Goal: Answer question/provide support: Share knowledge or assist other users

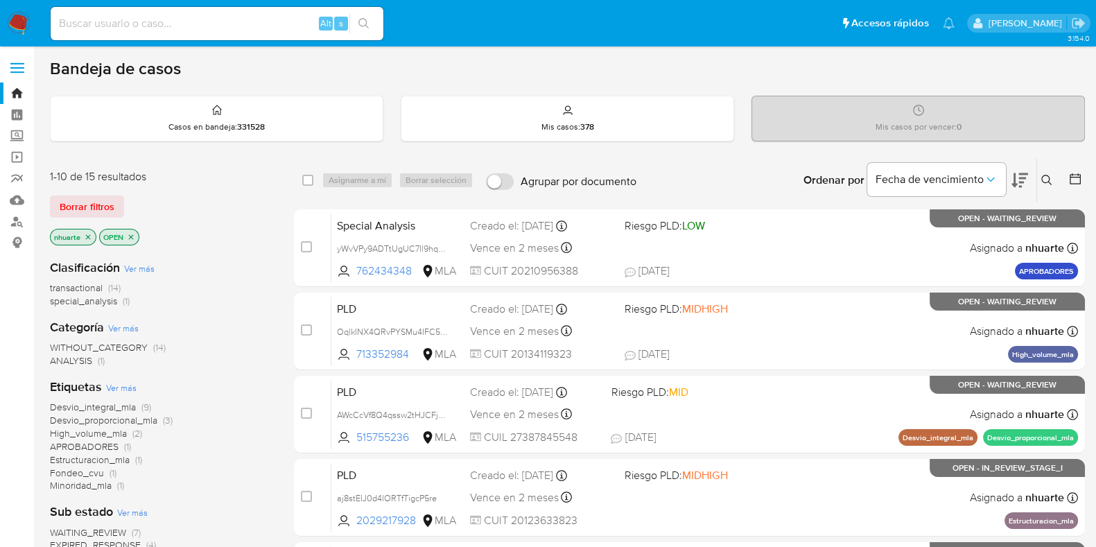
drag, startPoint x: 108, startPoint y: 18, endPoint x: 87, endPoint y: 27, distance: 23.3
click at [87, 27] on input at bounding box center [217, 24] width 333 height 18
paste input "Nx7dewZi4zP8PzbVIt8eboM5"
type input "Nx7dewZi4zP8PzbVIt8eboM5"
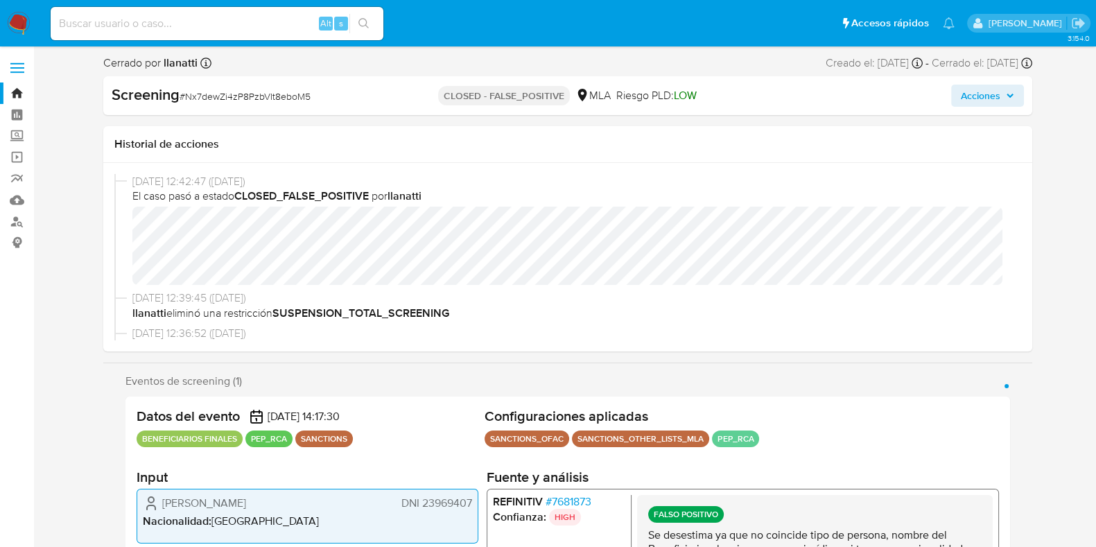
select select "10"
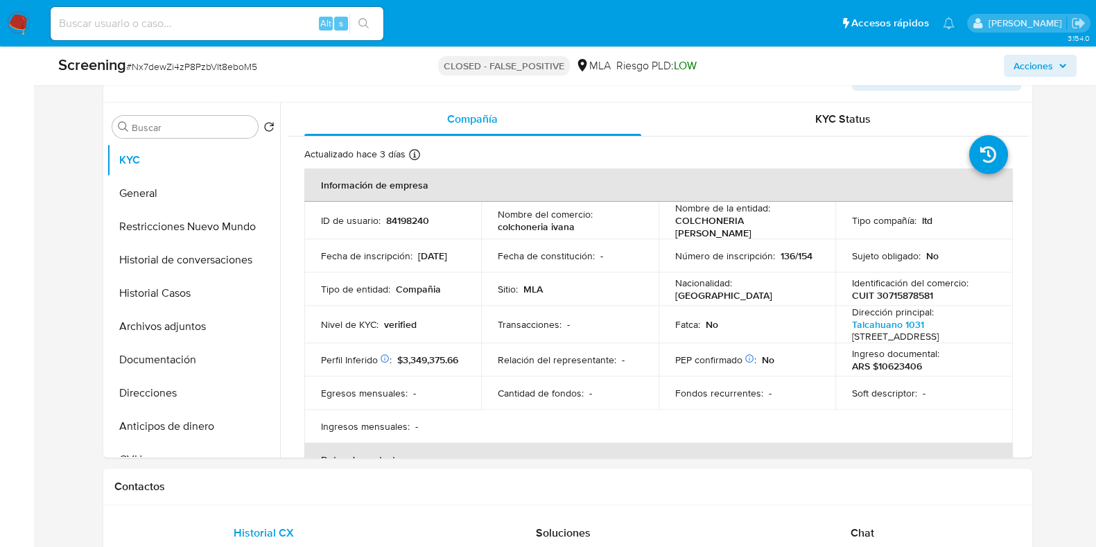
scroll to position [606, 0]
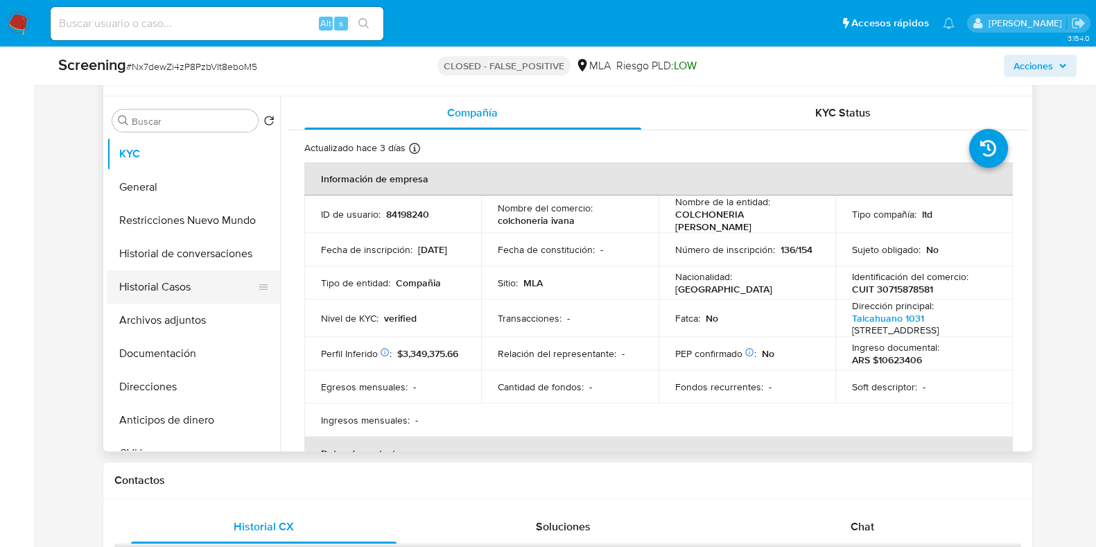
click at [168, 289] on button "Historial Casos" at bounding box center [188, 286] width 162 height 33
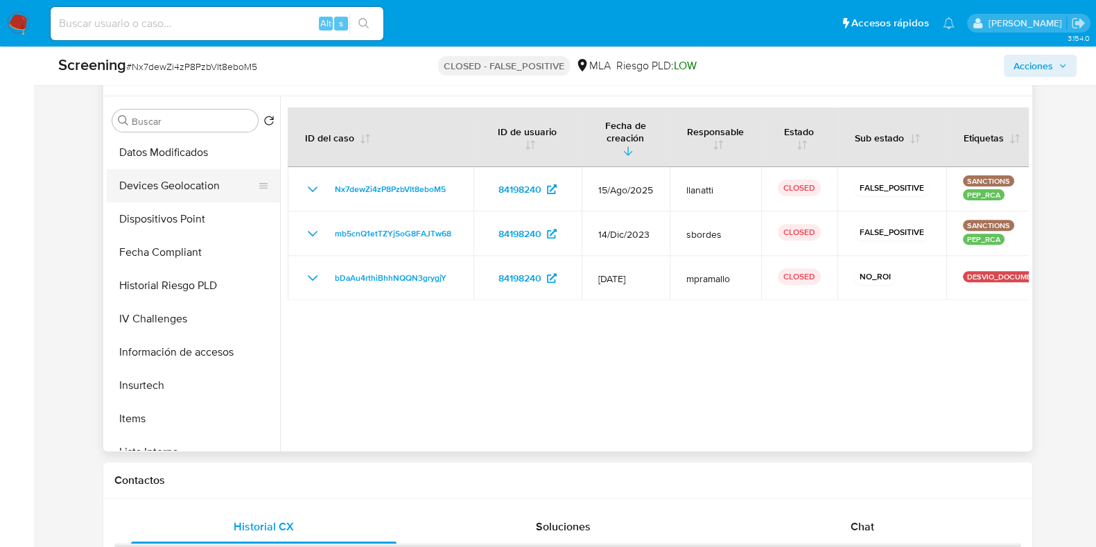
scroll to position [520, 0]
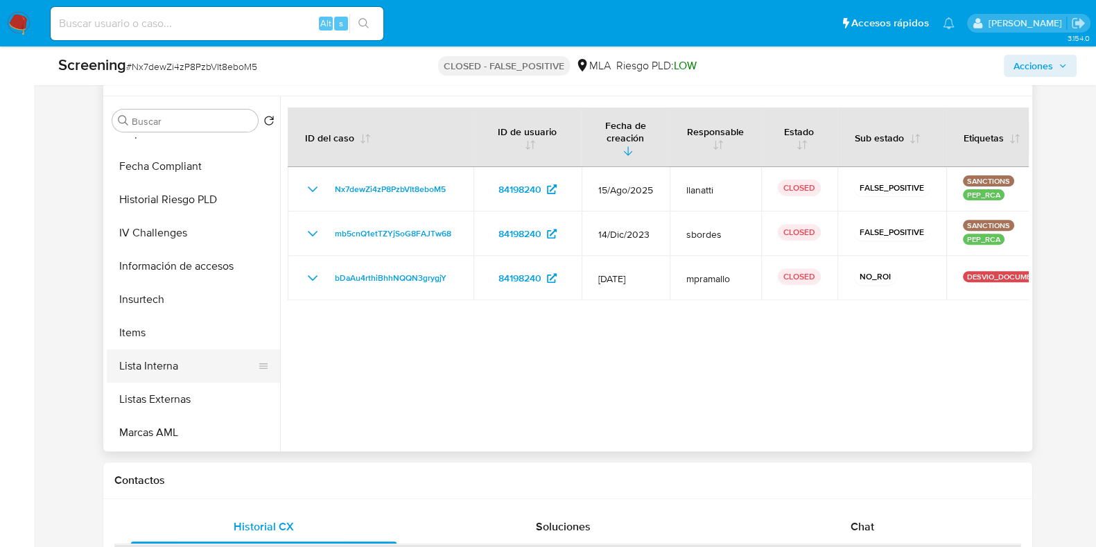
drag, startPoint x: 203, startPoint y: 359, endPoint x: 261, endPoint y: 357, distance: 57.6
click at [202, 359] on button "Lista Interna" at bounding box center [188, 366] width 162 height 33
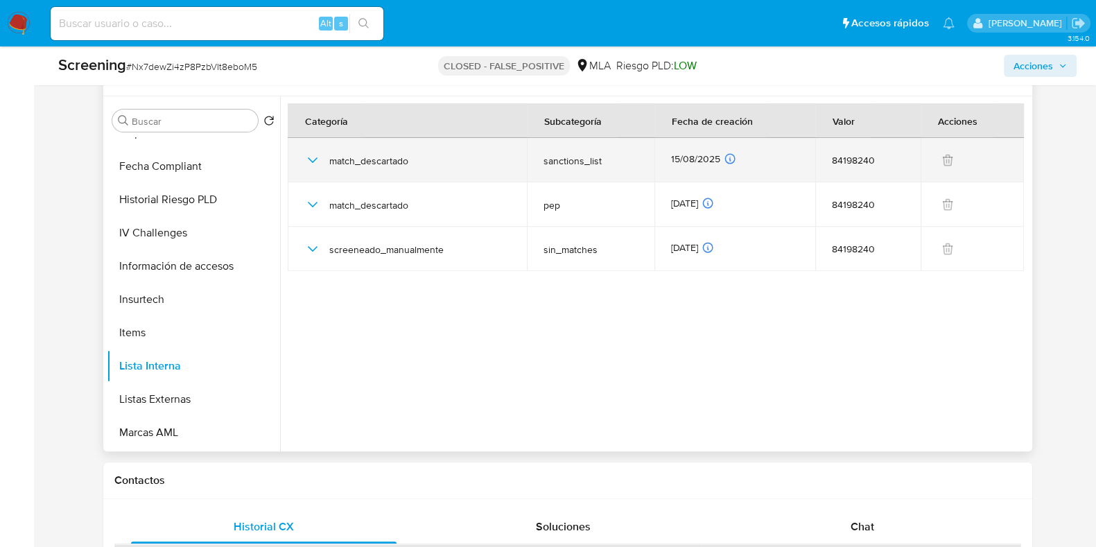
click at [314, 155] on icon "button" at bounding box center [312, 160] width 17 height 17
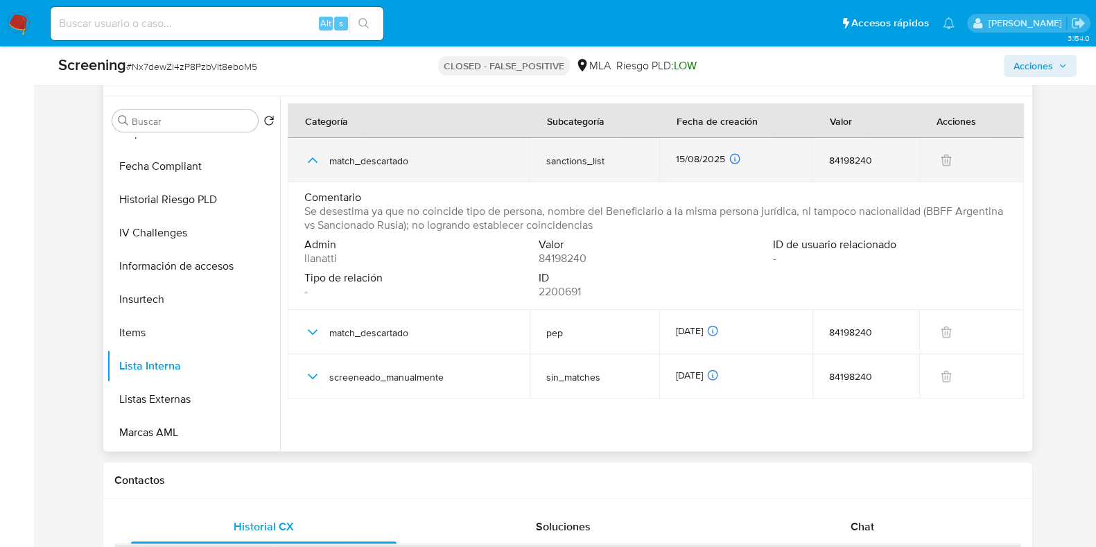
click at [314, 155] on icon "button" at bounding box center [312, 160] width 17 height 17
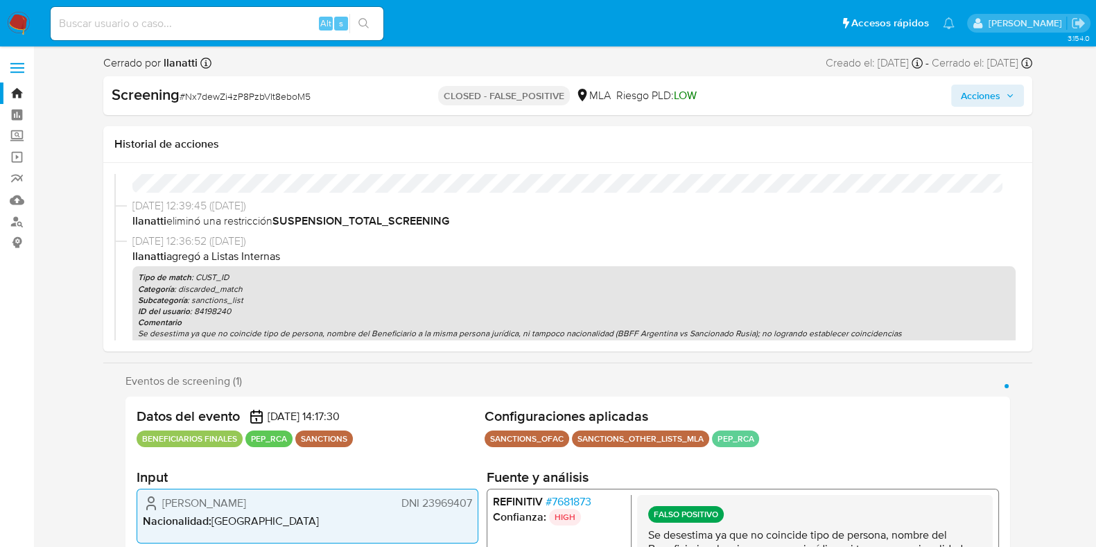
scroll to position [0, 0]
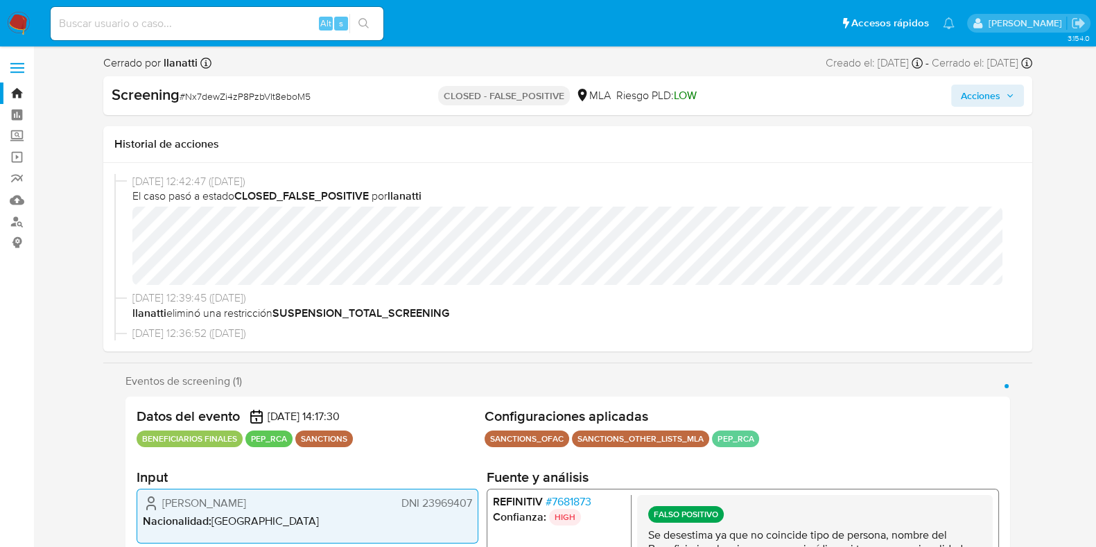
drag, startPoint x: 160, startPoint y: 33, endPoint x: 138, endPoint y: 28, distance: 22.7
paste input "0tAVdKB6YLVr7kWQ0bFVvysc"
type input "0tAVdKB6YLVr7kWQ0bFVvysc"
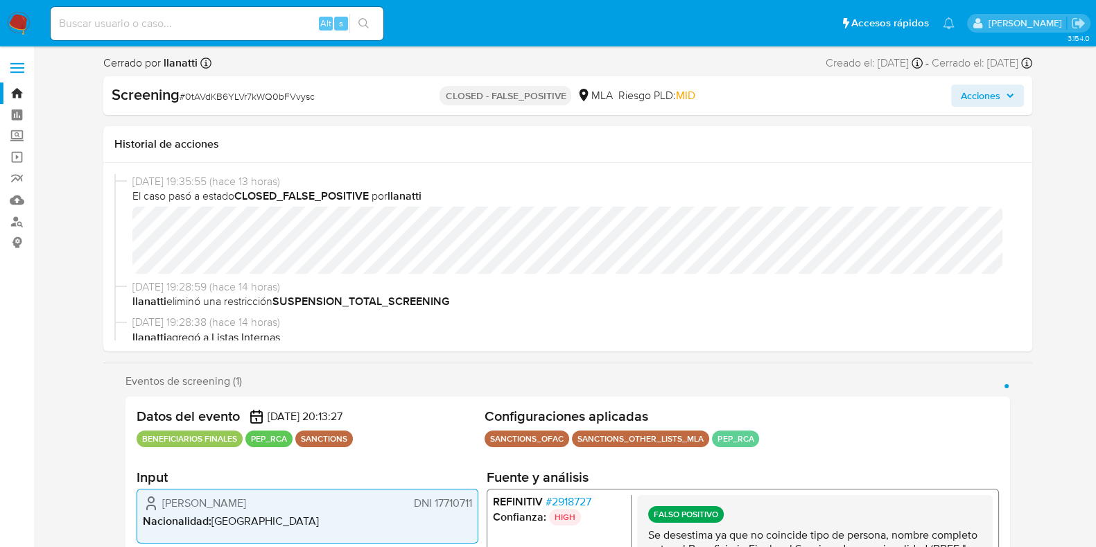
select select "10"
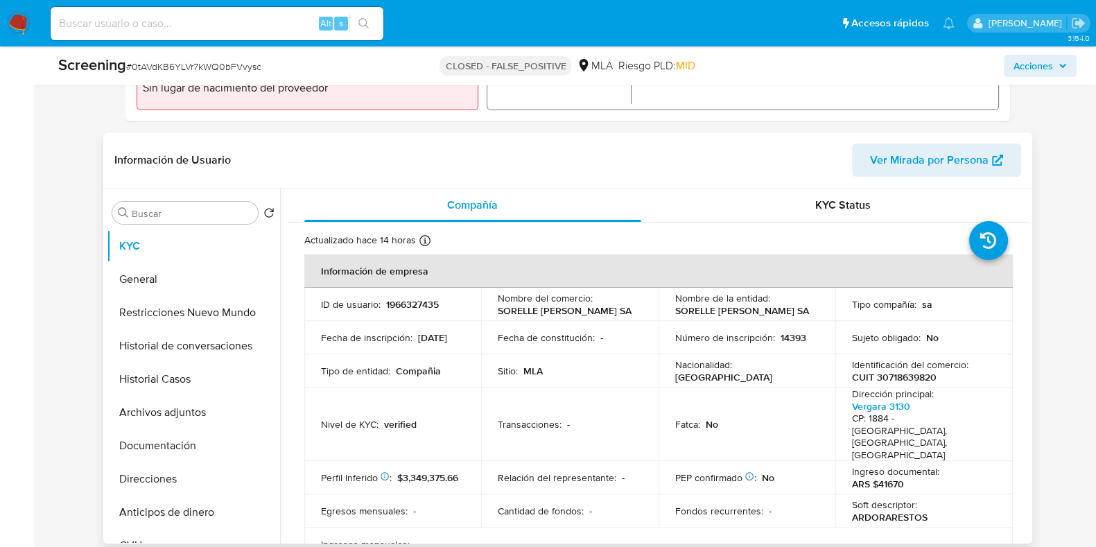
scroll to position [520, 0]
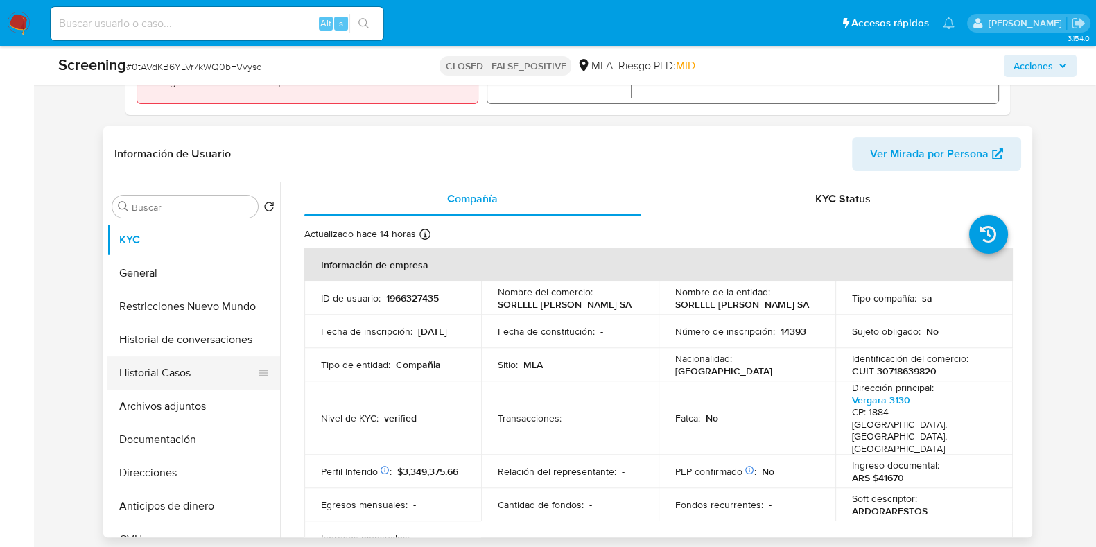
click at [165, 383] on button "Historial Casos" at bounding box center [188, 372] width 162 height 33
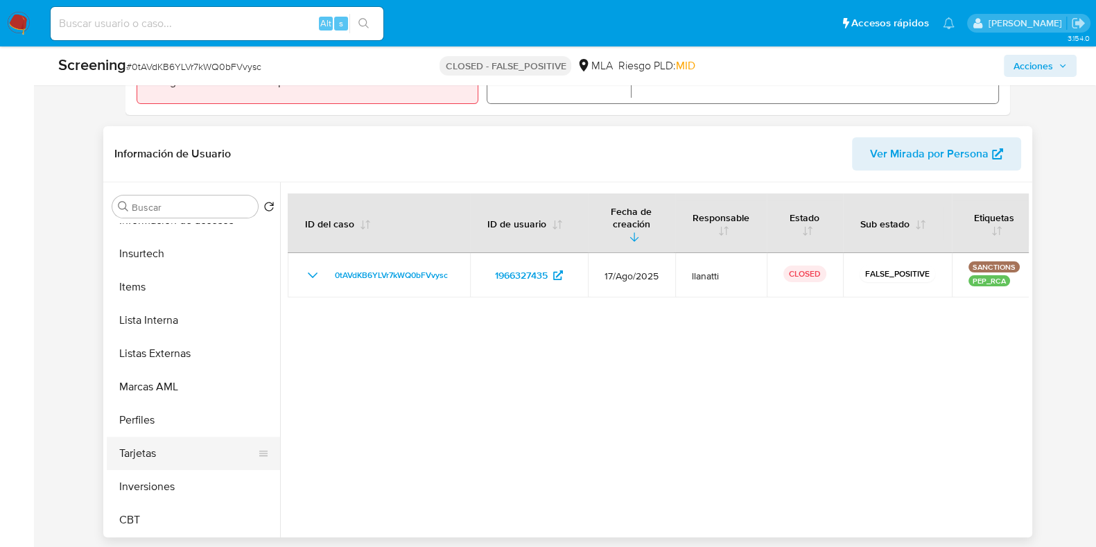
scroll to position [479, 0]
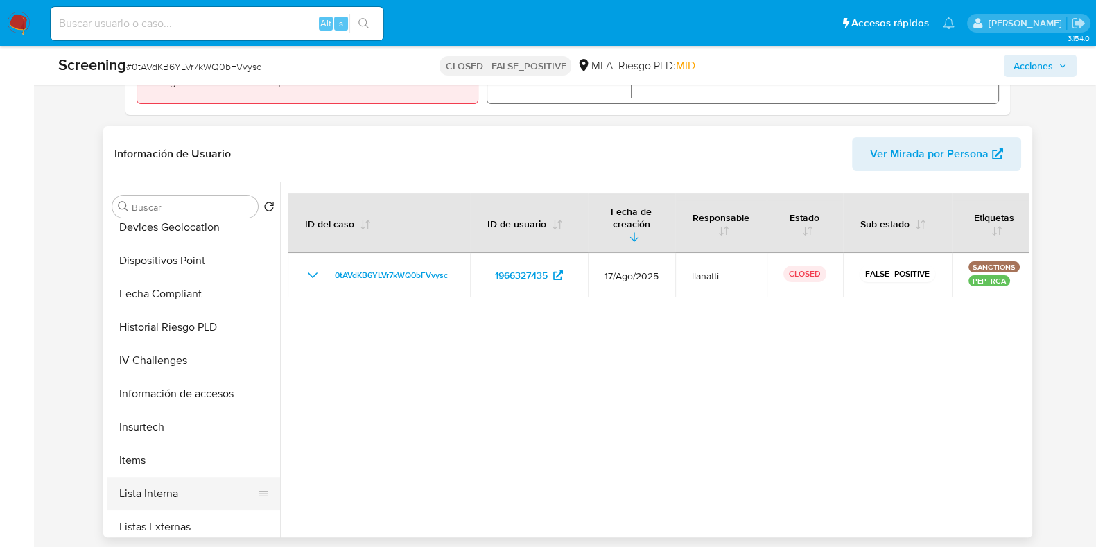
drag, startPoint x: 211, startPoint y: 483, endPoint x: 222, endPoint y: 476, distance: 12.7
click at [210, 483] on button "Lista Interna" at bounding box center [188, 493] width 162 height 33
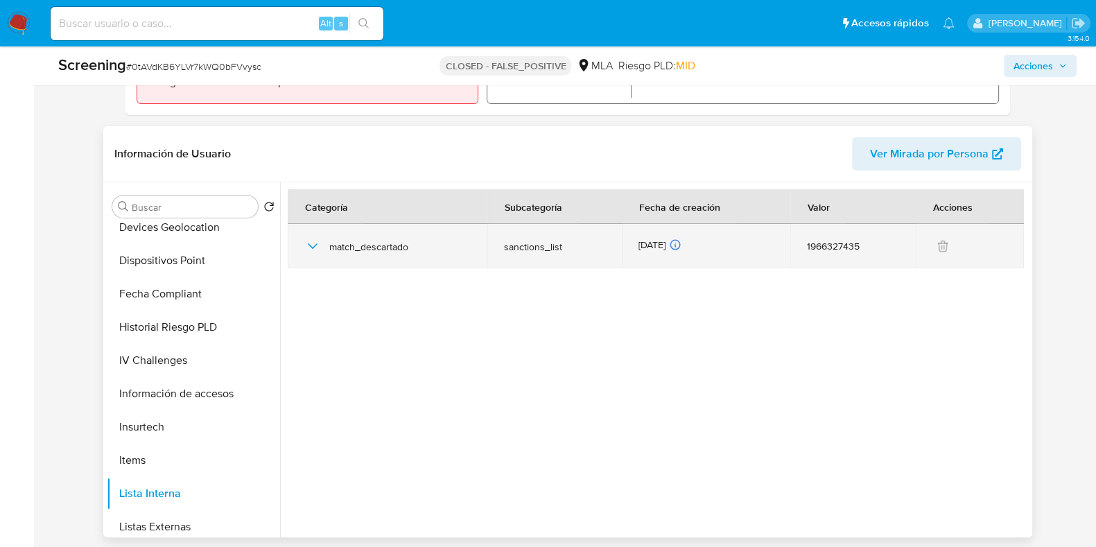
click at [318, 241] on icon "button" at bounding box center [312, 246] width 17 height 17
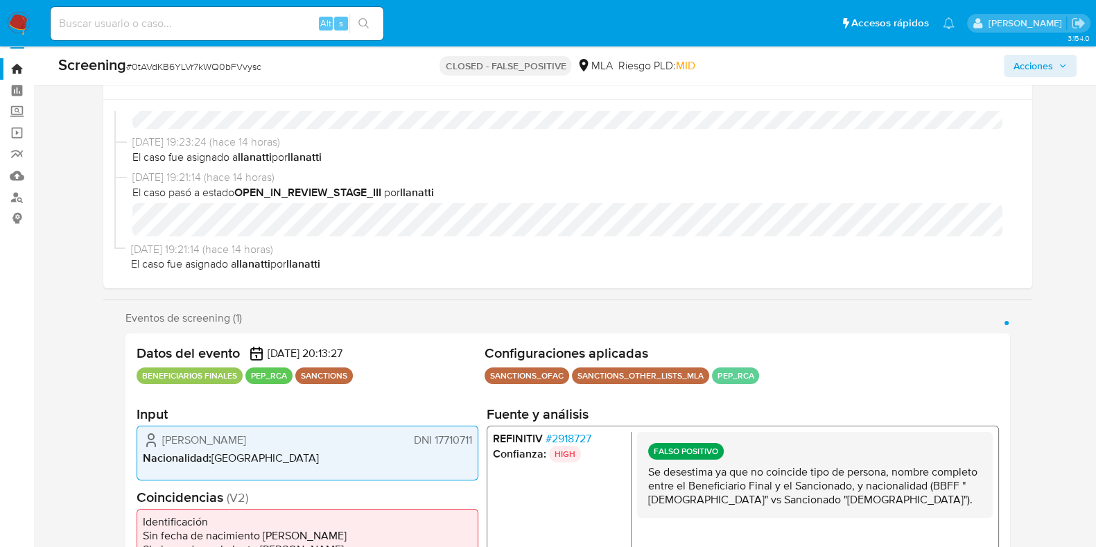
scroll to position [0, 0]
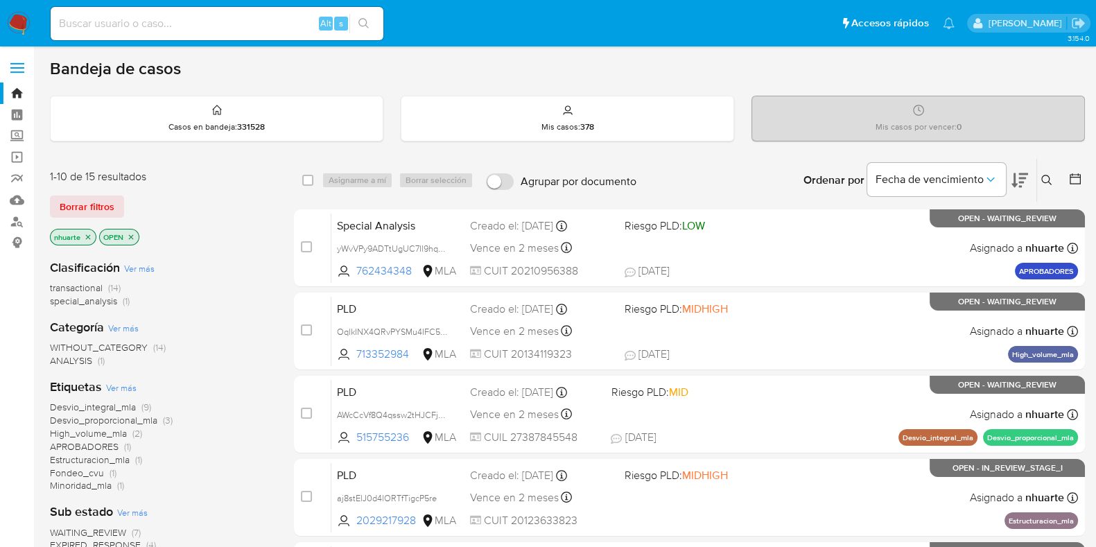
click at [87, 237] on icon "close-filter" at bounding box center [88, 237] width 8 height 8
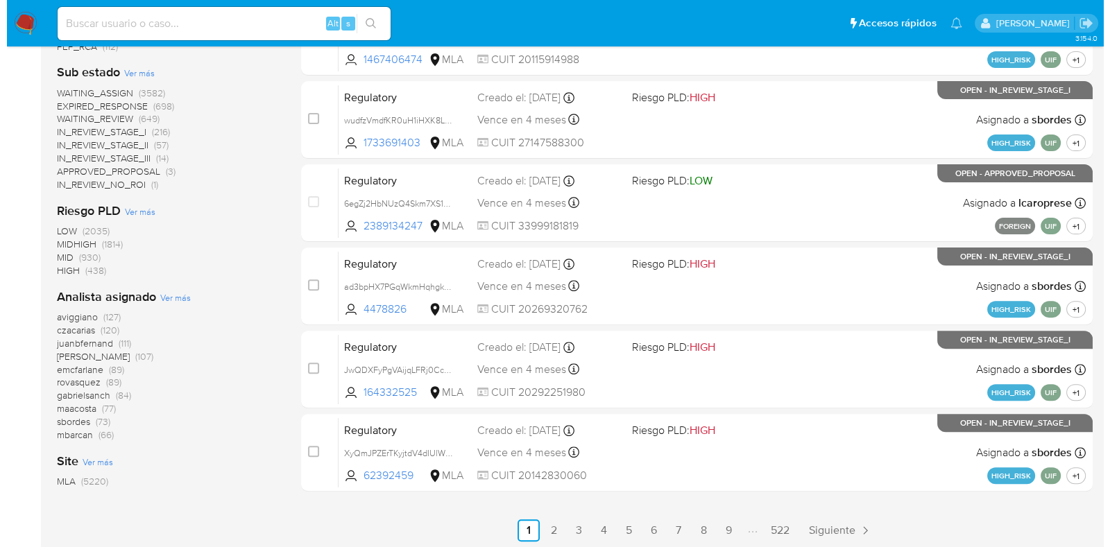
scroll to position [560, 0]
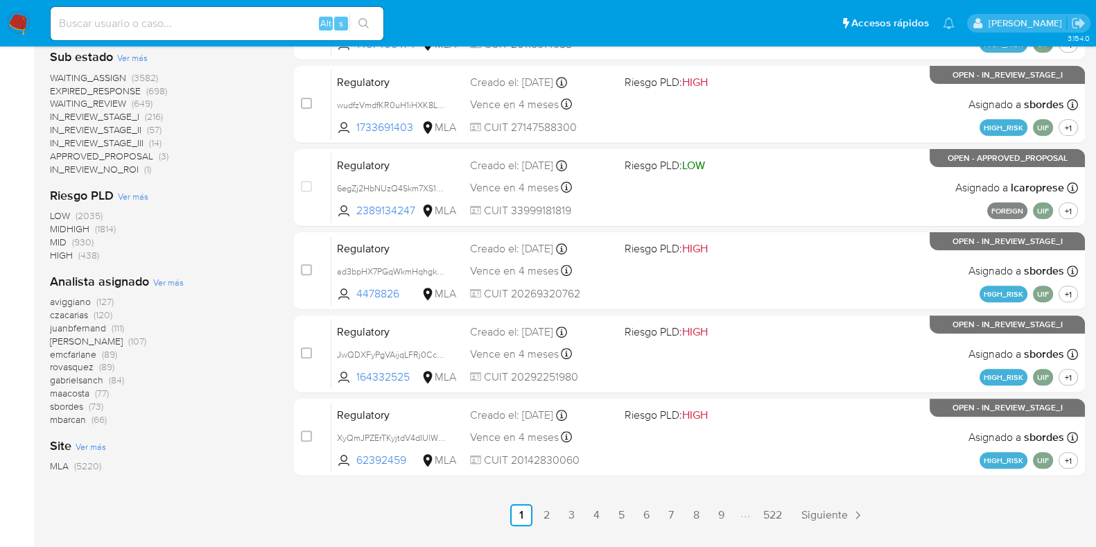
click at [163, 282] on span "Ver más" at bounding box center [168, 282] width 31 height 12
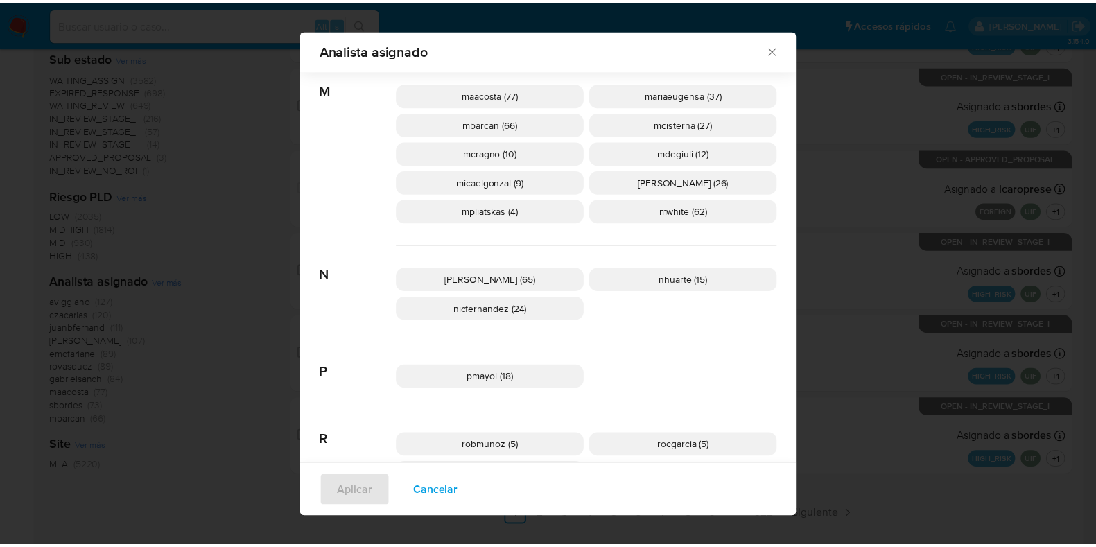
scroll to position [770, 0]
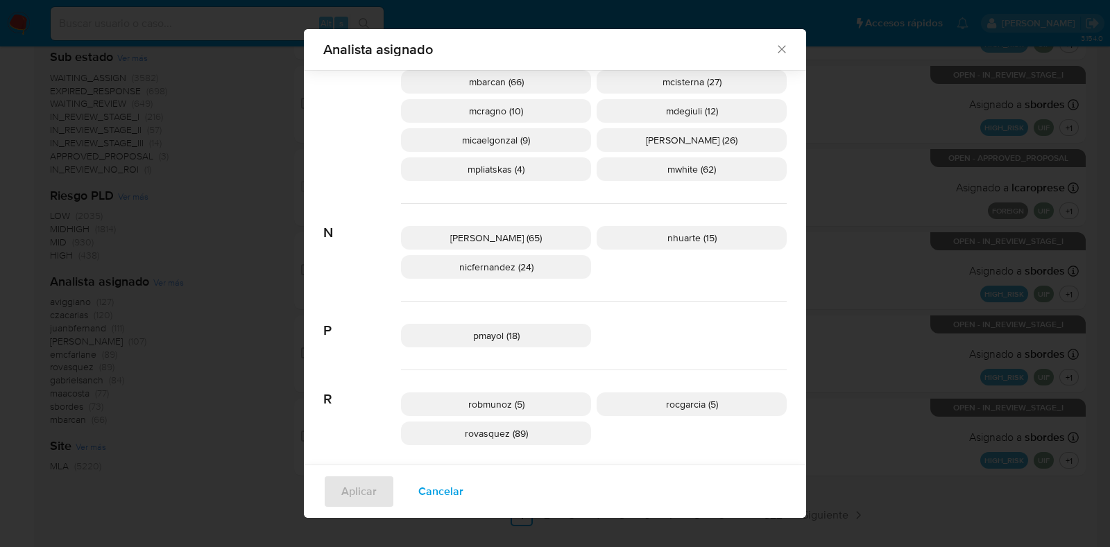
click at [775, 49] on icon "Cerrar" at bounding box center [782, 49] width 14 height 14
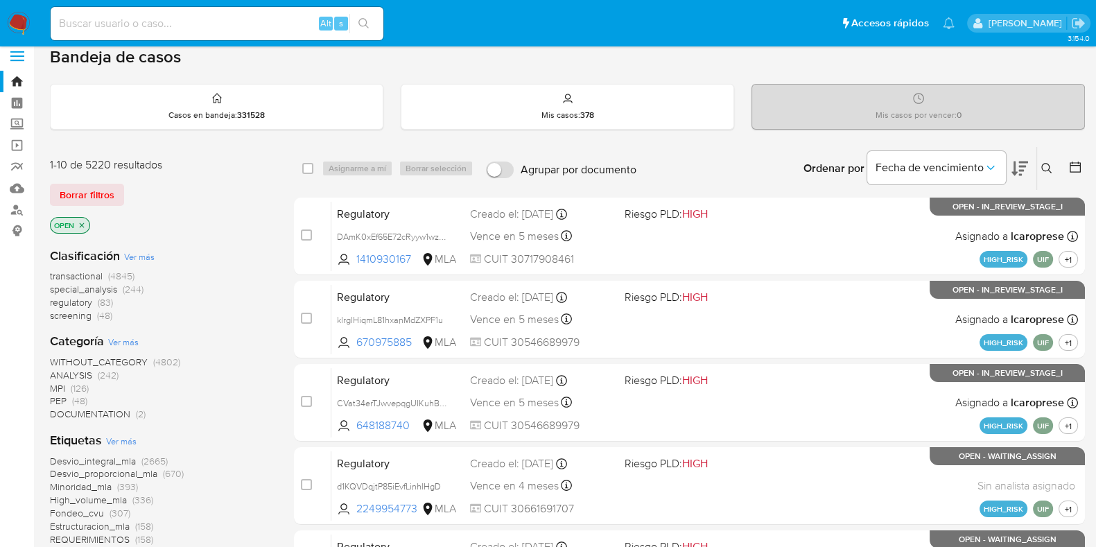
scroll to position [0, 0]
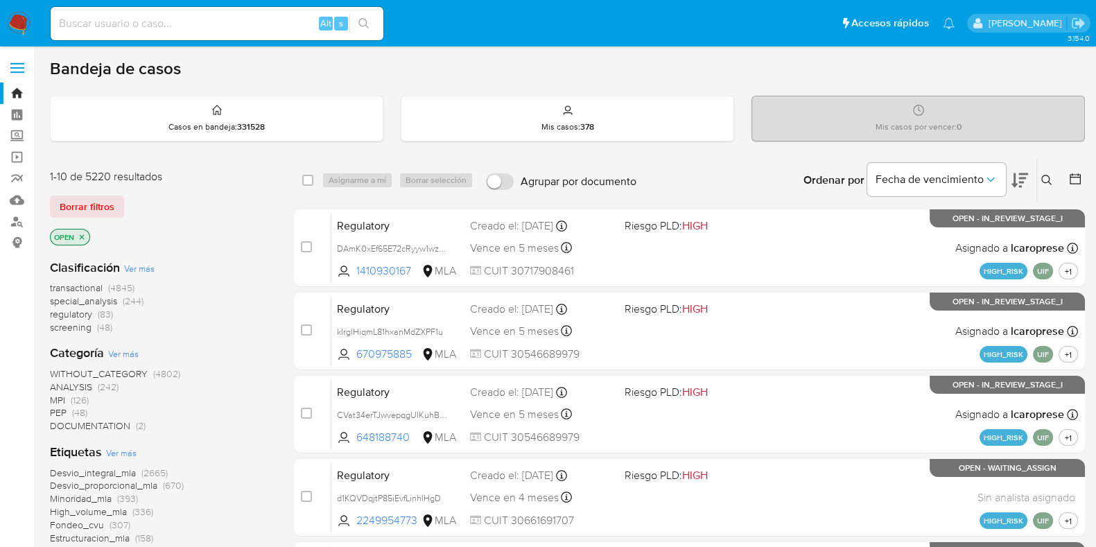
click at [12, 14] on img at bounding box center [19, 24] width 24 height 24
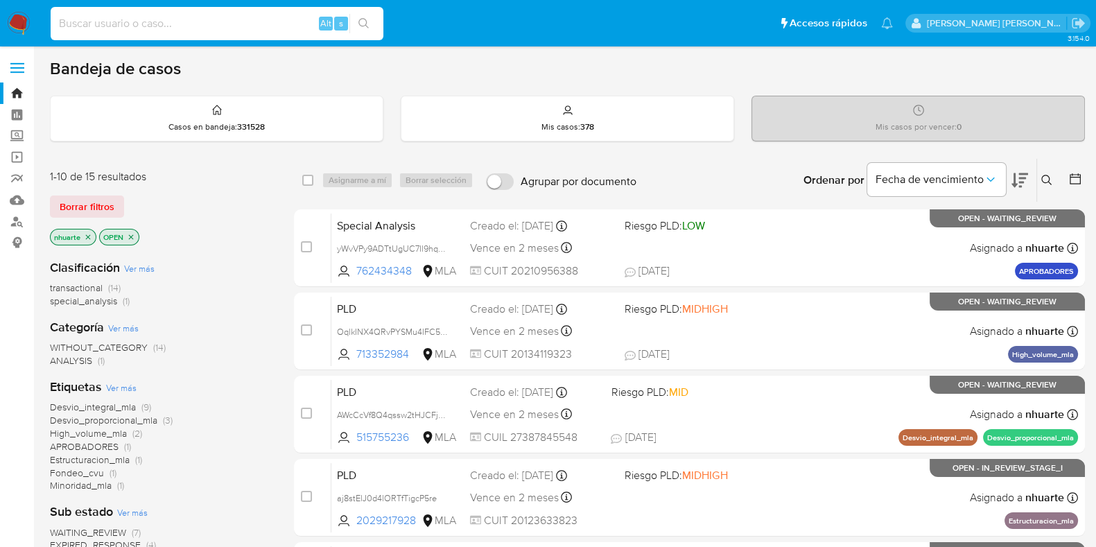
paste input "713352984"
type input "713352984"
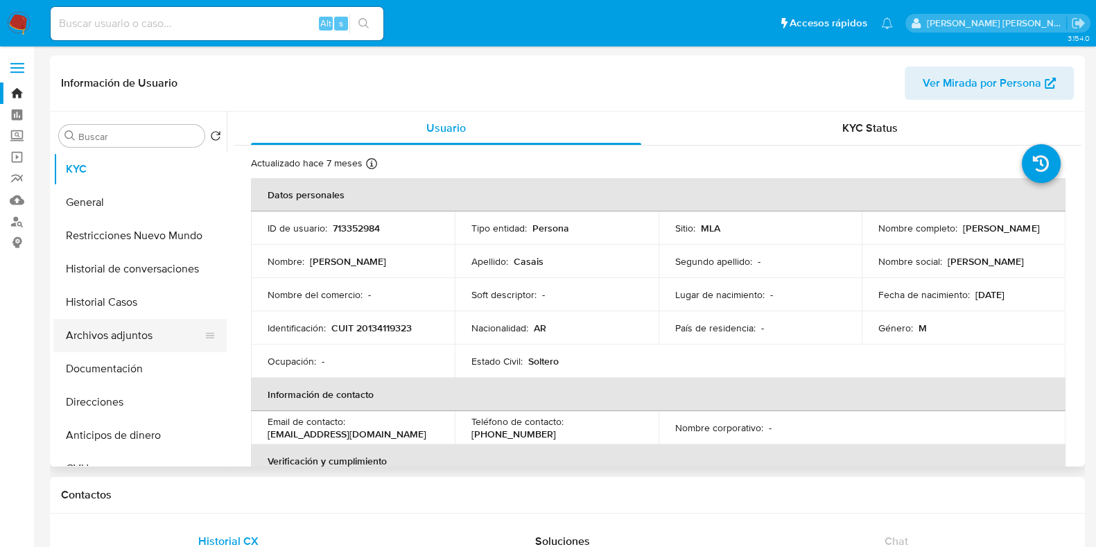
select select "10"
click at [118, 311] on button "Historial Casos" at bounding box center [134, 302] width 162 height 33
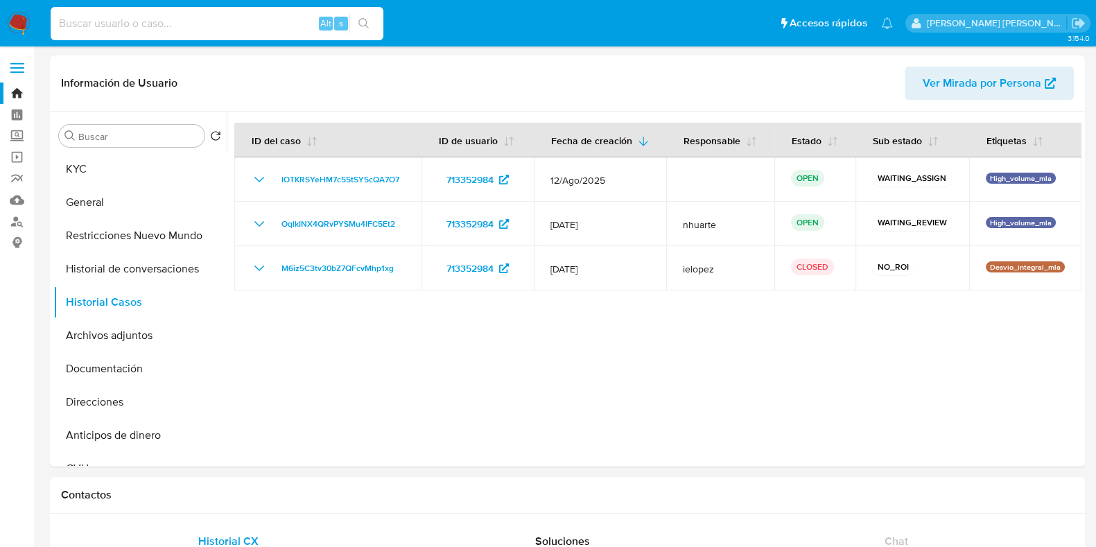
paste input "2029217928"
type input "2029217928"
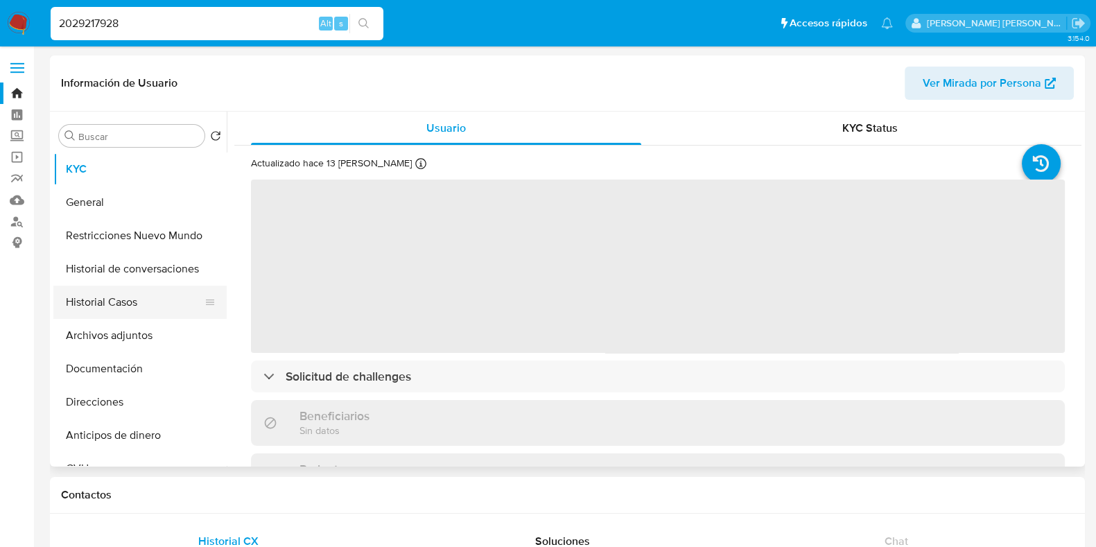
click at [138, 305] on button "Historial Casos" at bounding box center [134, 302] width 162 height 33
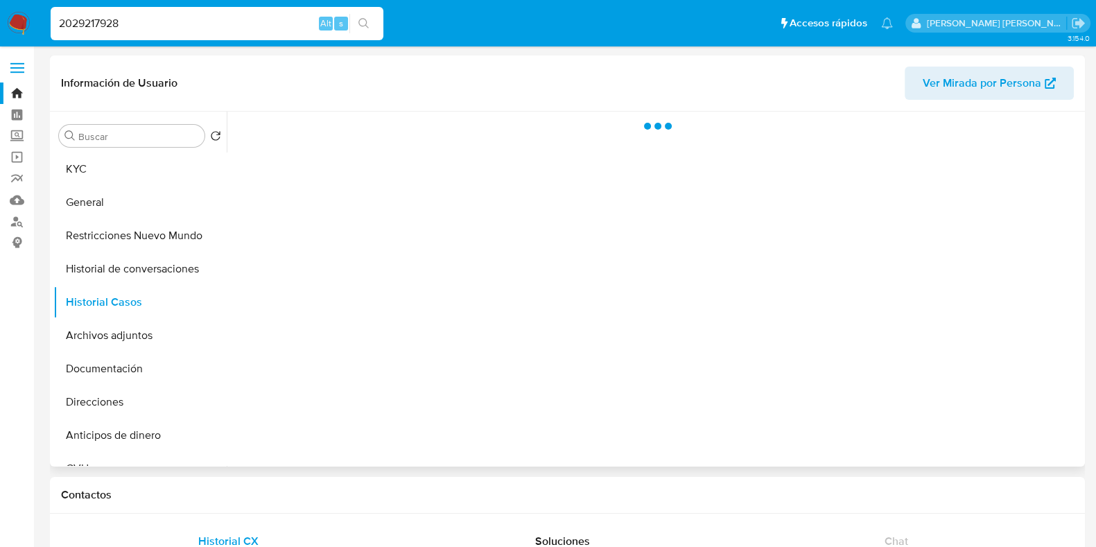
select select "10"
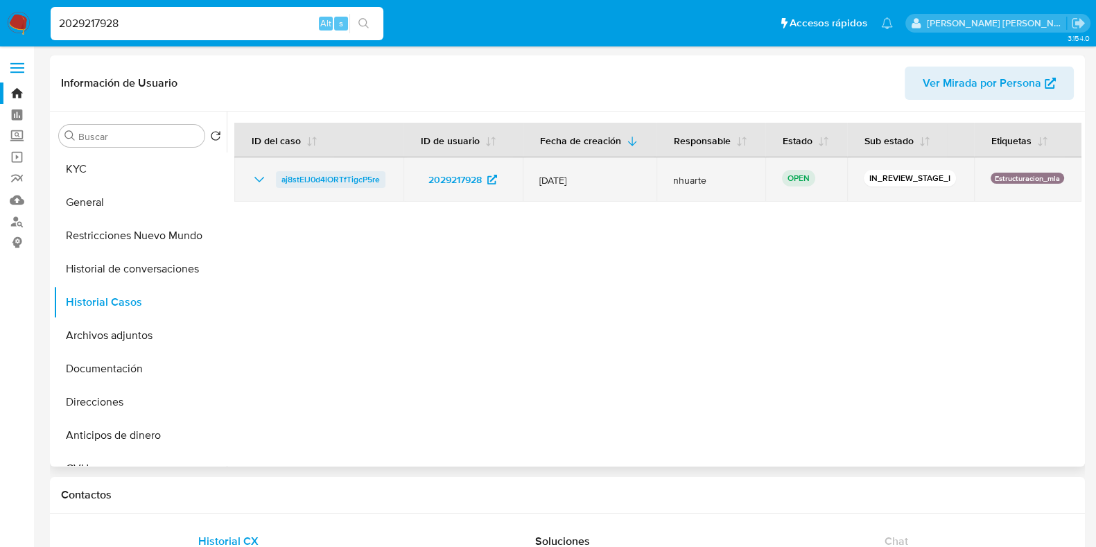
click at [344, 182] on span "aj8stElJ0d4lORTfTigcP5re" at bounding box center [331, 179] width 98 height 17
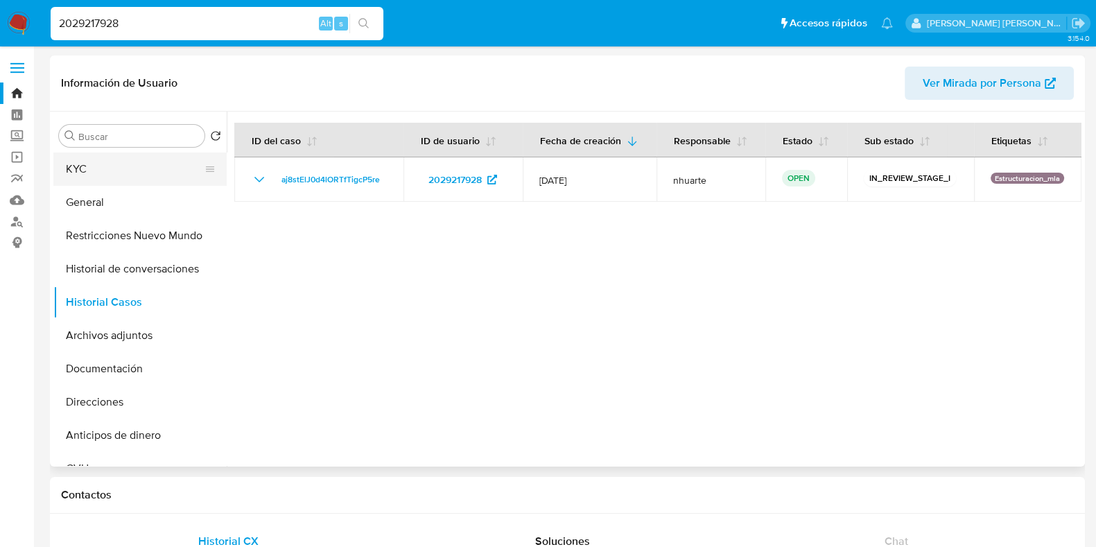
click at [123, 160] on button "KYC" at bounding box center [134, 169] width 162 height 33
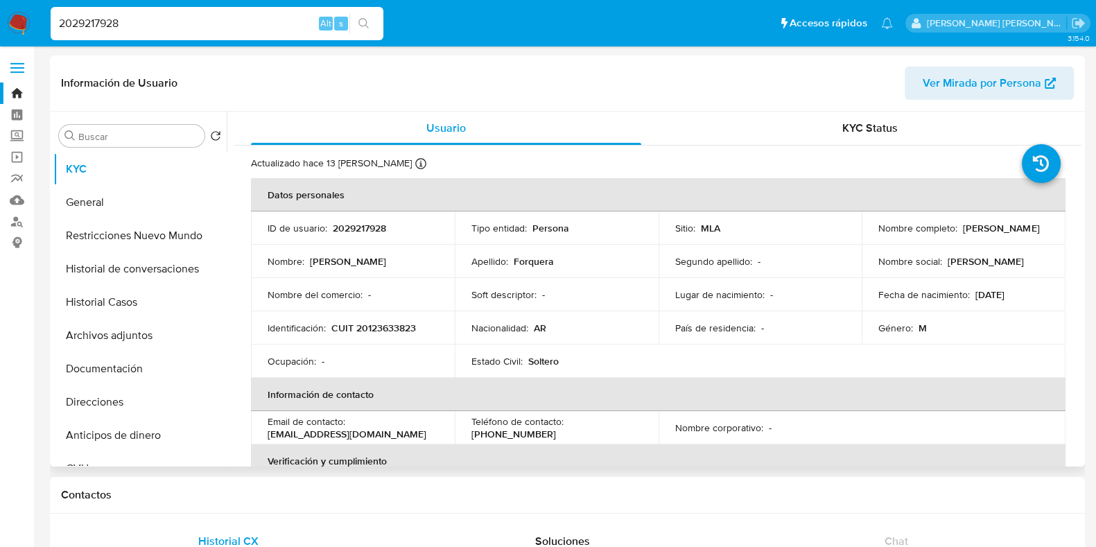
click at [395, 325] on p "CUIT 20123633823" at bounding box center [374, 328] width 85 height 12
click at [396, 325] on p "CUIT 20123633823" at bounding box center [374, 328] width 85 height 12
copy p "20123633823"
drag, startPoint x: 142, startPoint y: 316, endPoint x: 162, endPoint y: 309, distance: 21.3
click at [143, 316] on button "Historial Casos" at bounding box center [134, 302] width 162 height 33
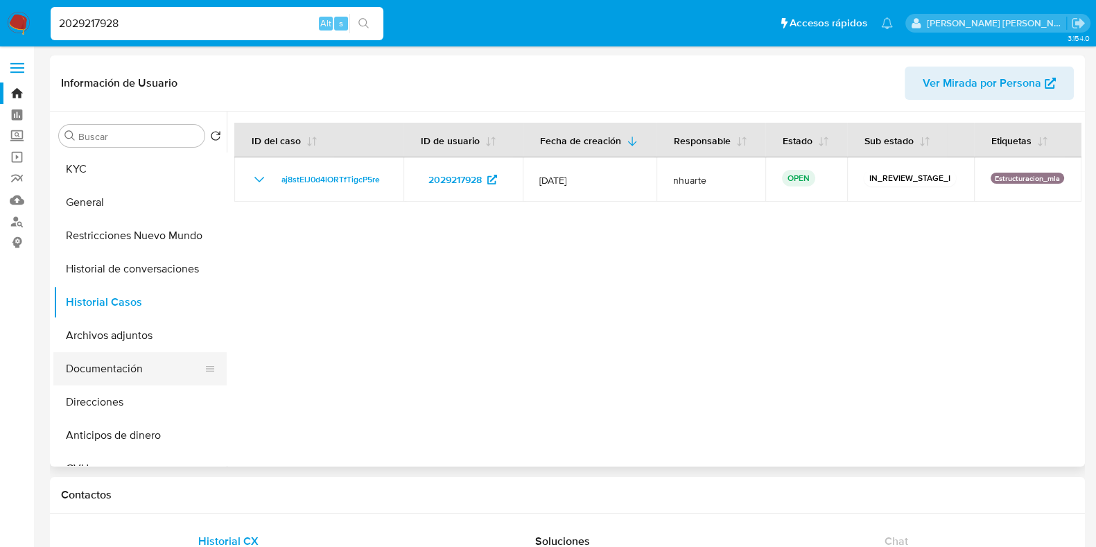
click at [146, 379] on button "Documentación" at bounding box center [134, 368] width 162 height 33
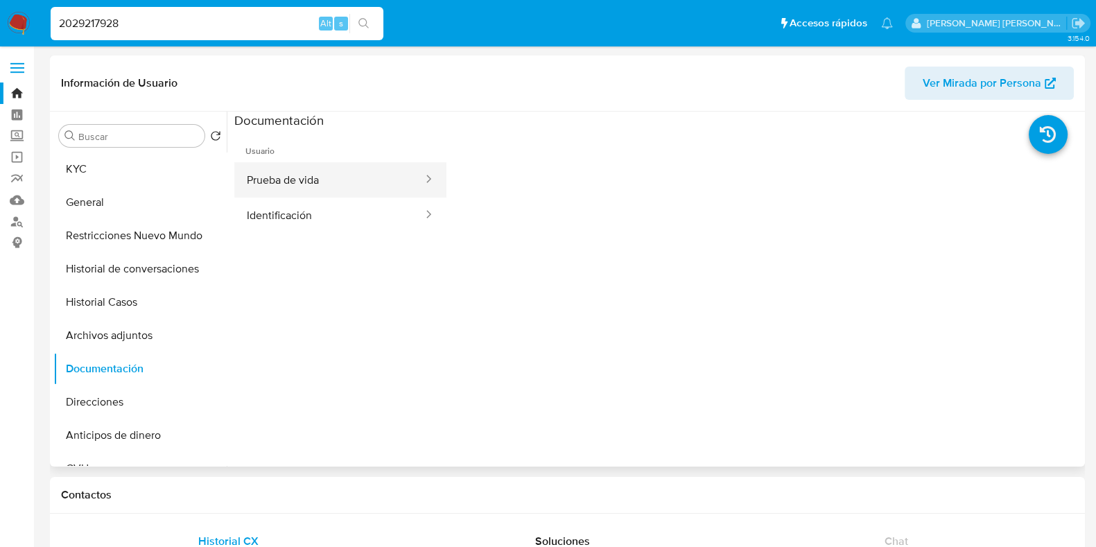
click at [283, 175] on button "Prueba de vida" at bounding box center [329, 179] width 190 height 35
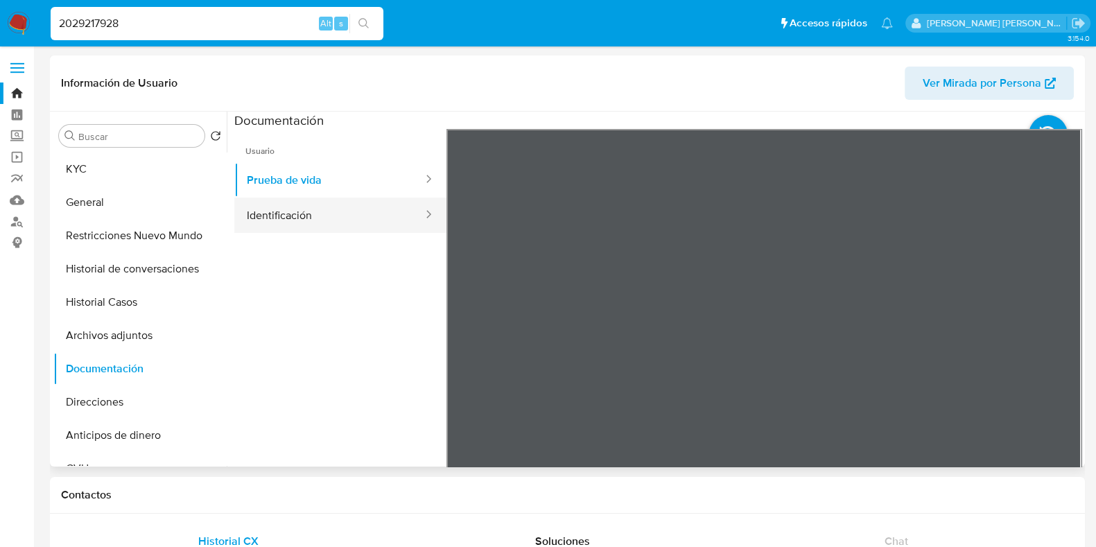
click at [291, 221] on button "Identificación" at bounding box center [329, 215] width 190 height 35
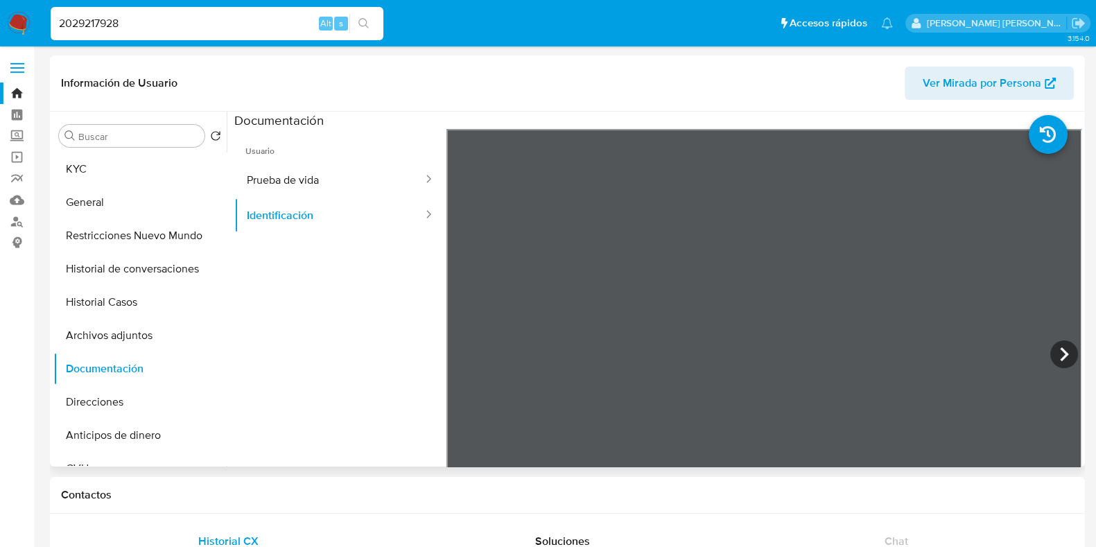
drag, startPoint x: 104, startPoint y: 240, endPoint x: 238, endPoint y: 244, distance: 133.9
click at [104, 239] on button "Restricciones Nuevo Mundo" at bounding box center [139, 235] width 173 height 33
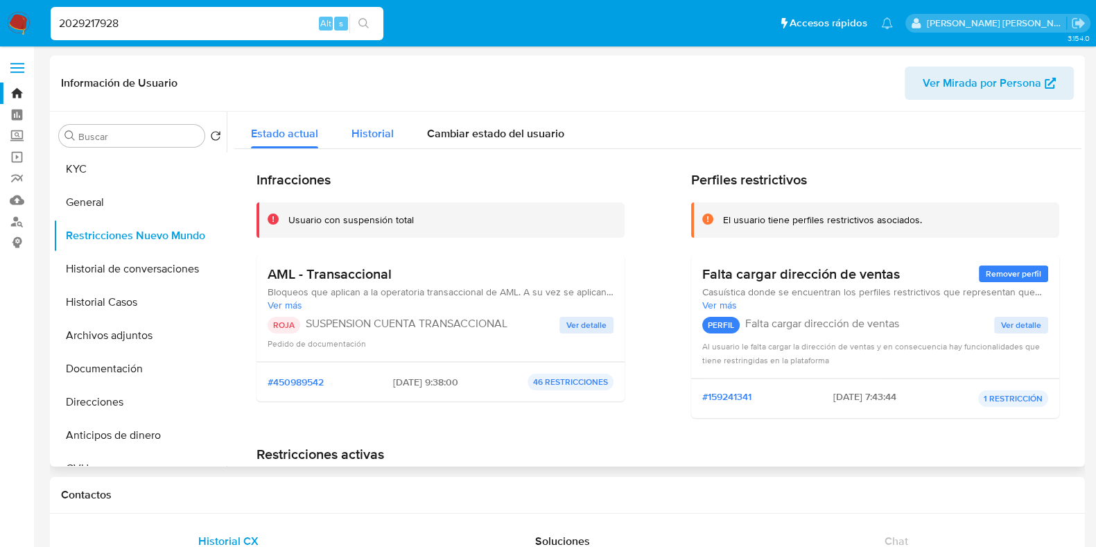
click at [371, 121] on div "Historial" at bounding box center [373, 130] width 42 height 37
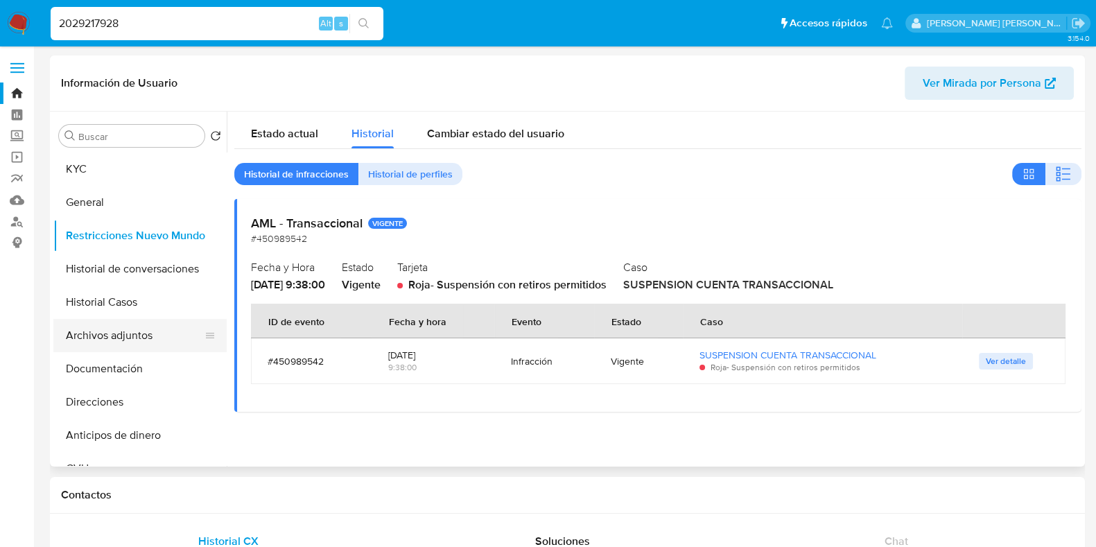
click at [153, 332] on button "Archivos adjuntos" at bounding box center [134, 335] width 162 height 33
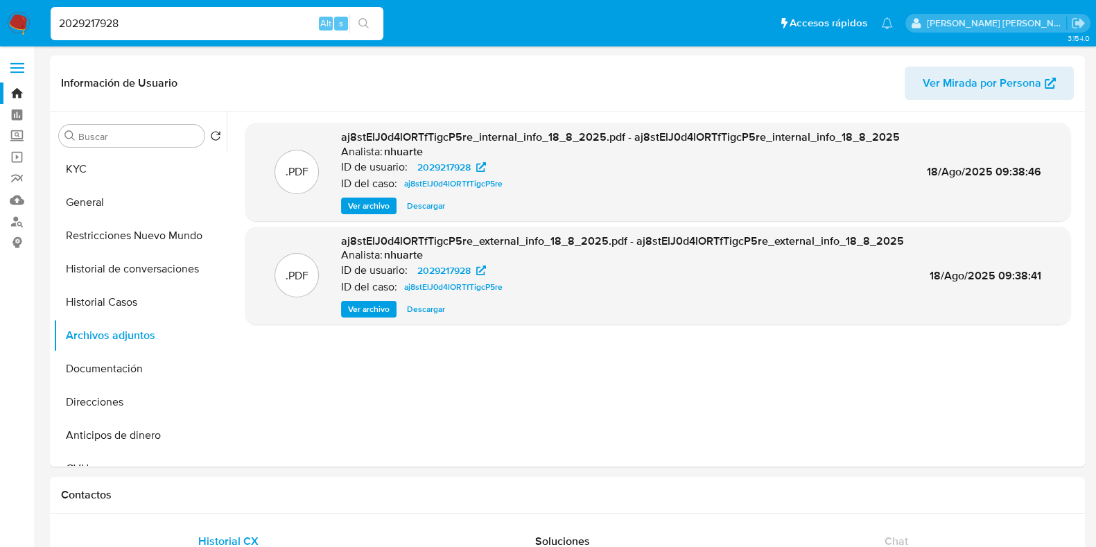
click at [0, 21] on nav "Pausado Ver notificaciones 2029217928 Alt s Accesos rápidos Presiona las siguie…" at bounding box center [548, 23] width 1096 height 46
paste input "48279697"
type input "482796978"
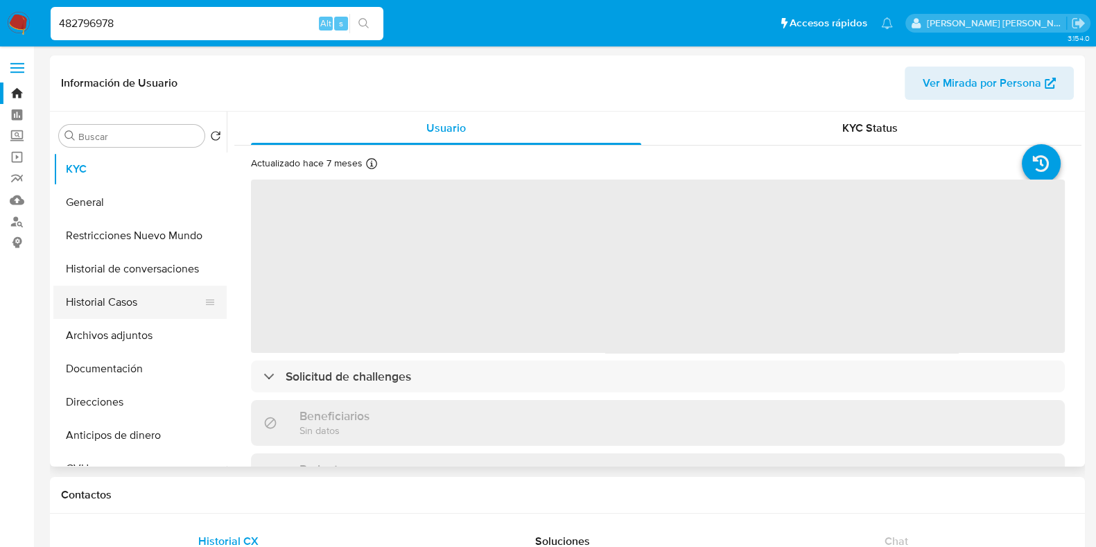
click at [129, 304] on button "Historial Casos" at bounding box center [134, 302] width 162 height 33
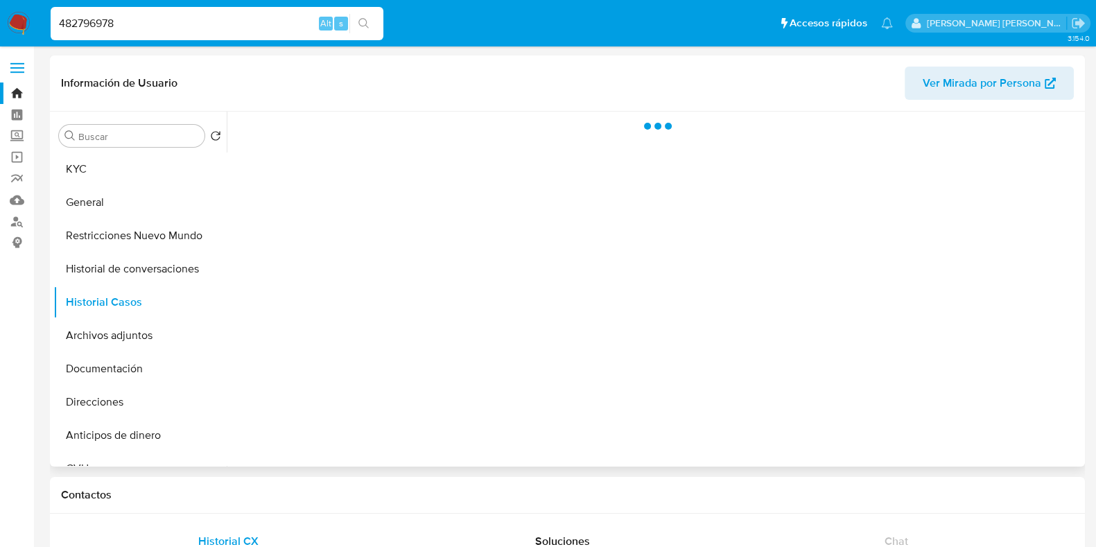
select select "10"
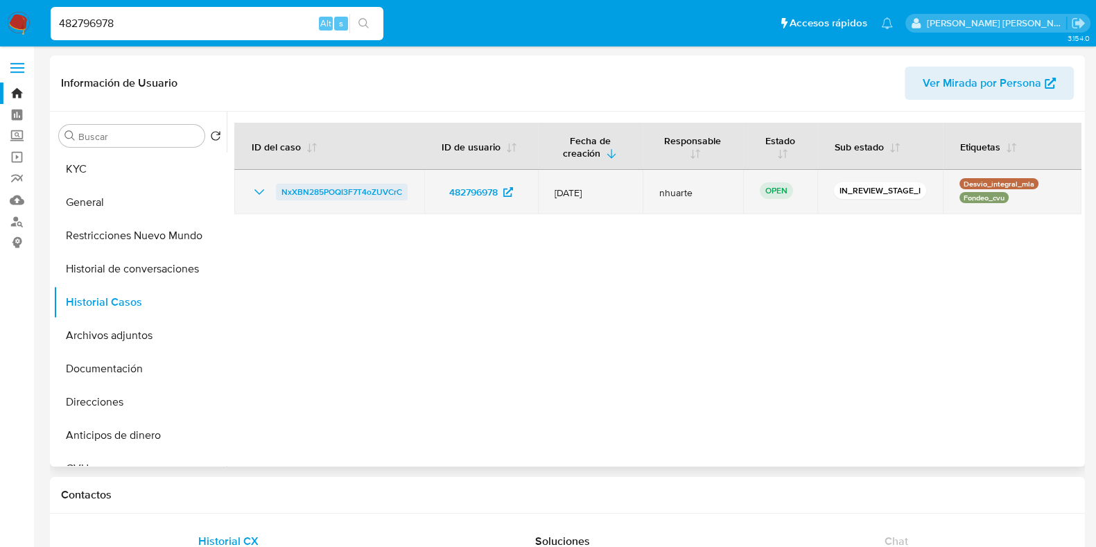
click at [329, 195] on span "NxXBN285POQI3F7T4oZUVCrC" at bounding box center [342, 192] width 121 height 17
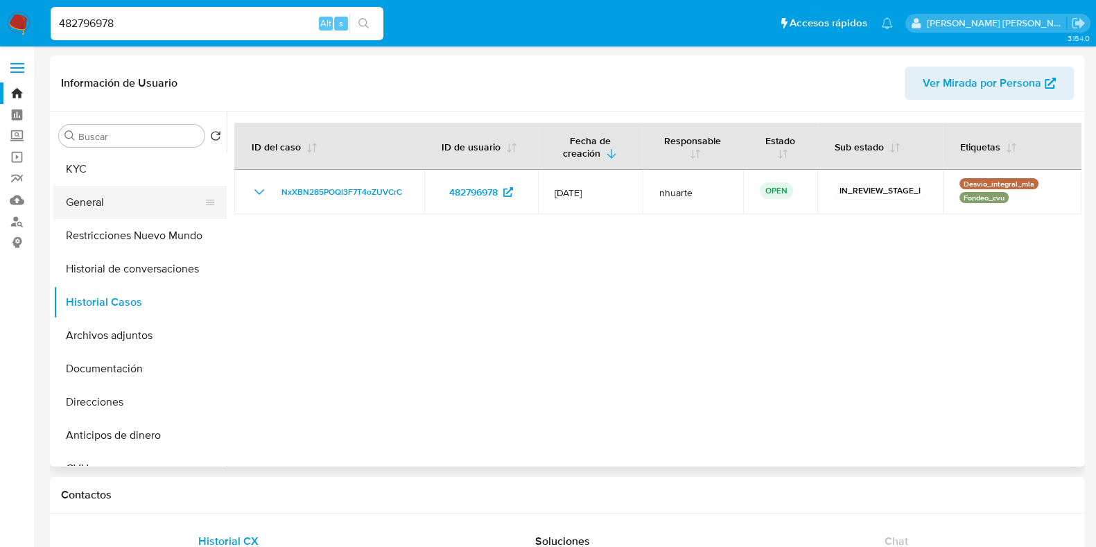
click at [128, 190] on button "General" at bounding box center [134, 202] width 162 height 33
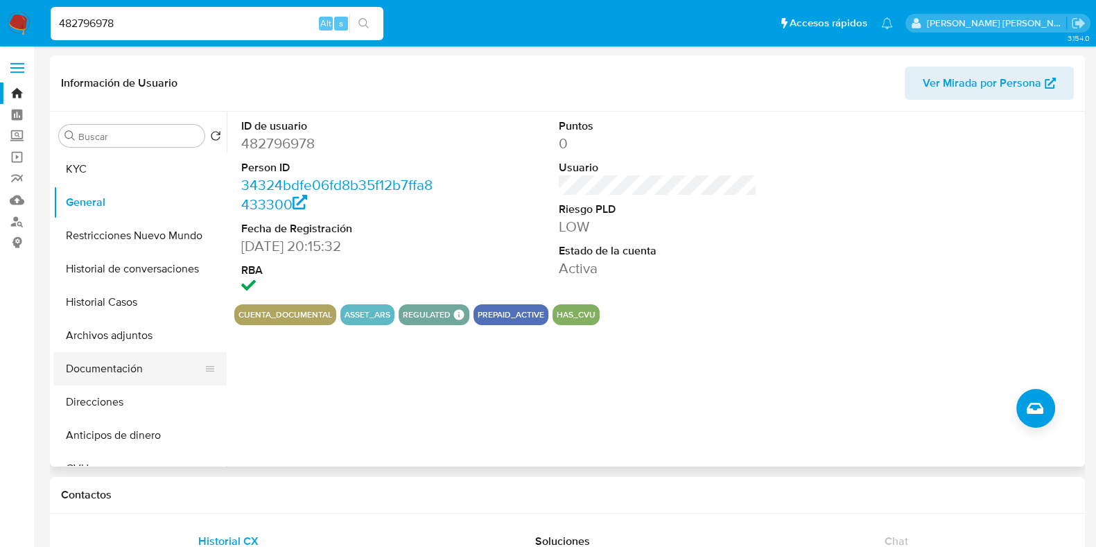
click at [119, 364] on button "Documentación" at bounding box center [134, 368] width 162 height 33
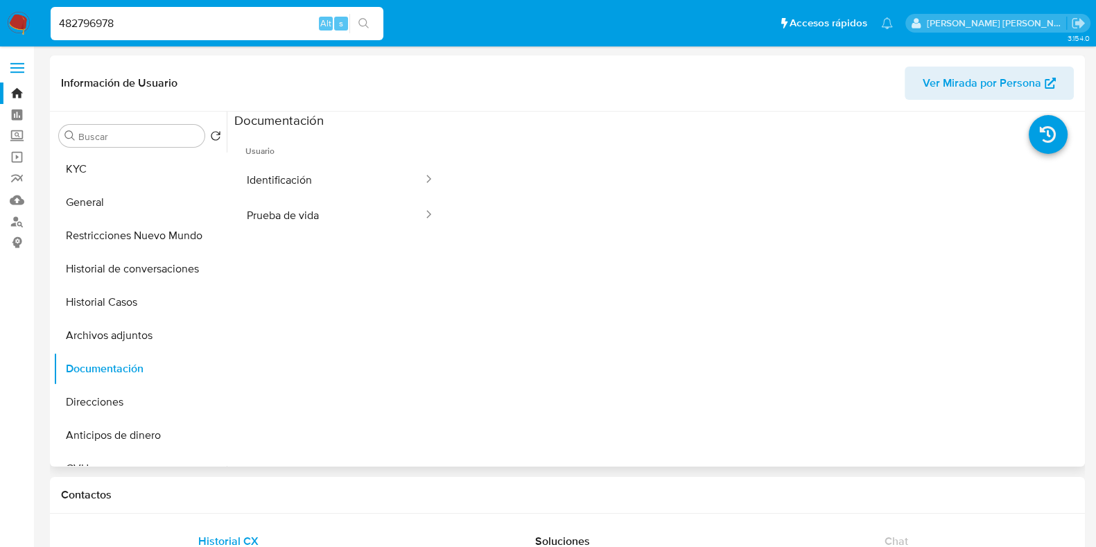
click at [278, 178] on button "Identificación" at bounding box center [329, 179] width 190 height 35
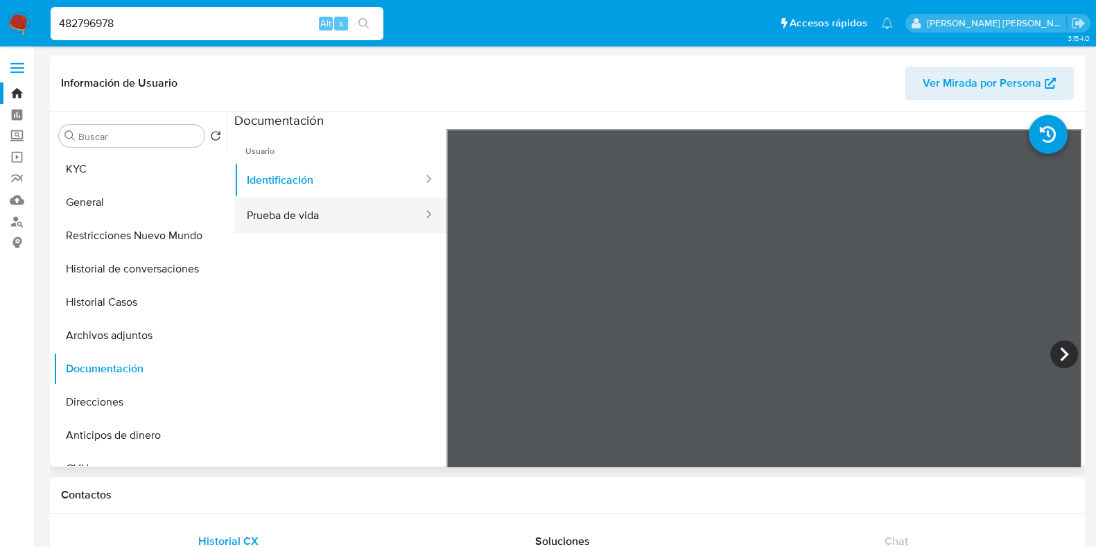
click at [325, 218] on button "Prueba de vida" at bounding box center [329, 215] width 190 height 35
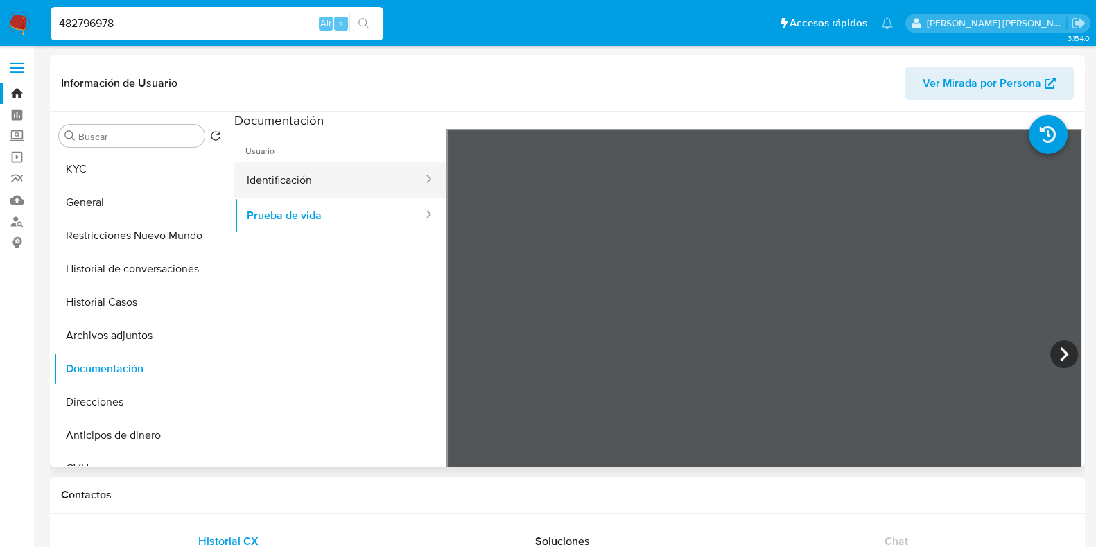
click at [318, 188] on button "Identificación" at bounding box center [329, 179] width 190 height 35
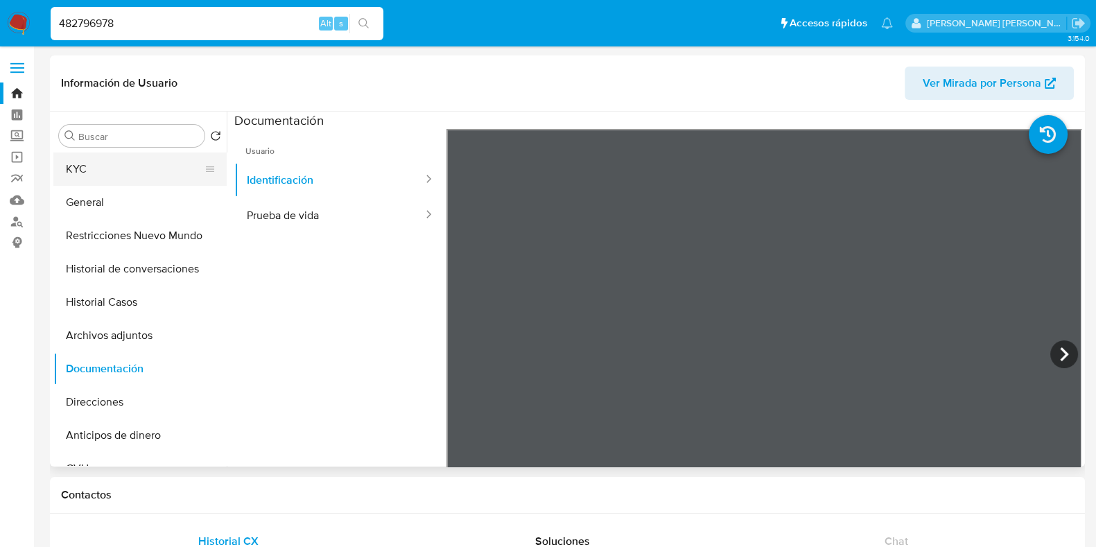
click at [114, 163] on button "KYC" at bounding box center [134, 169] width 162 height 33
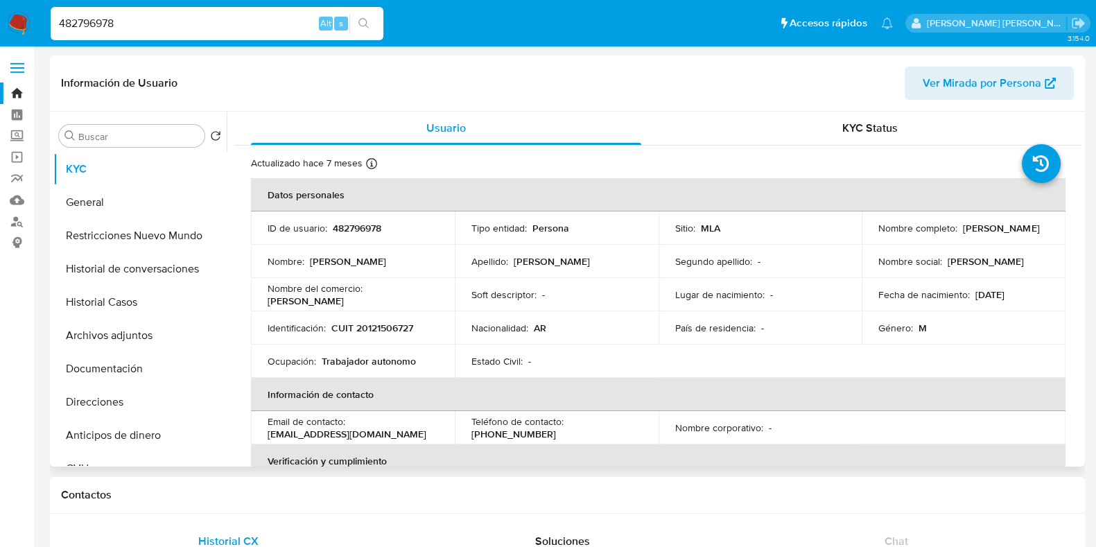
click at [401, 327] on p "CUIT 20121506727" at bounding box center [373, 328] width 82 height 12
copy p "20121506727"
click at [361, 228] on p "482796978" at bounding box center [357, 228] width 49 height 12
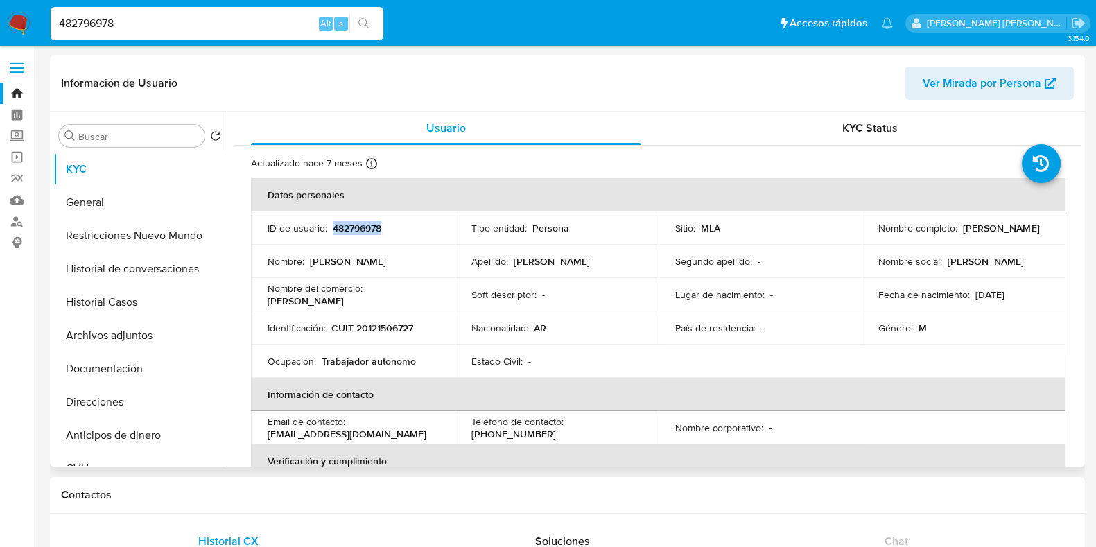
copy p "482796978"
drag, startPoint x: 68, startPoint y: 10, endPoint x: 26, endPoint y: 5, distance: 42.0
click at [26, 5] on nav "Pausado Ver notificaciones 482796978 Alt s Accesos rápidos Presiona las siguien…" at bounding box center [548, 23] width 1096 height 46
paste input "106481346"
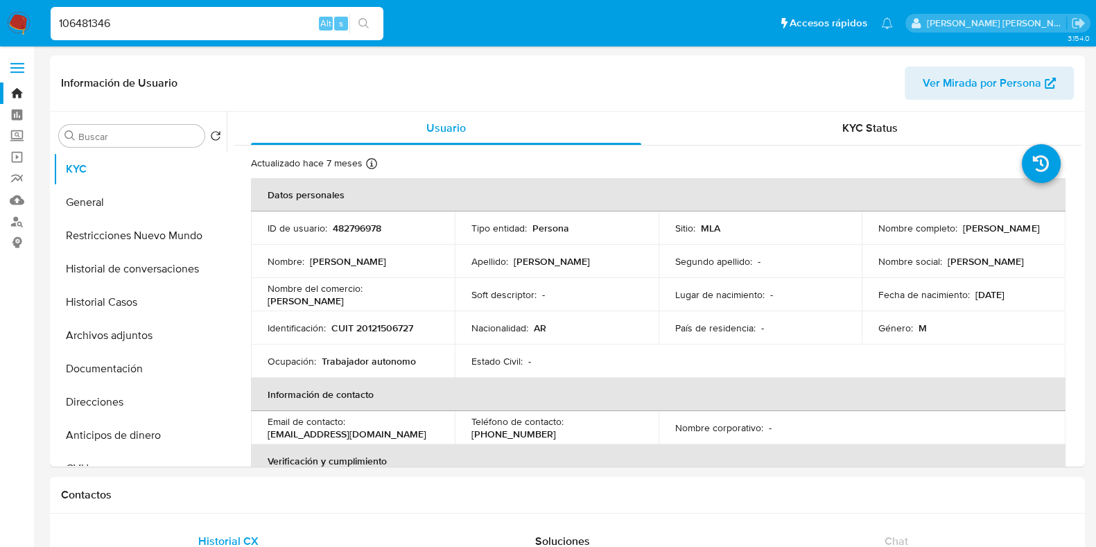
type input "106481346"
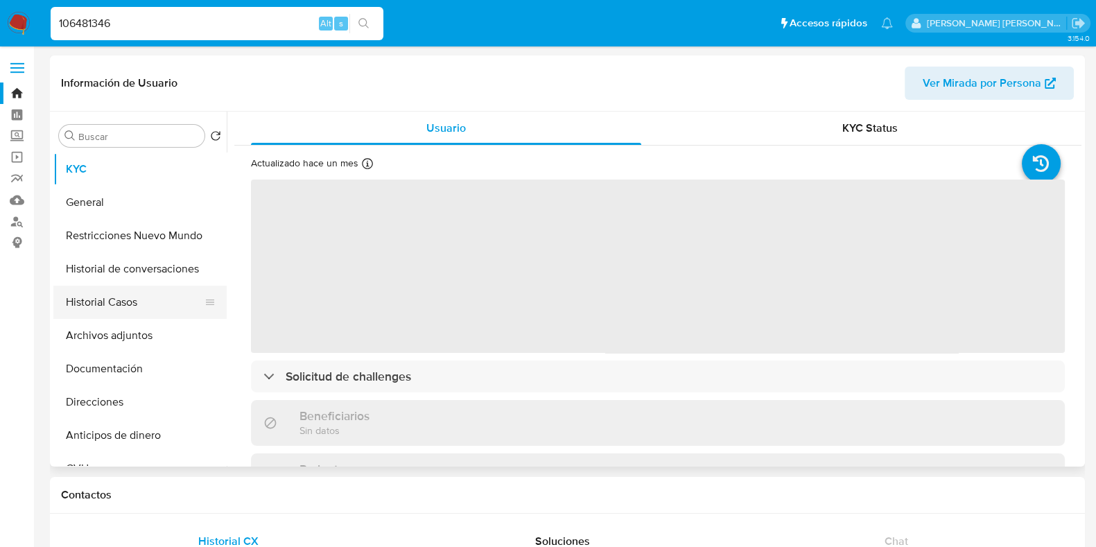
click at [119, 309] on button "Historial Casos" at bounding box center [134, 302] width 162 height 33
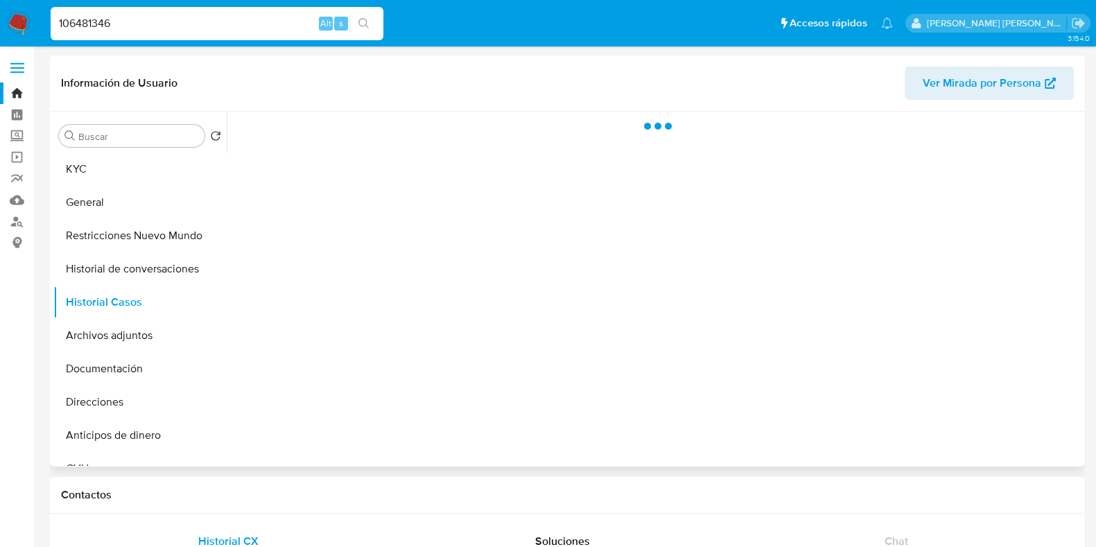
select select "10"
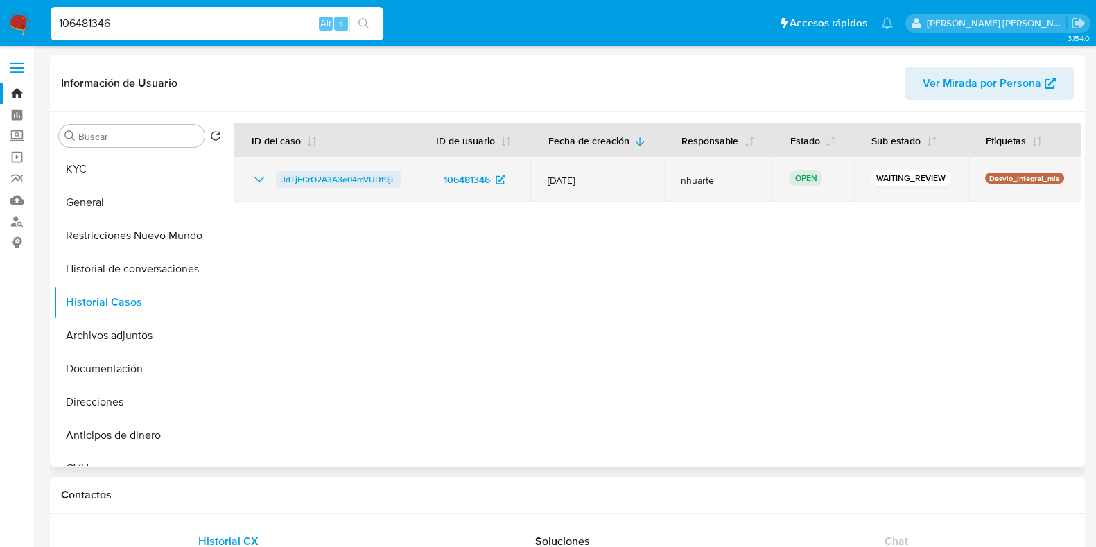
click at [376, 178] on span "JdTjECrO2A3A3e04mVUDf9jL" at bounding box center [339, 179] width 114 height 17
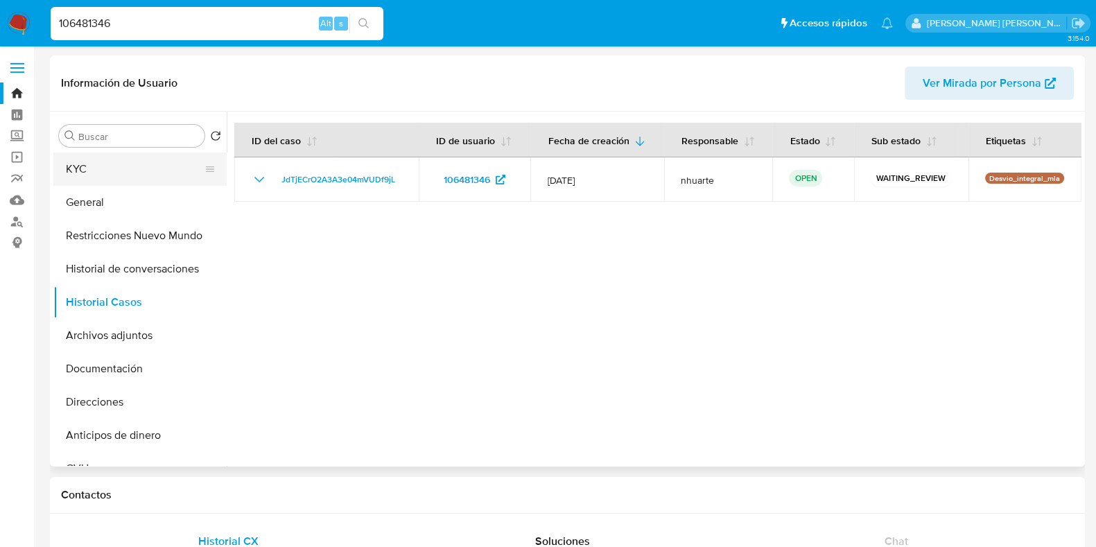
click at [114, 171] on button "KYC" at bounding box center [134, 169] width 162 height 33
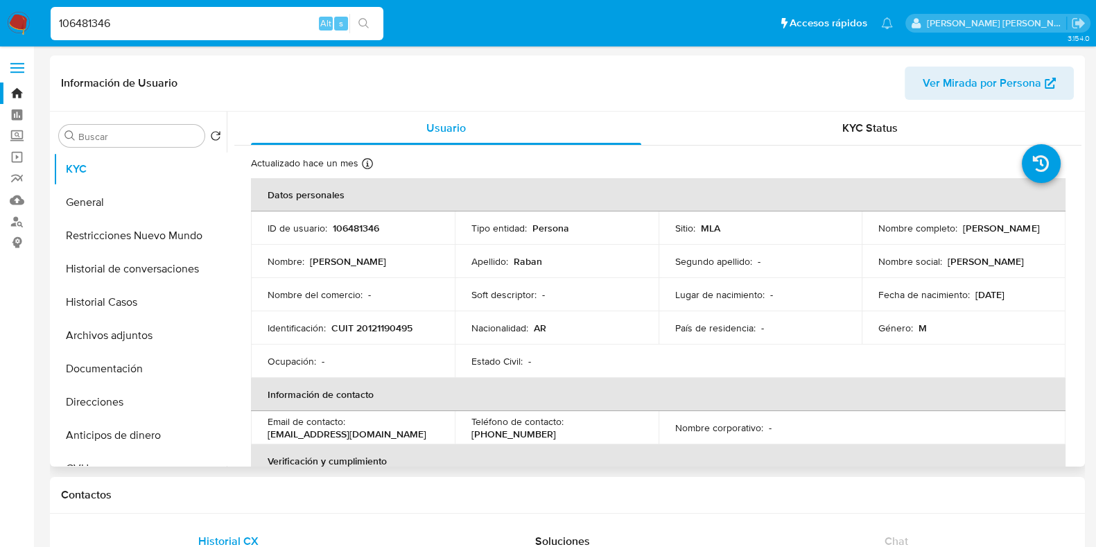
click at [389, 327] on p "CUIT 20121190495" at bounding box center [372, 328] width 81 height 12
copy p "20121190495"
click at [361, 230] on p "106481346" at bounding box center [356, 228] width 46 height 12
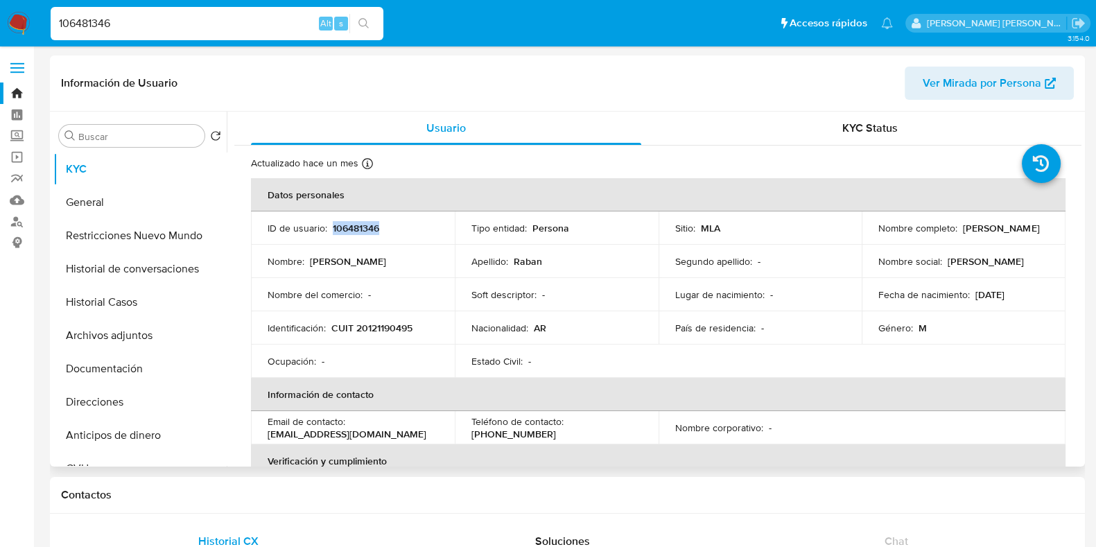
copy p "106481346"
click at [397, 330] on p "CUIT 20121190495" at bounding box center [372, 328] width 81 height 12
copy p "20121190495"
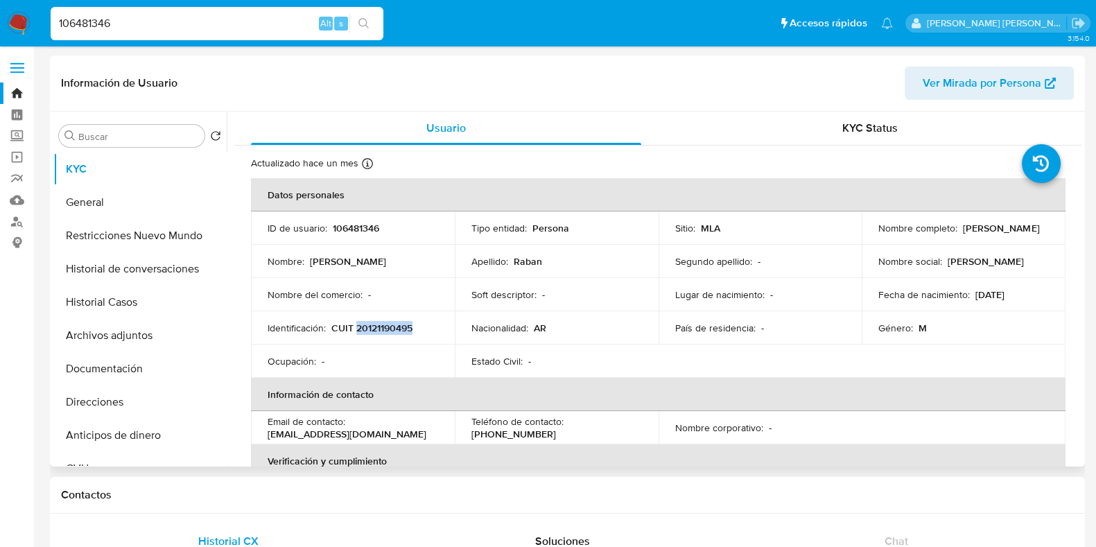
copy p "20121190495"
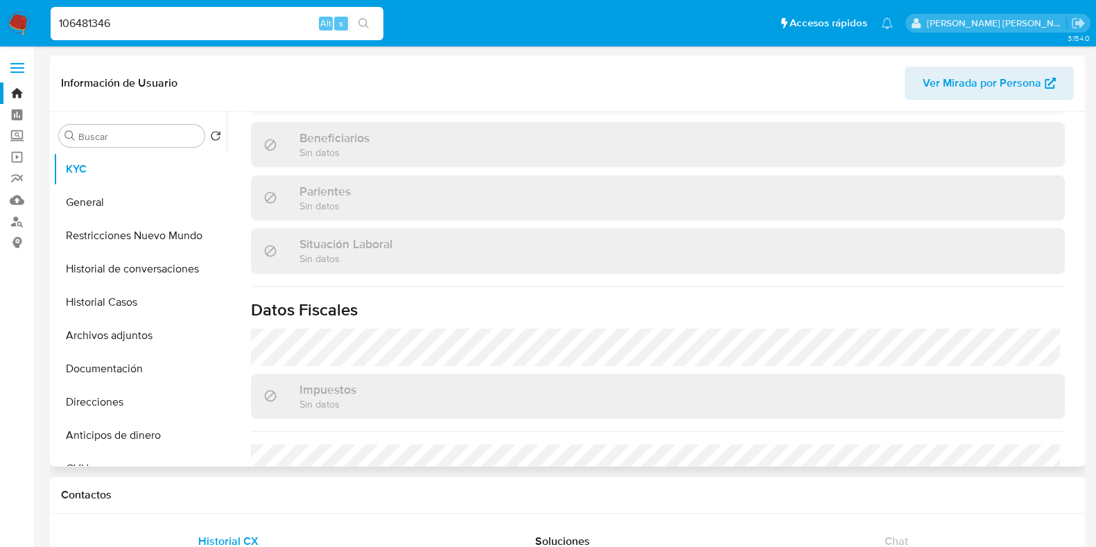
scroll to position [729, 0]
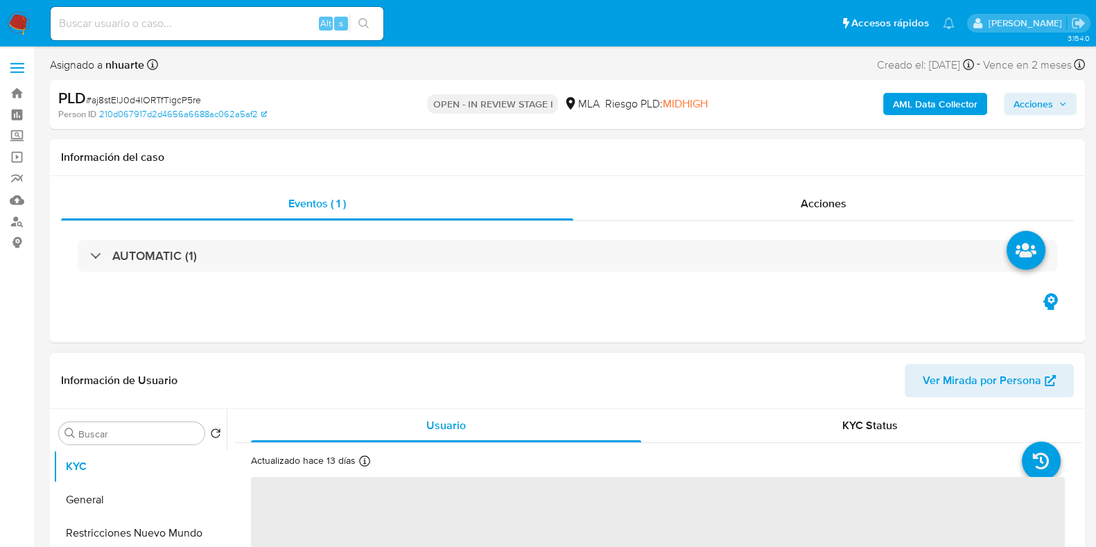
select select "10"
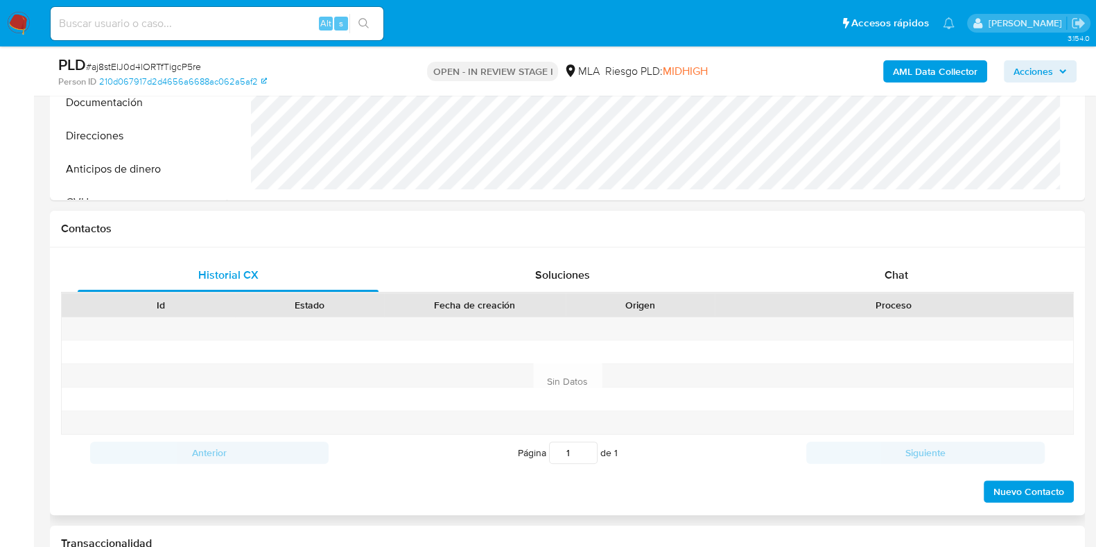
scroll to position [606, 0]
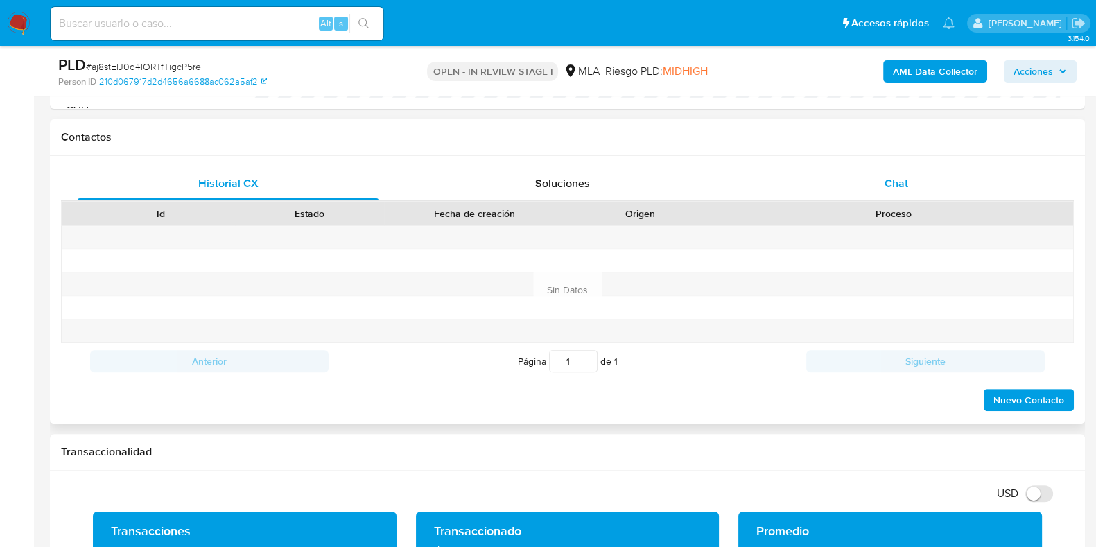
click at [893, 179] on span "Chat" at bounding box center [897, 183] width 24 height 16
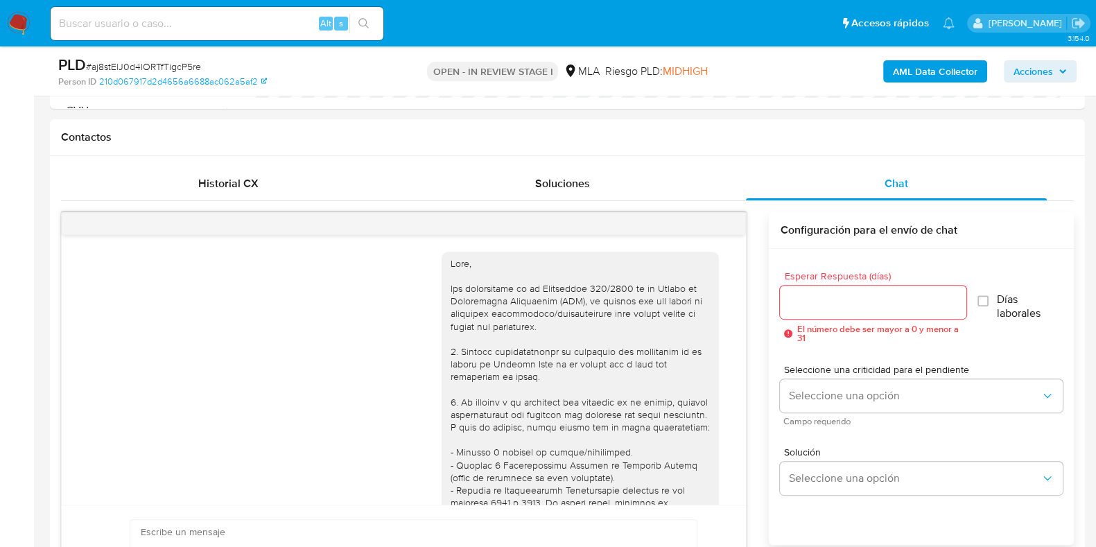
scroll to position [820, 0]
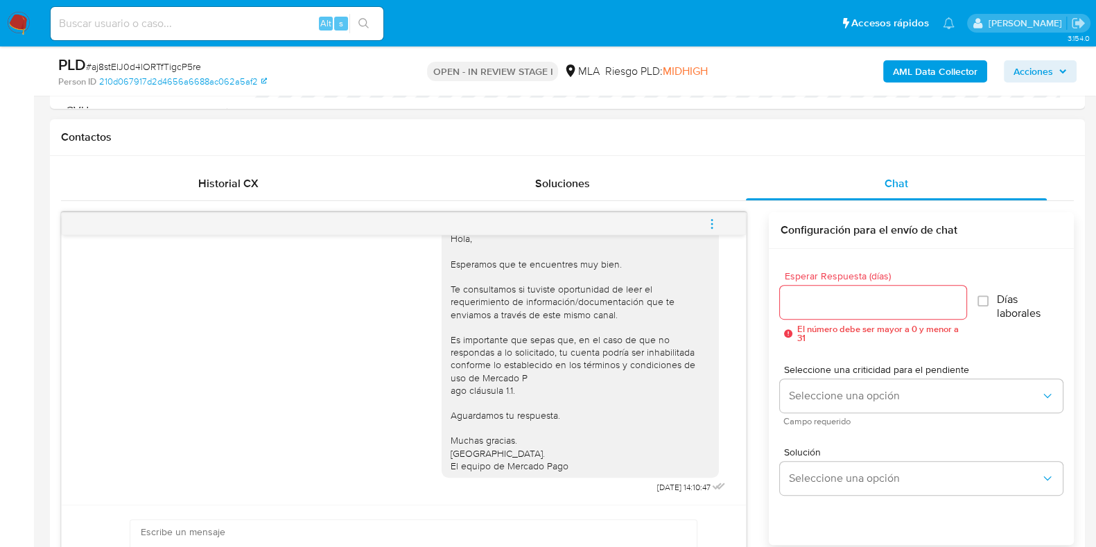
click at [714, 223] on icon "menu-action" at bounding box center [712, 224] width 12 height 12
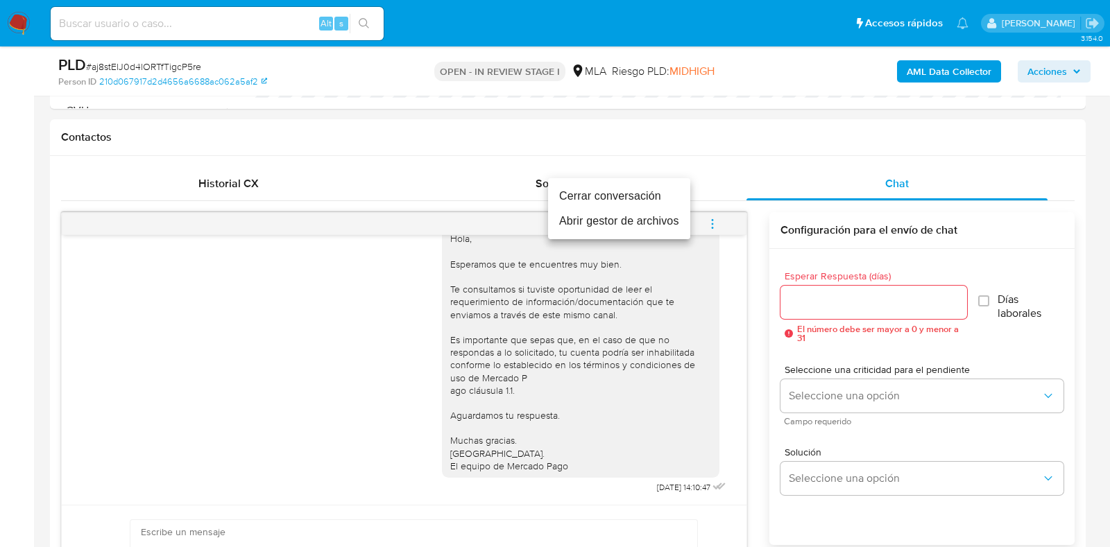
click at [669, 204] on li "Cerrar conversación" at bounding box center [619, 196] width 142 height 25
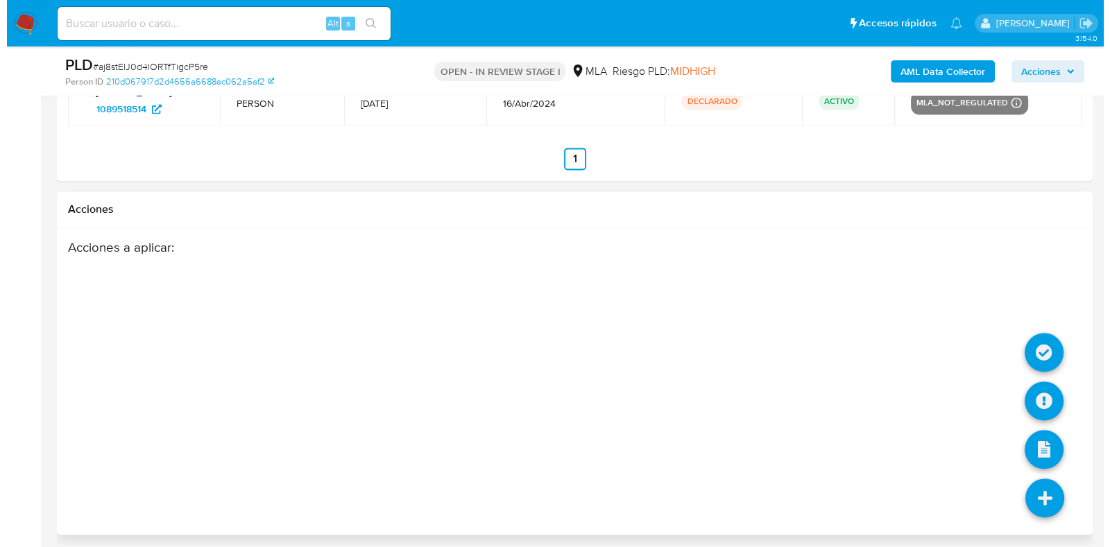
scroll to position [2527, 0]
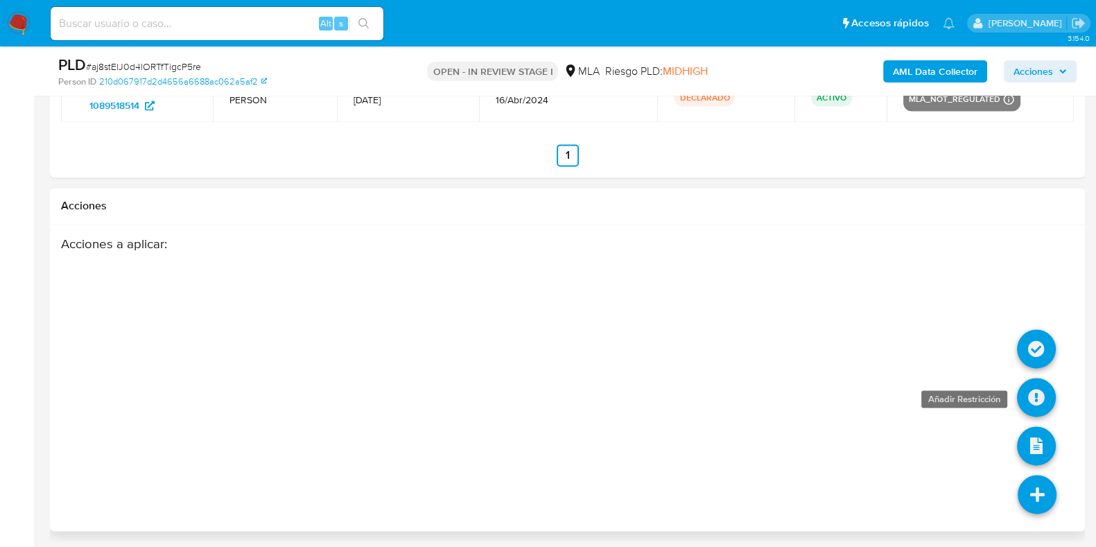
click at [1029, 404] on icon at bounding box center [1036, 397] width 39 height 39
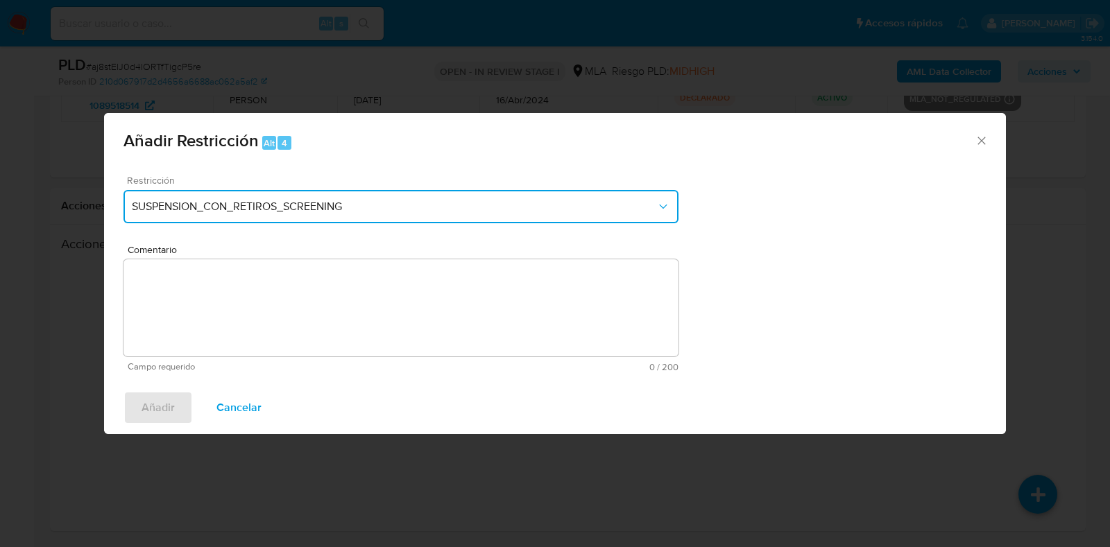
click at [232, 199] on button "SUSPENSION_CON_RETIROS_SCREENING" at bounding box center [400, 206] width 555 height 33
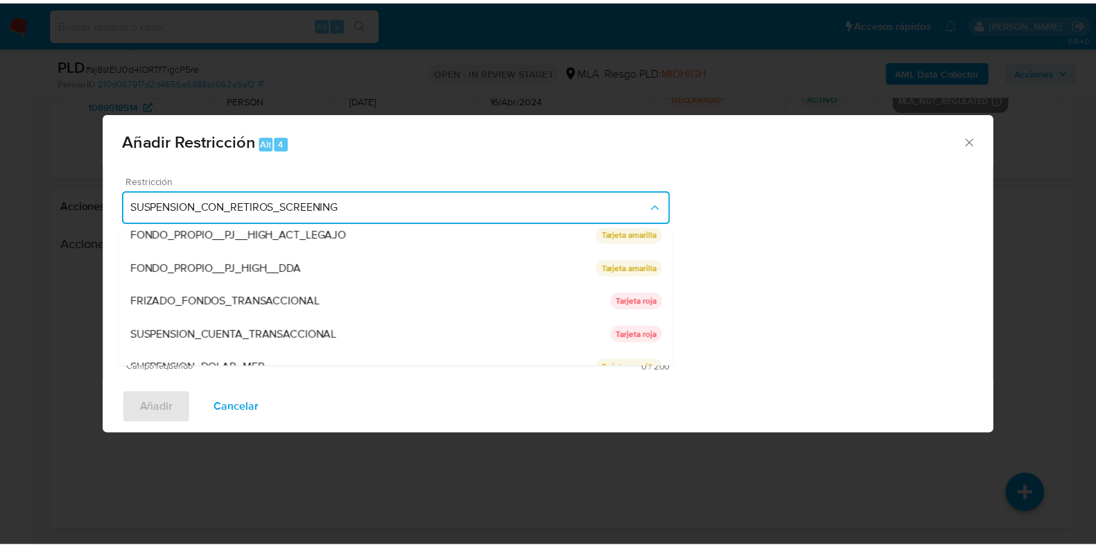
scroll to position [227, 0]
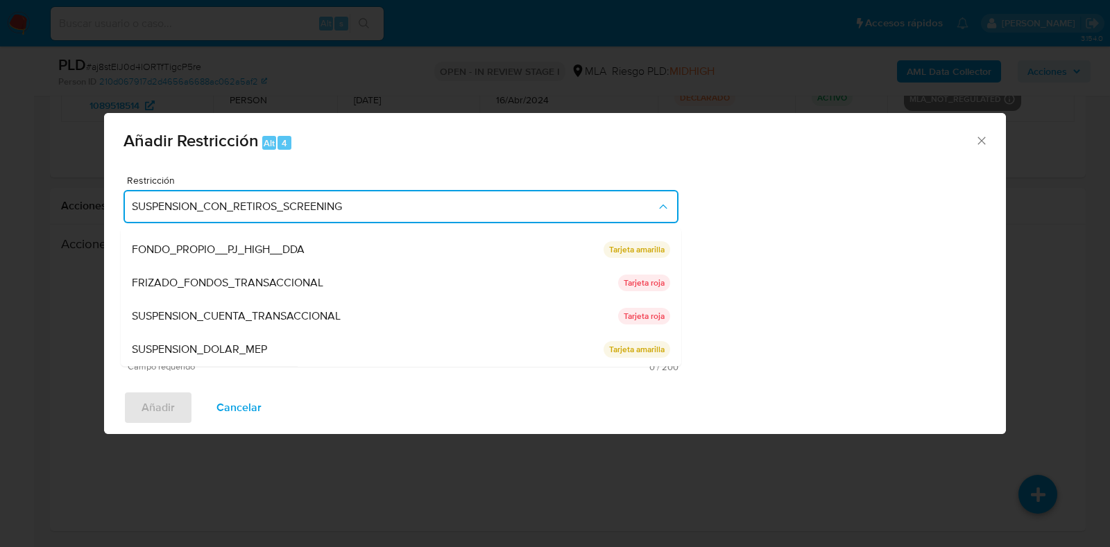
click at [247, 322] on span "SUSPENSION_CUENTA_TRANSACCIONAL" at bounding box center [236, 317] width 209 height 14
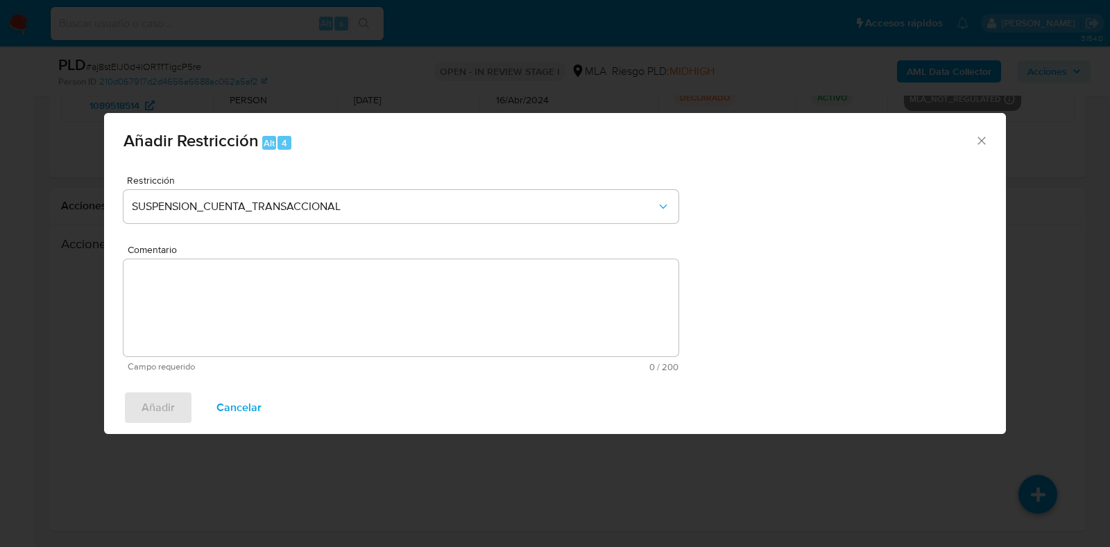
click at [251, 291] on textarea "Comentario" at bounding box center [400, 307] width 555 height 97
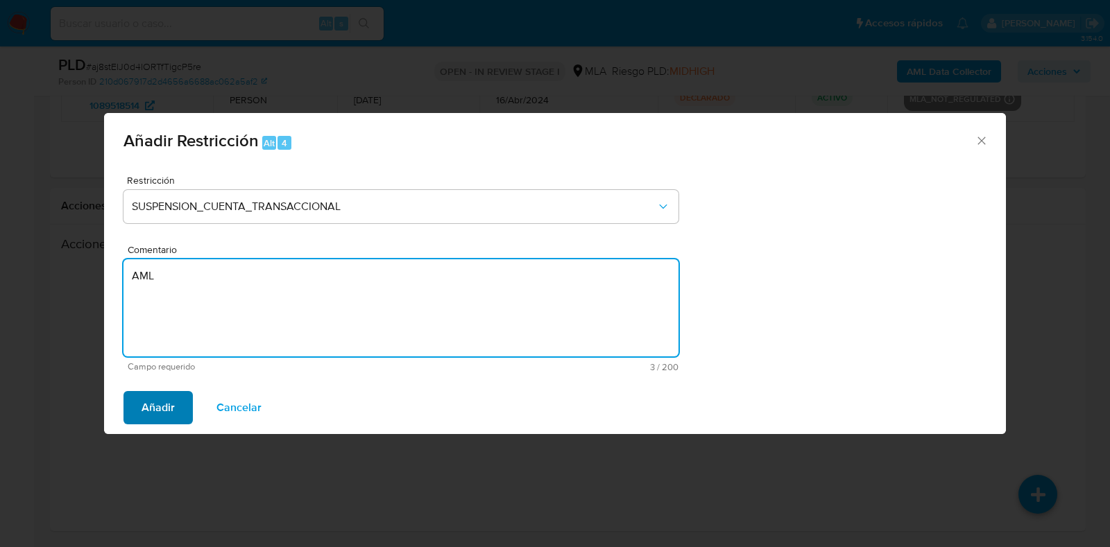
type textarea "AML"
click at [164, 409] on span "Añadir" at bounding box center [157, 408] width 33 height 31
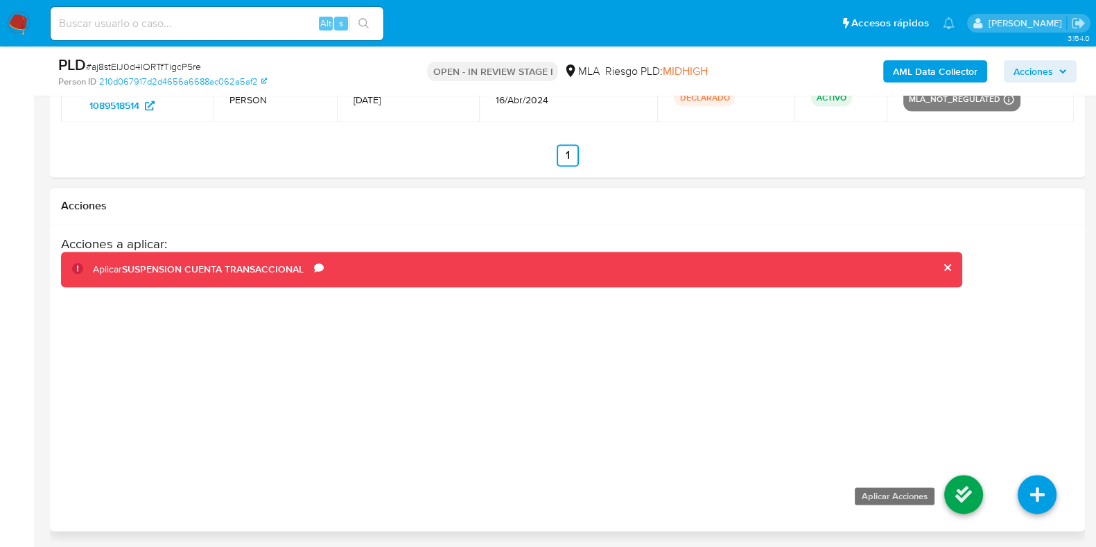
click at [961, 494] on icon at bounding box center [964, 494] width 39 height 39
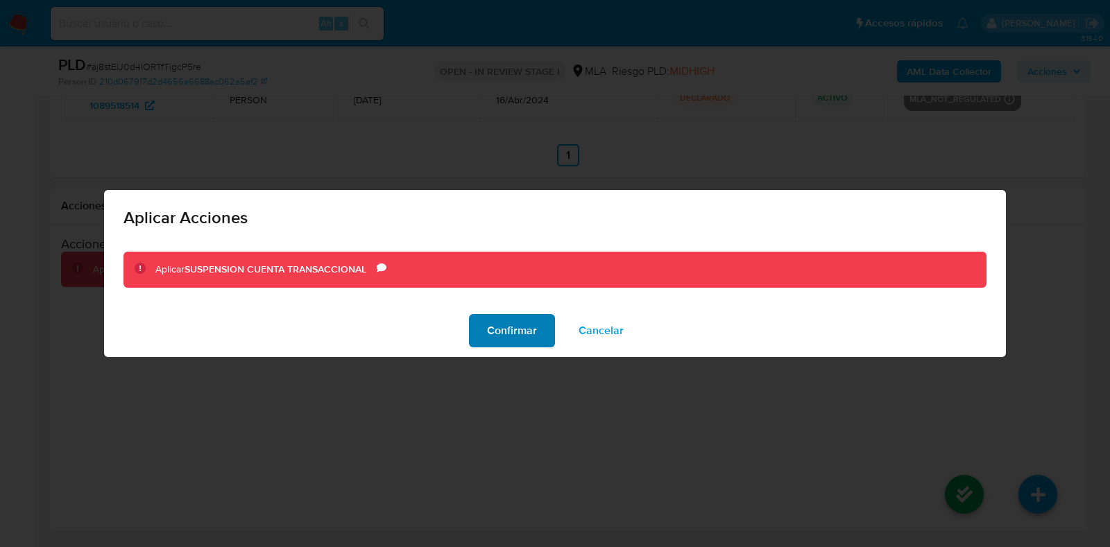
click at [509, 331] on span "Confirmar" at bounding box center [512, 331] width 50 height 31
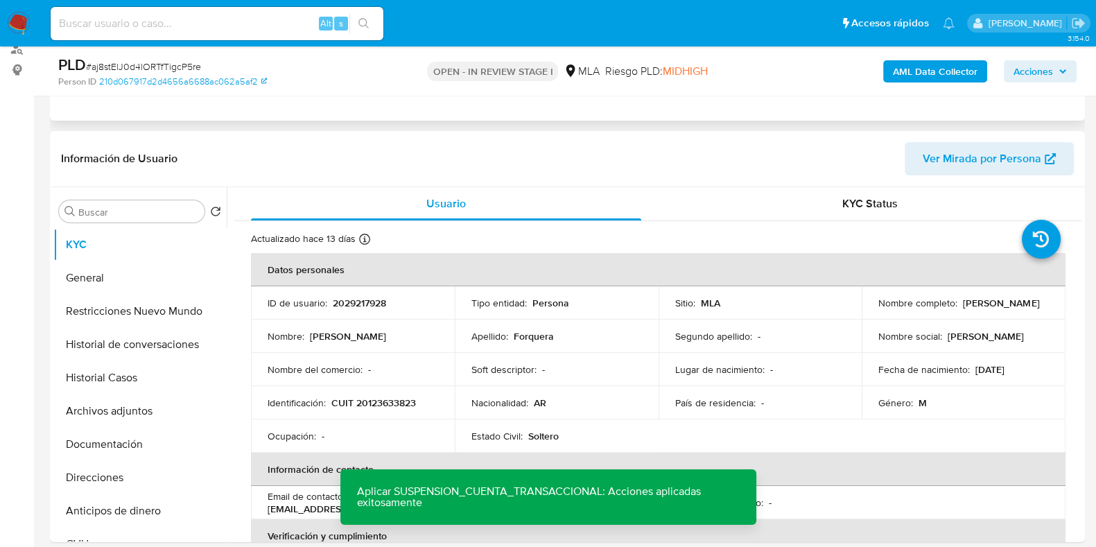
scroll to position [0, 0]
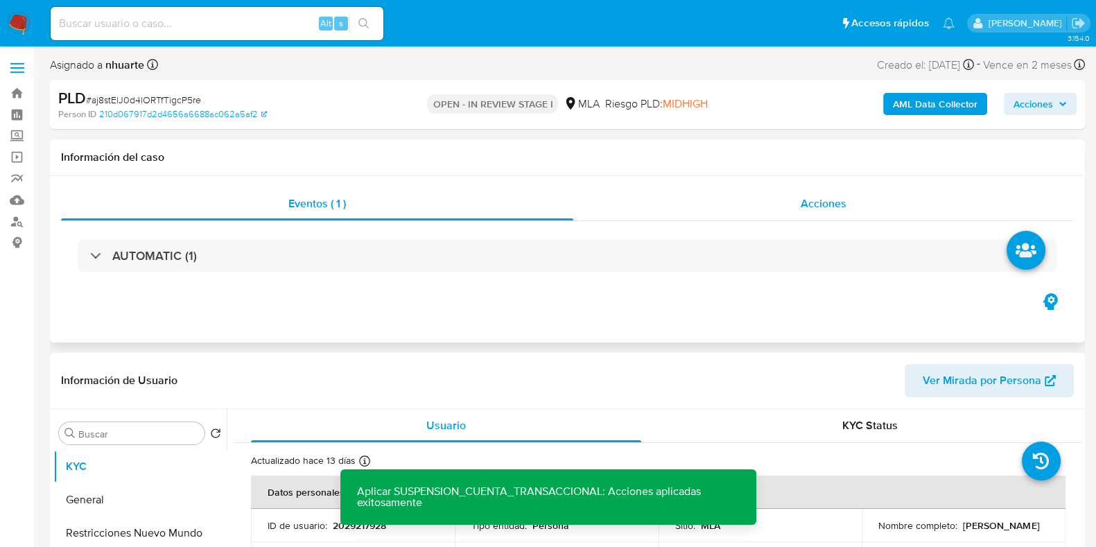
click at [852, 205] on div "Acciones" at bounding box center [824, 203] width 501 height 33
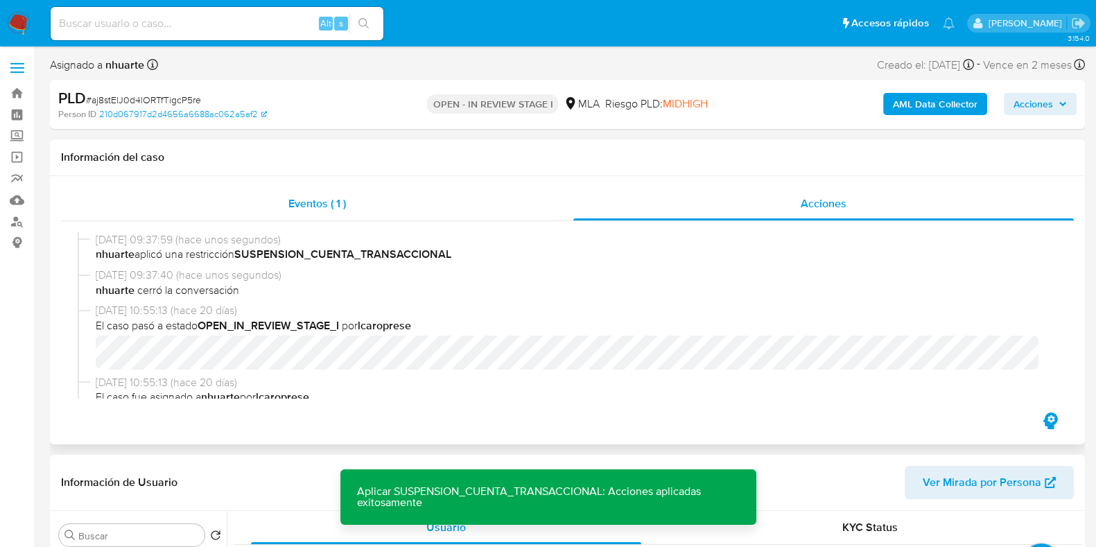
click at [322, 191] on div "Eventos ( 1 )" at bounding box center [317, 203] width 513 height 33
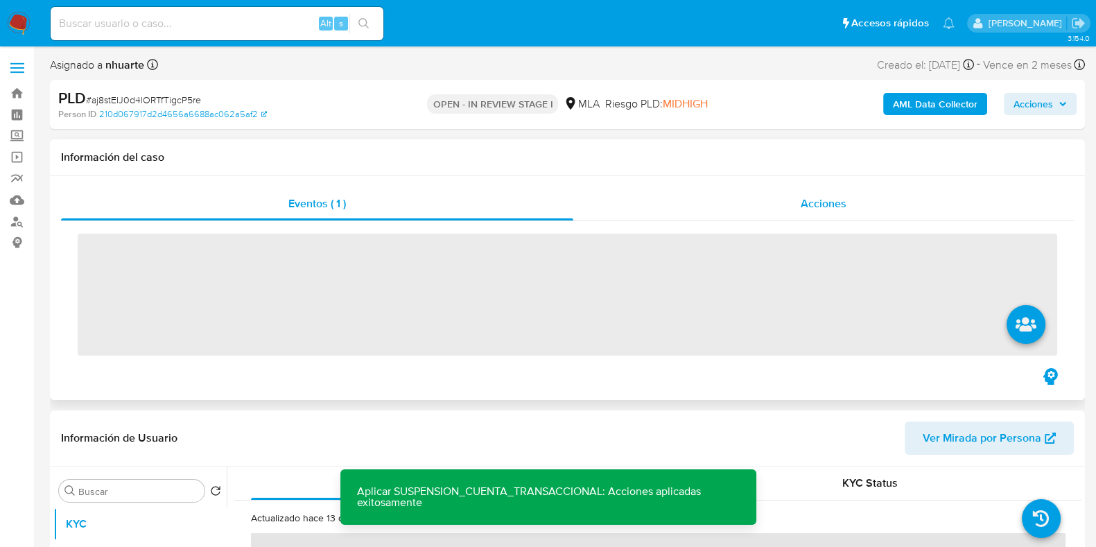
click at [853, 197] on div "Acciones" at bounding box center [824, 203] width 501 height 33
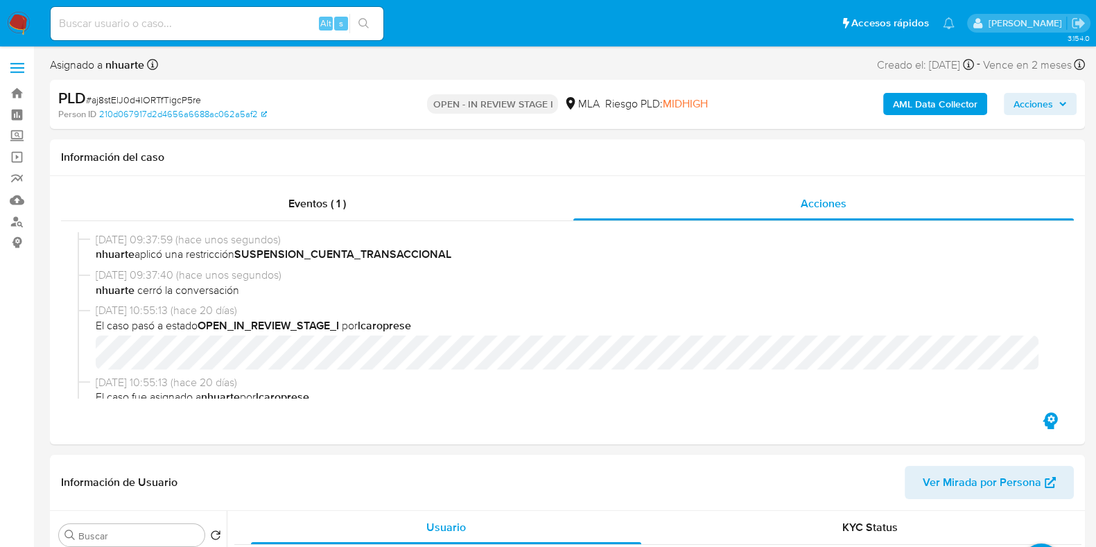
click at [940, 102] on b "AML Data Collector" at bounding box center [935, 104] width 85 height 22
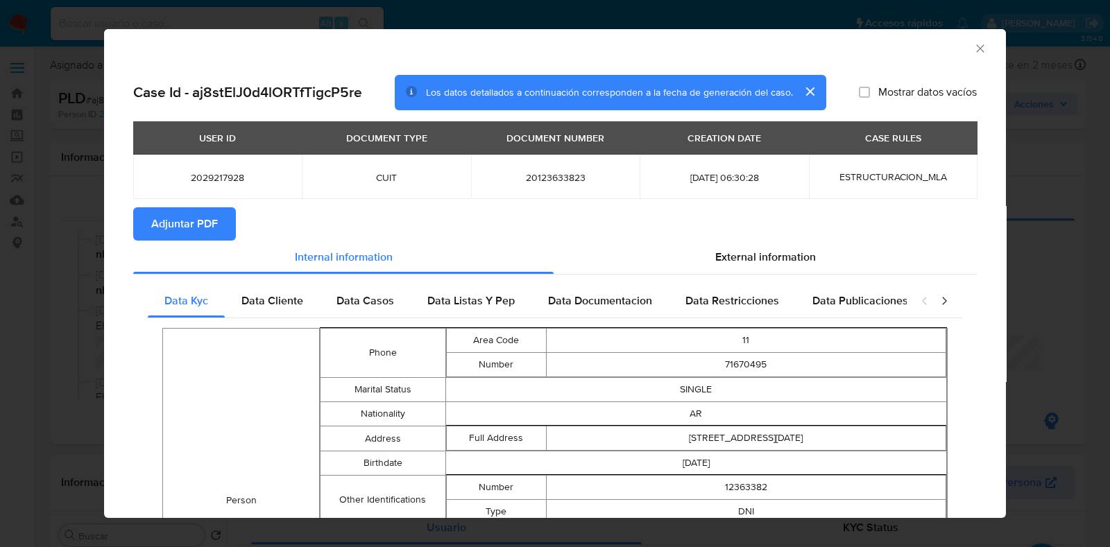
drag, startPoint x: 146, startPoint y: 216, endPoint x: 180, endPoint y: 211, distance: 35.1
click at [146, 216] on button "Adjuntar PDF" at bounding box center [184, 223] width 103 height 33
click at [973, 46] on icon "Cerrar ventana" at bounding box center [980, 49] width 14 height 14
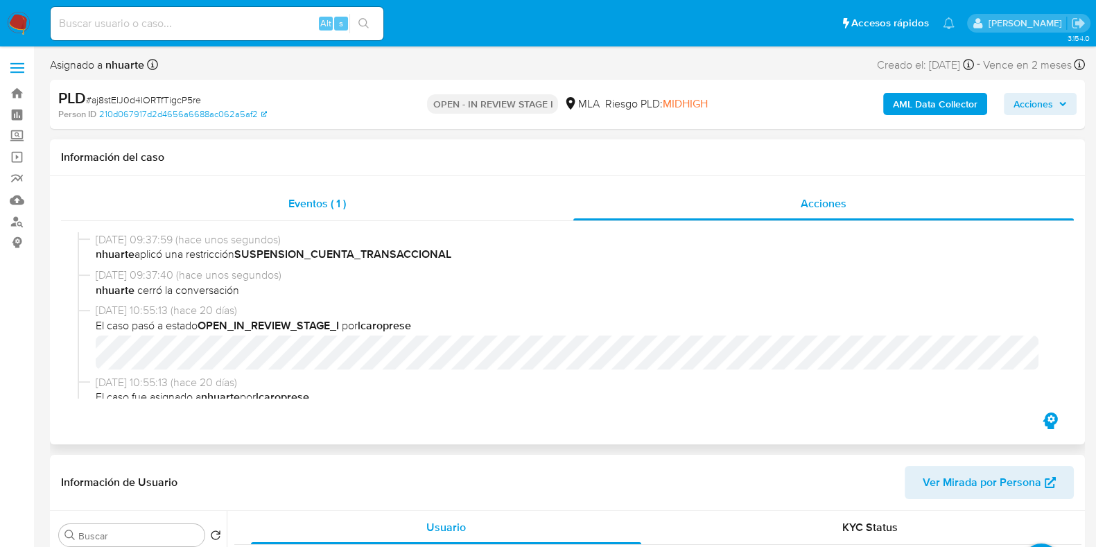
click at [307, 209] on span "Eventos ( 1 )" at bounding box center [318, 204] width 58 height 16
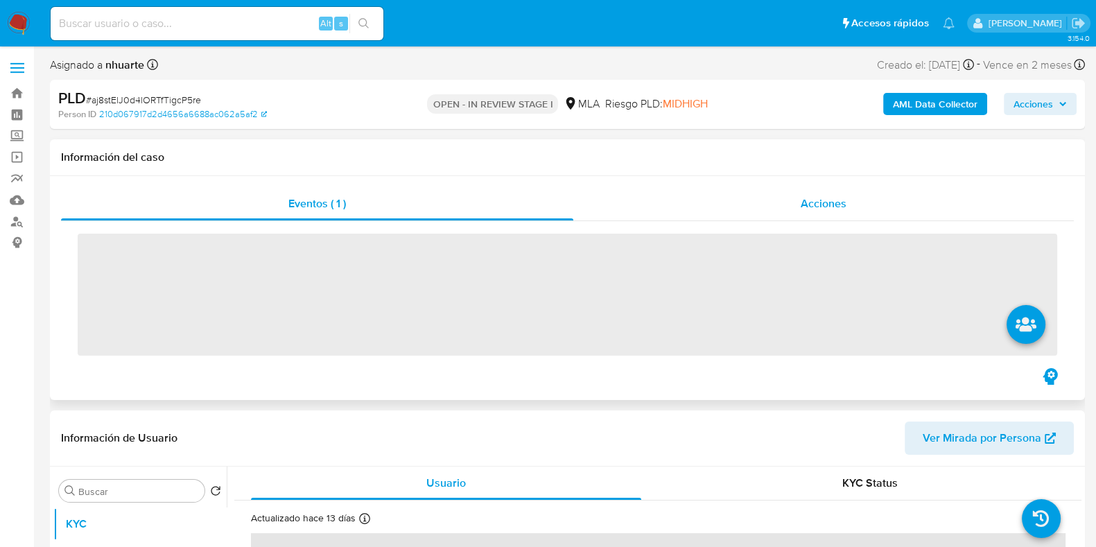
click at [827, 197] on span "Acciones" at bounding box center [824, 204] width 46 height 16
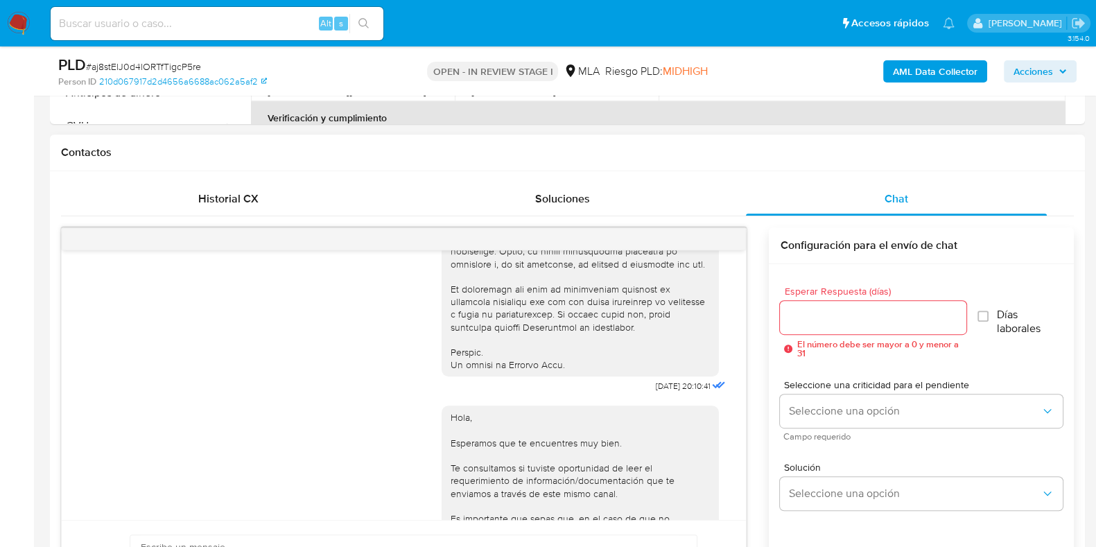
scroll to position [625, 0]
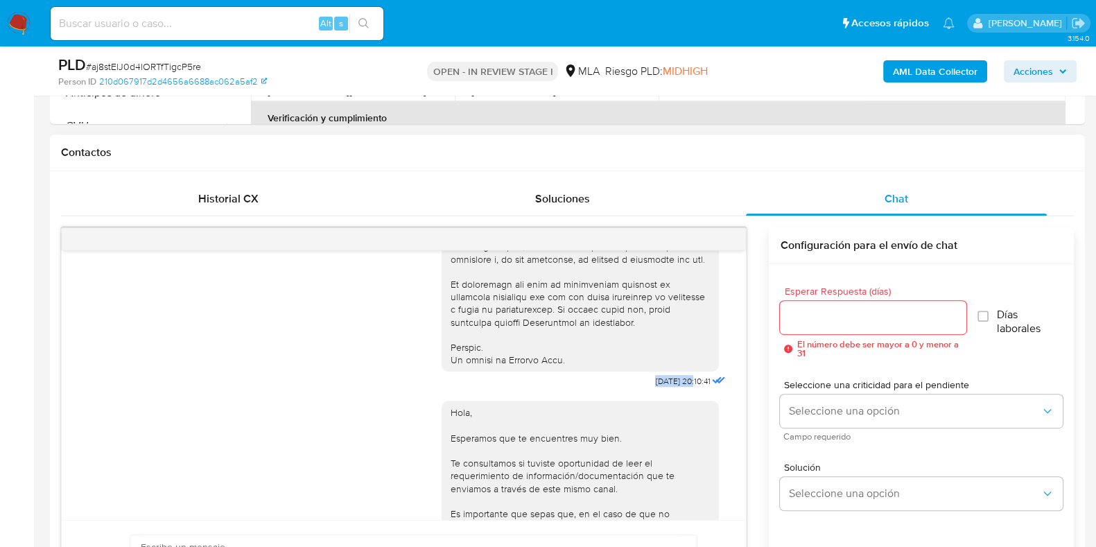
drag, startPoint x: 626, startPoint y: 404, endPoint x: 666, endPoint y: 403, distance: 39.5
click at [666, 392] on div "17/07/2025 20:10:41" at bounding box center [585, 11] width 287 height 759
copy span "17/07/2025"
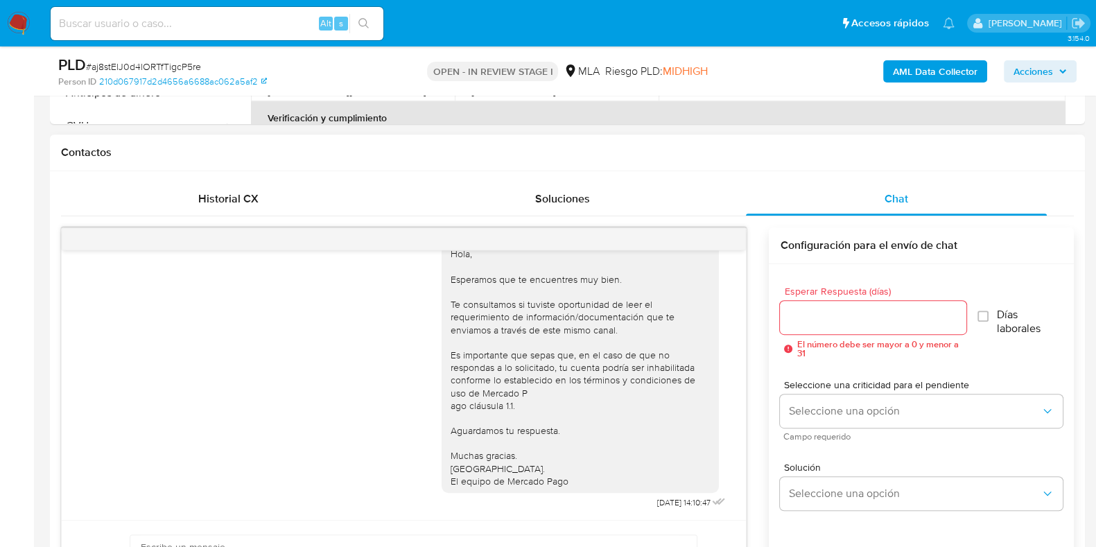
scroll to position [820, 0]
drag, startPoint x: 631, startPoint y: 499, endPoint x: 668, endPoint y: 504, distance: 37.0
click at [668, 504] on div "Hola, Esperamos que te encuentres muy bien. Te consultamos si tuviste oportunid…" at bounding box center [585, 372] width 287 height 280
copy span "21/07/2025"
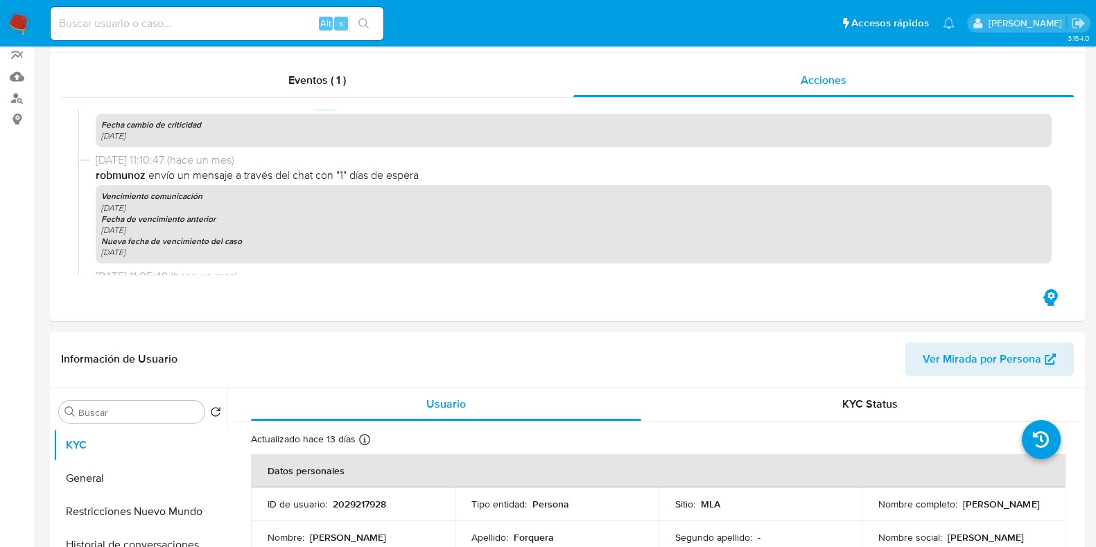
scroll to position [0, 0]
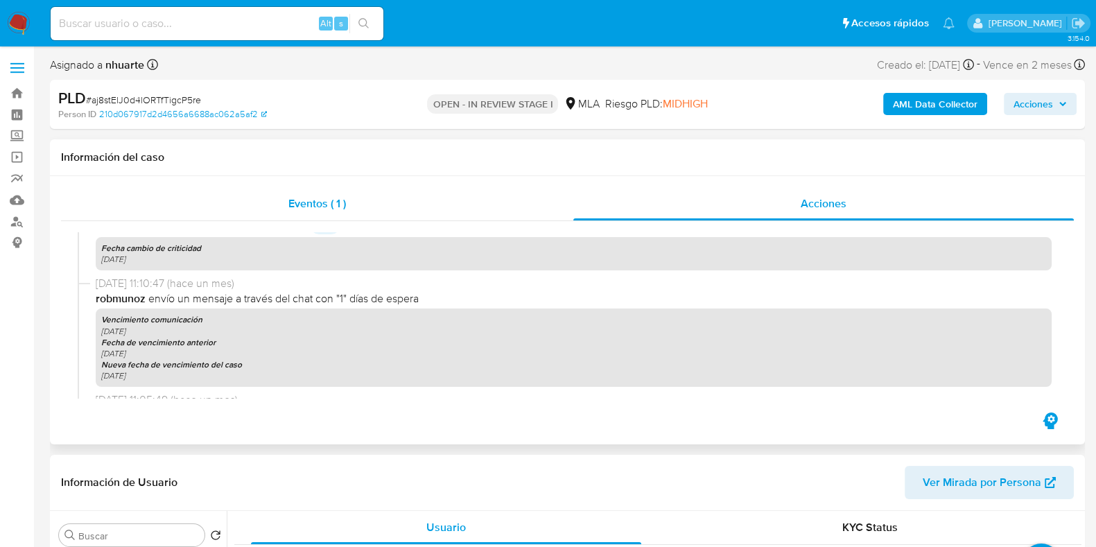
click at [296, 205] on span "Eventos ( 1 )" at bounding box center [318, 204] width 58 height 16
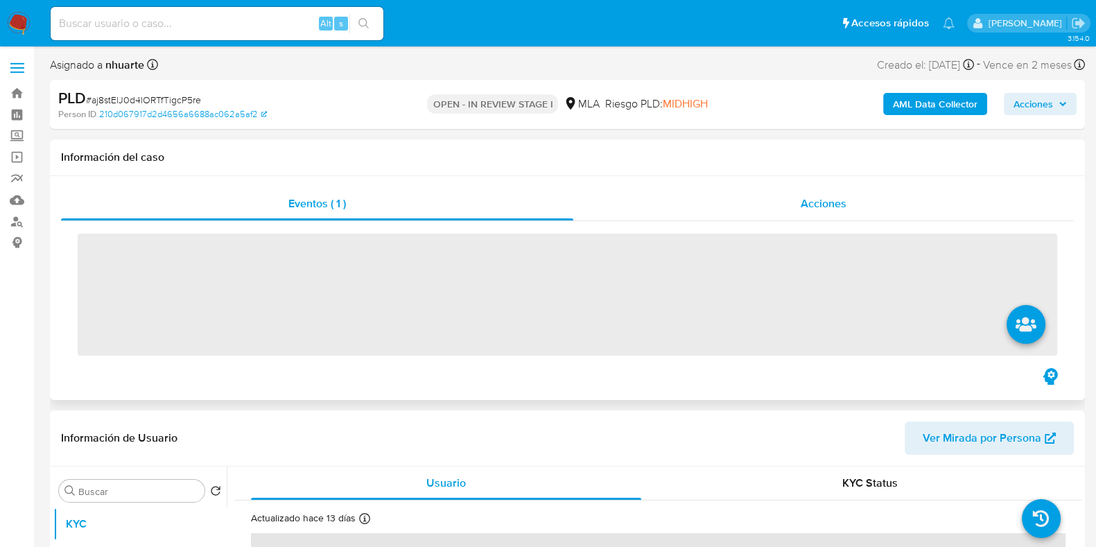
click at [842, 206] on span "Acciones" at bounding box center [824, 204] width 46 height 16
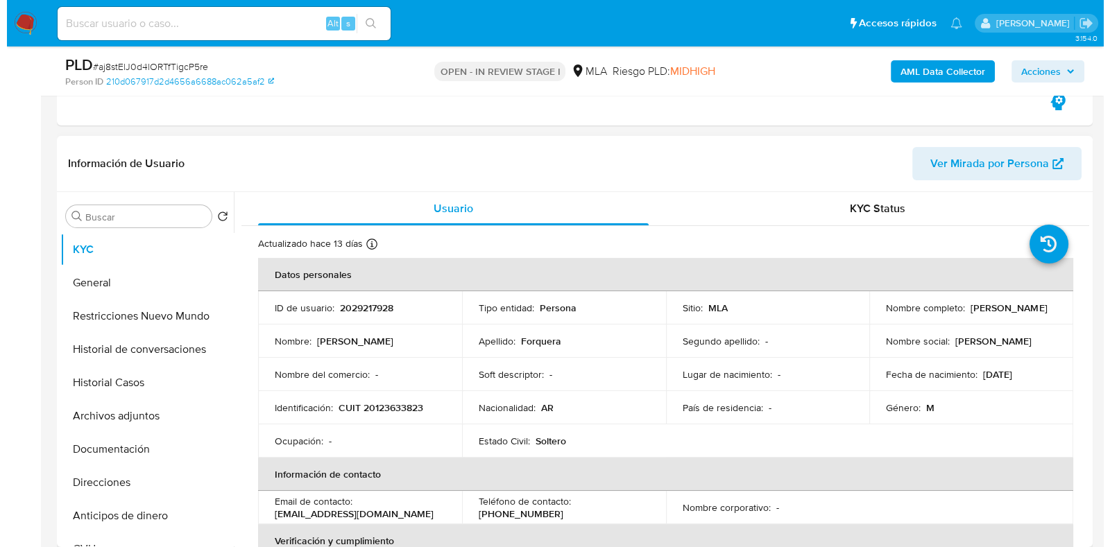
scroll to position [346, 0]
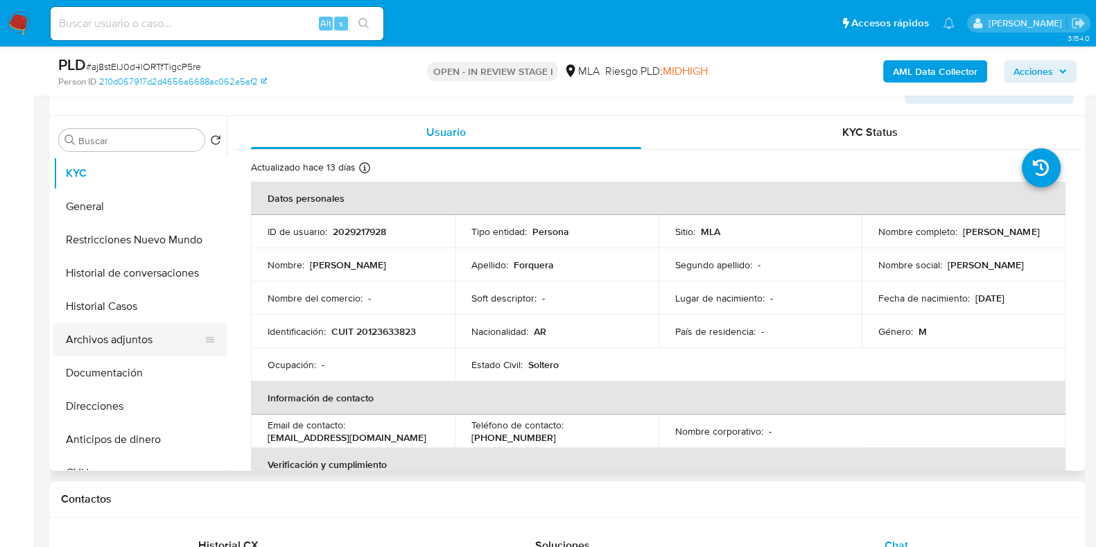
click at [180, 345] on button "Archivos adjuntos" at bounding box center [134, 339] width 162 height 33
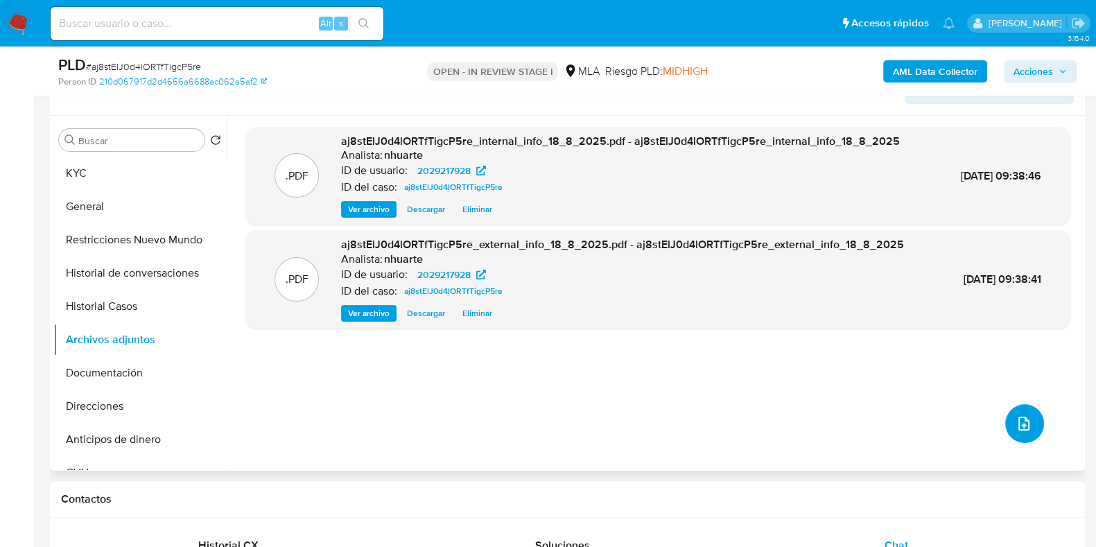
click at [1019, 422] on icon "upload-file" at bounding box center [1024, 424] width 11 height 14
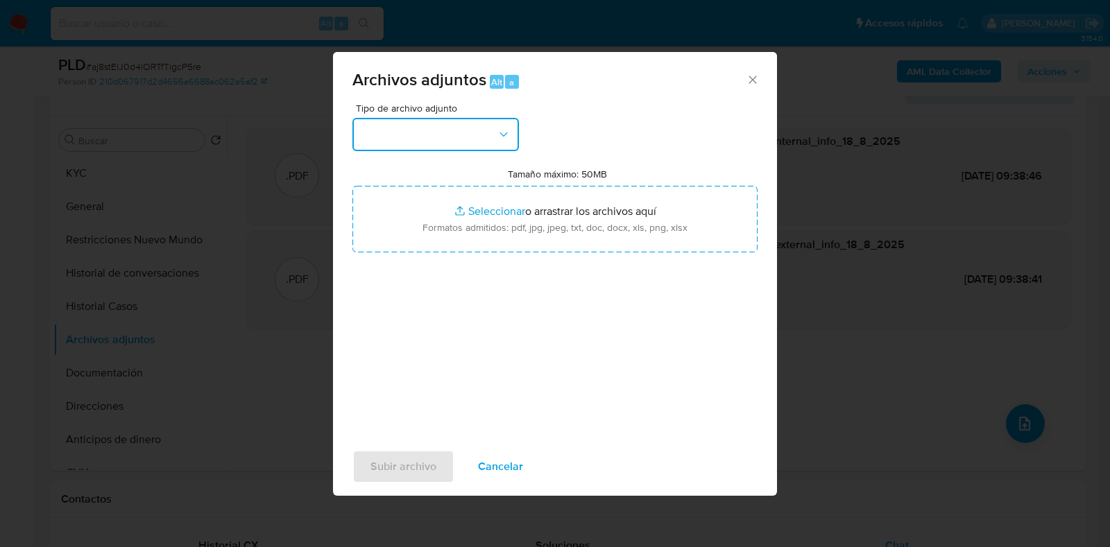
click at [503, 137] on icon "button" at bounding box center [504, 135] width 14 height 14
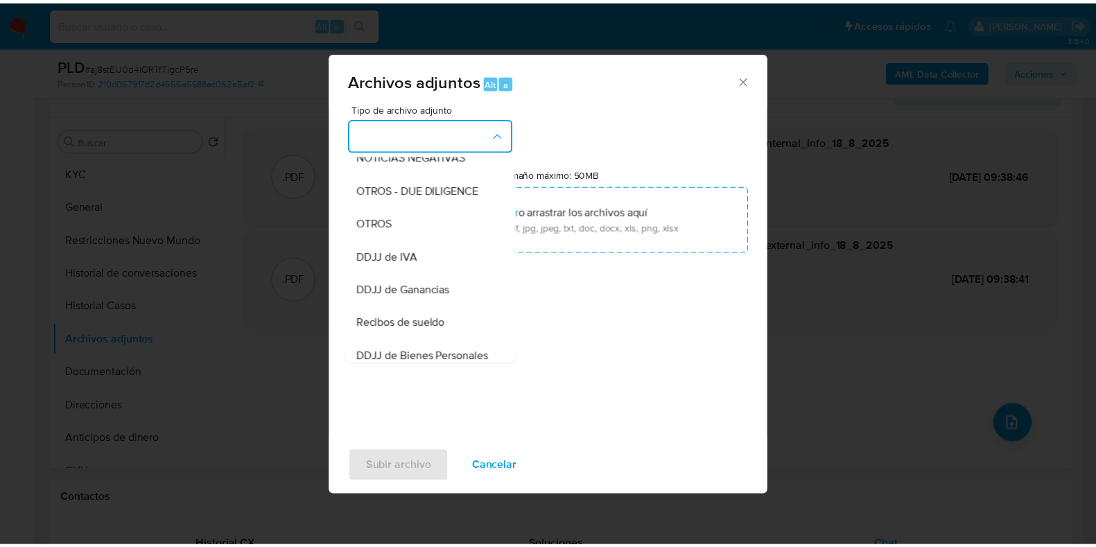
scroll to position [244, 0]
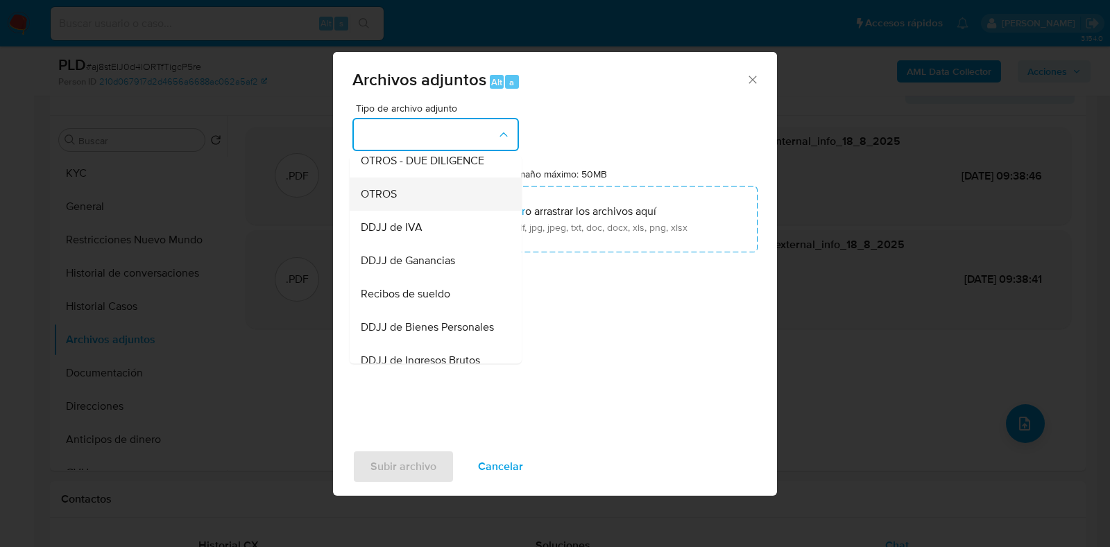
click at [450, 211] on div "OTROS" at bounding box center [431, 194] width 141 height 33
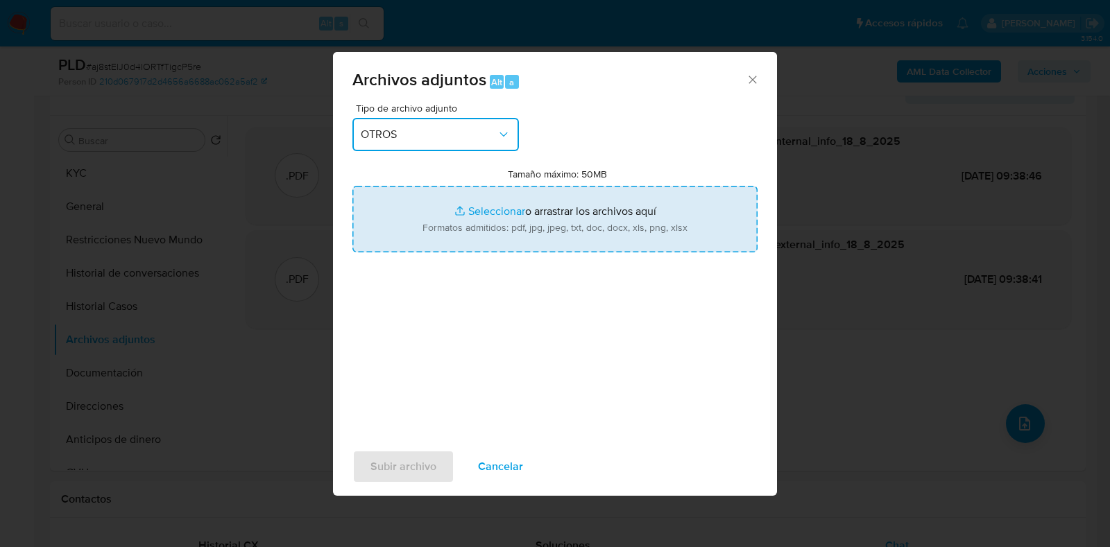
type input "C:\fakepath\Movimientos-2029217928.xlsx"
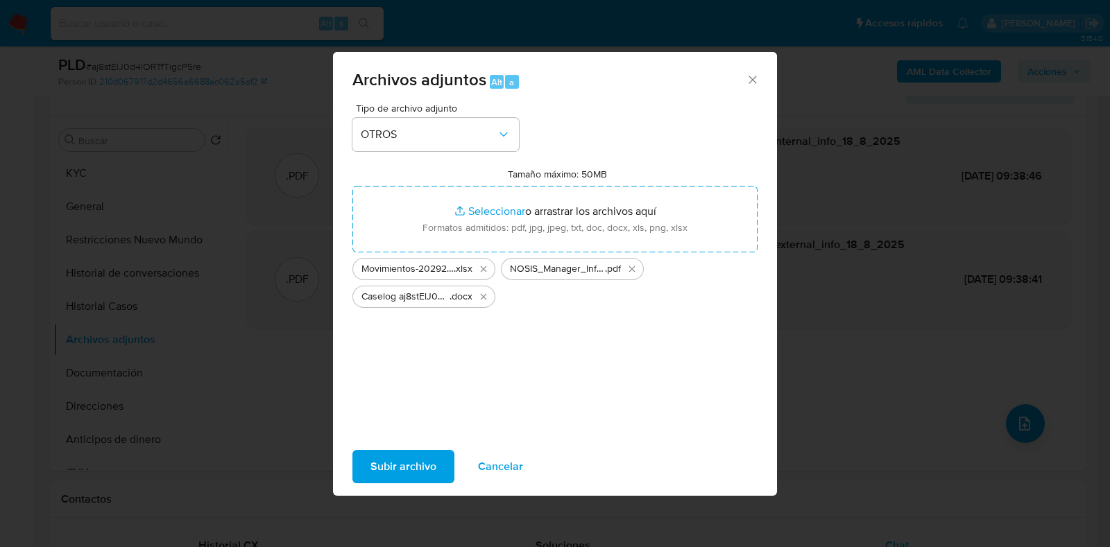
click at [430, 463] on span "Subir archivo" at bounding box center [403, 466] width 66 height 31
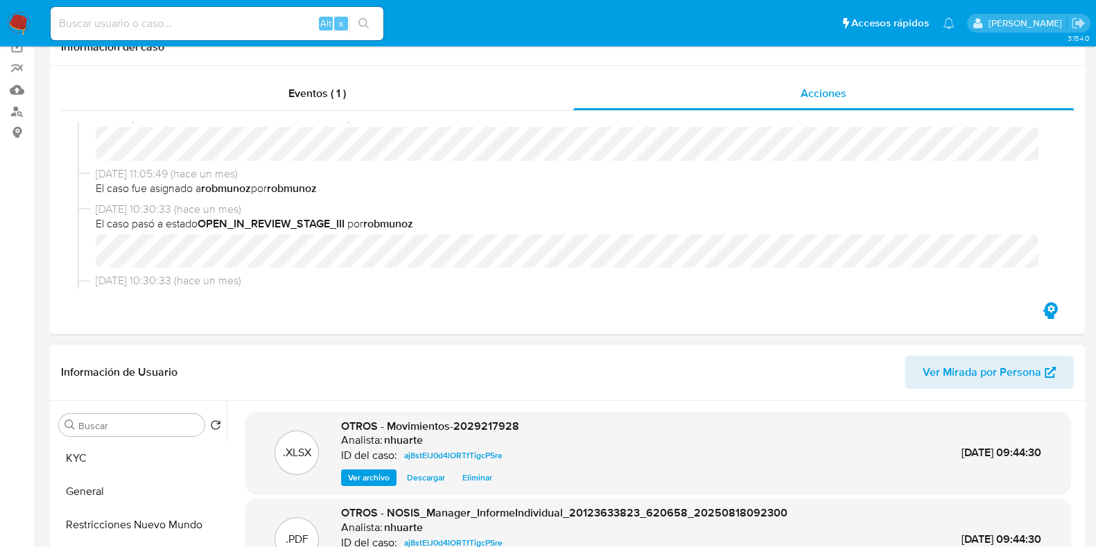
scroll to position [0, 0]
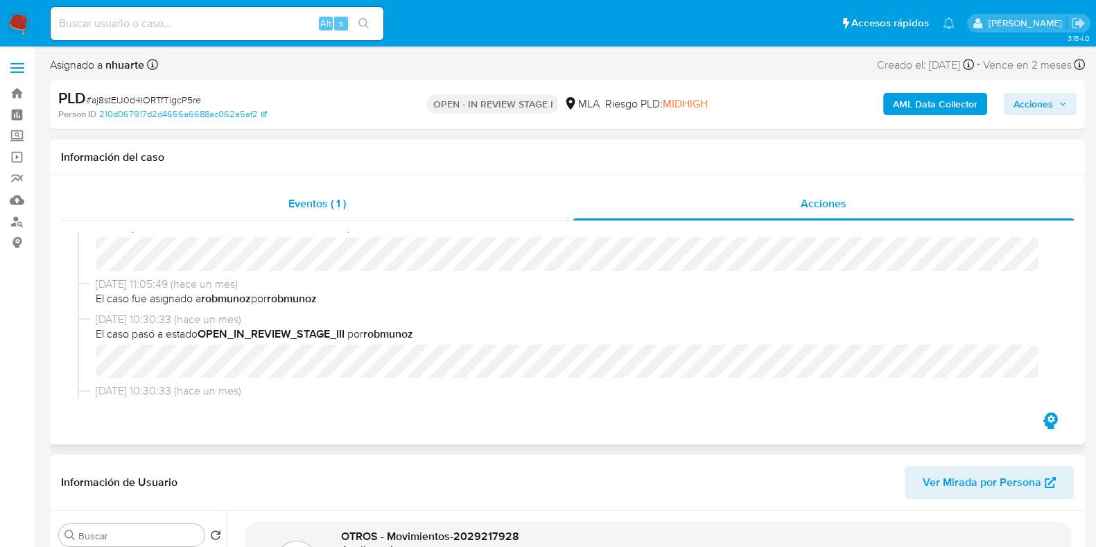
click at [329, 214] on div "Eventos ( 1 )" at bounding box center [317, 203] width 513 height 33
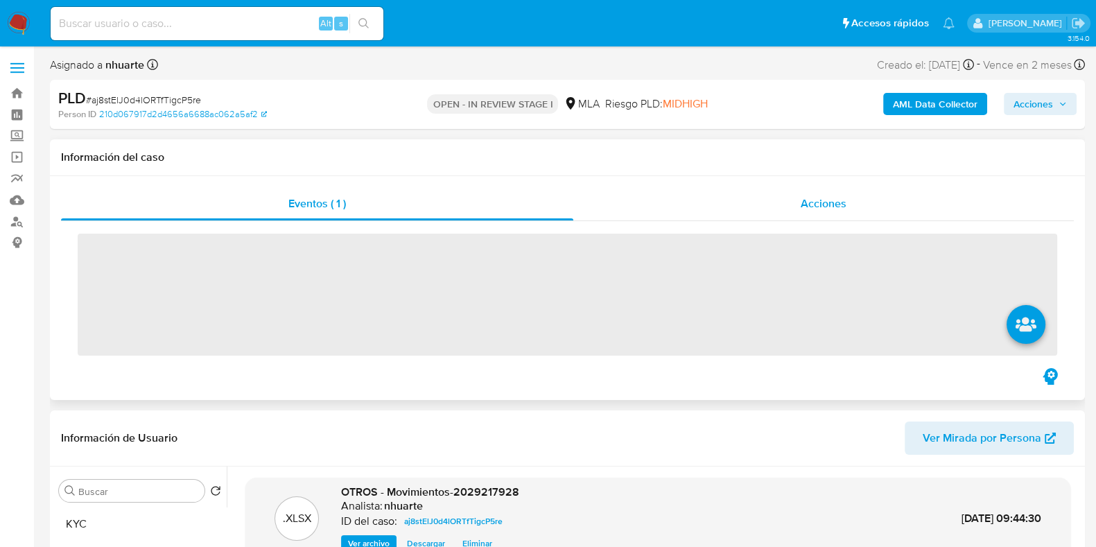
click at [801, 203] on span "Acciones" at bounding box center [824, 204] width 46 height 16
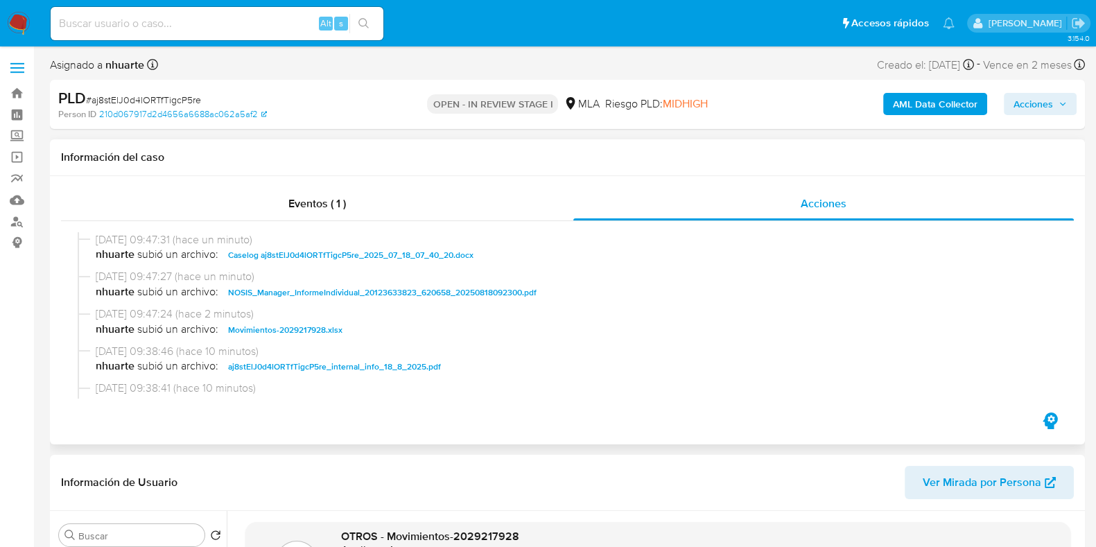
scroll to position [86, 0]
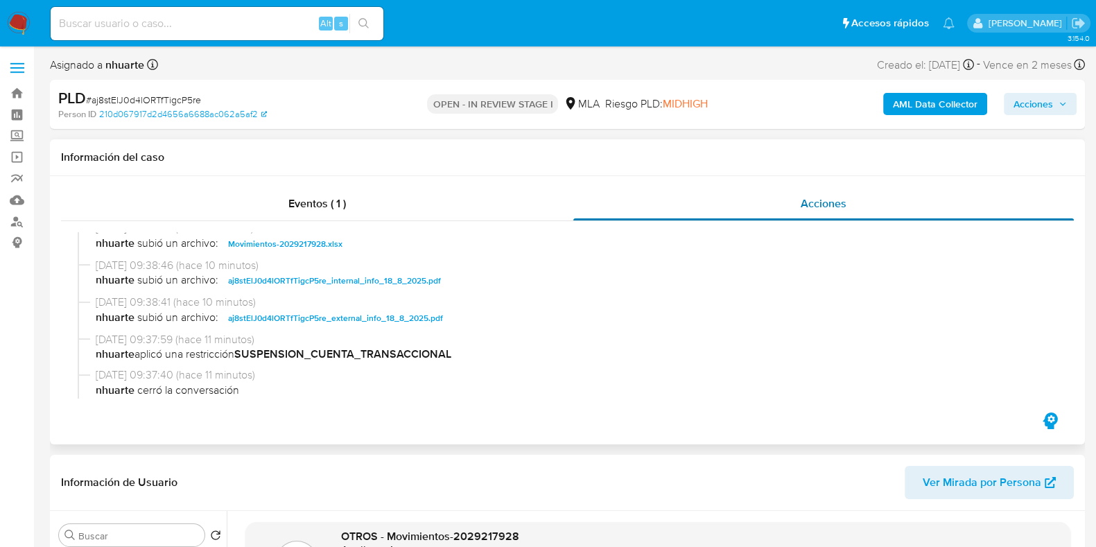
drag, startPoint x: 316, startPoint y: 206, endPoint x: 766, endPoint y: 195, distance: 450.9
click at [316, 206] on span "Eventos ( 1 )" at bounding box center [318, 204] width 58 height 16
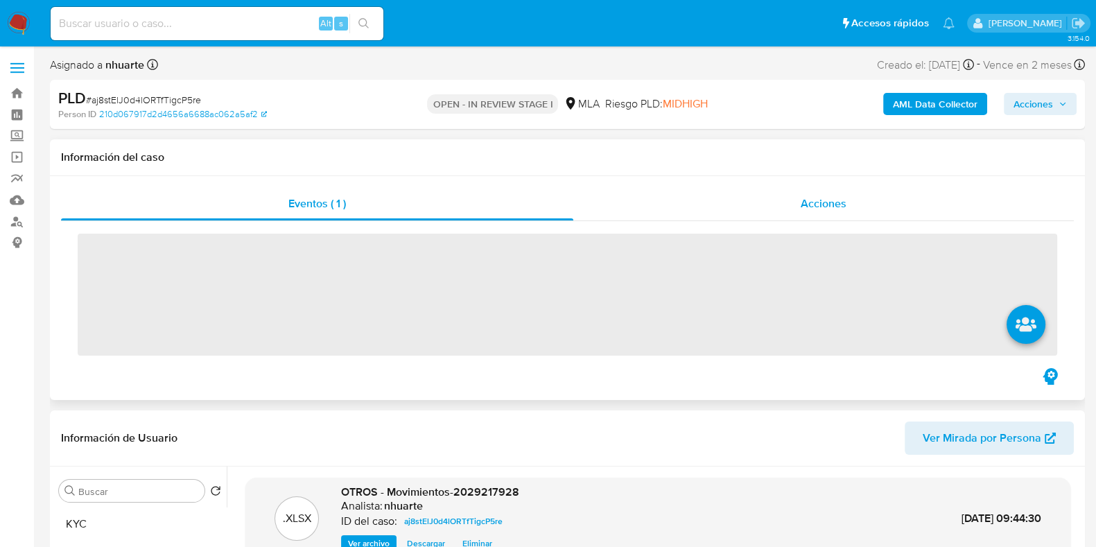
drag, startPoint x: 832, startPoint y: 198, endPoint x: 723, endPoint y: 217, distance: 111.2
click at [831, 198] on span "Acciones" at bounding box center [824, 204] width 46 height 16
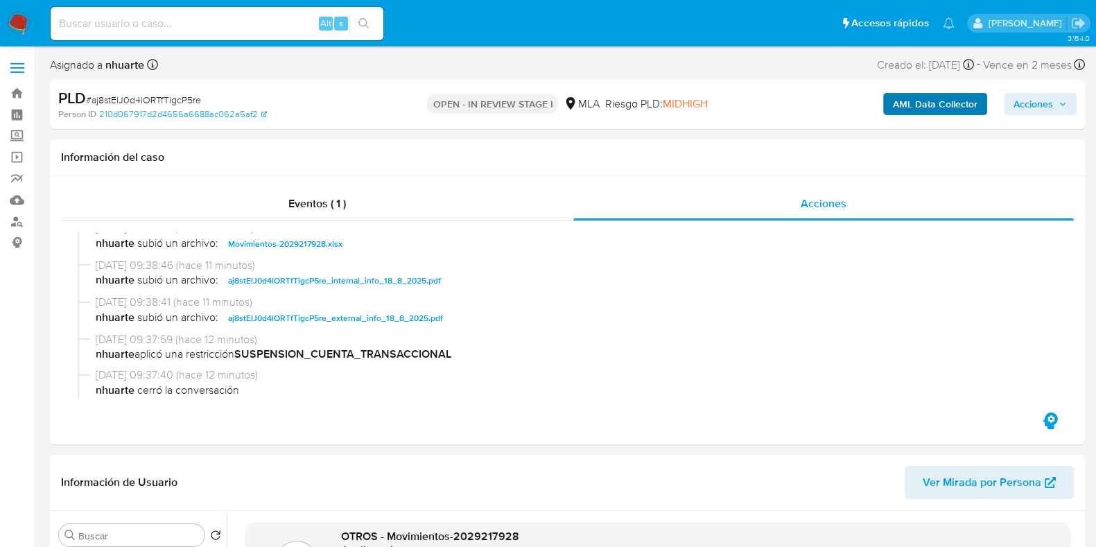
drag, startPoint x: 1042, startPoint y: 103, endPoint x: 973, endPoint y: 112, distance: 69.2
click at [1042, 102] on span "Acciones" at bounding box center [1034, 104] width 40 height 22
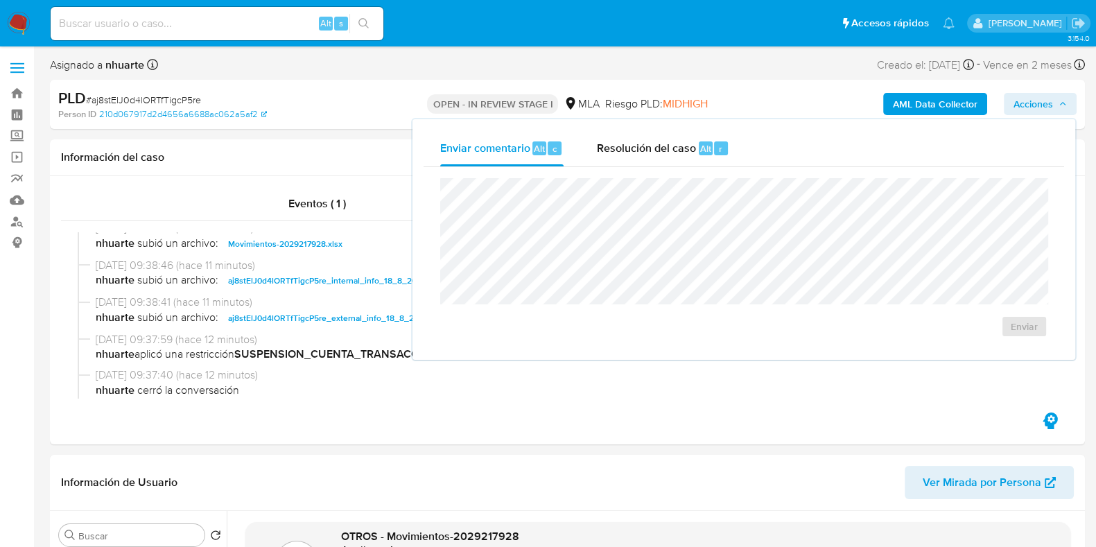
click at [590, 139] on button "Resolución del caso Alt r" at bounding box center [663, 148] width 166 height 36
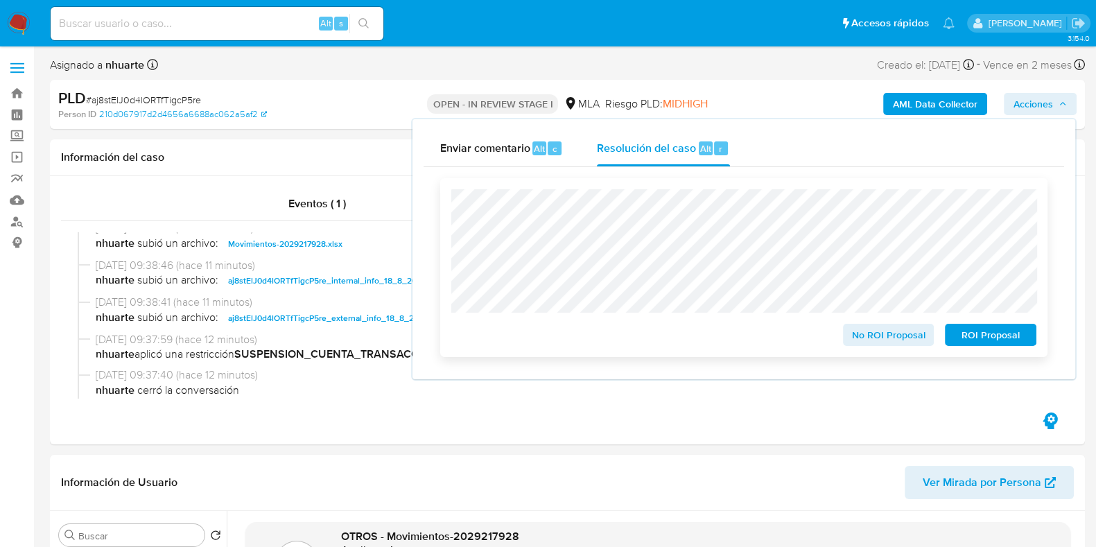
click at [972, 338] on span "ROI Proposal" at bounding box center [991, 334] width 72 height 19
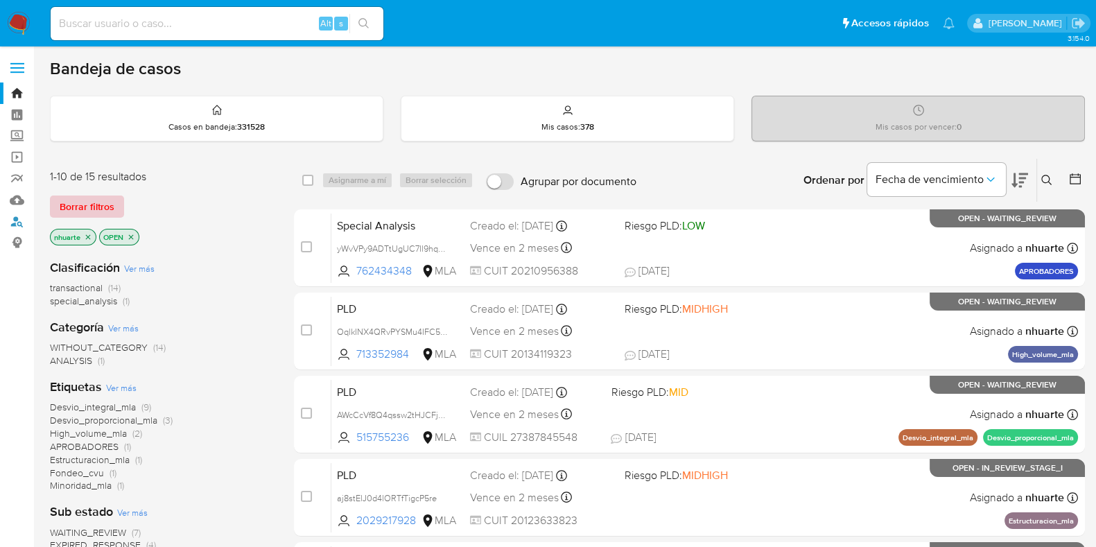
drag, startPoint x: 14, startPoint y: 220, endPoint x: 56, endPoint y: 215, distance: 42.6
click at [14, 218] on link "Buscador de personas" at bounding box center [82, 221] width 165 height 21
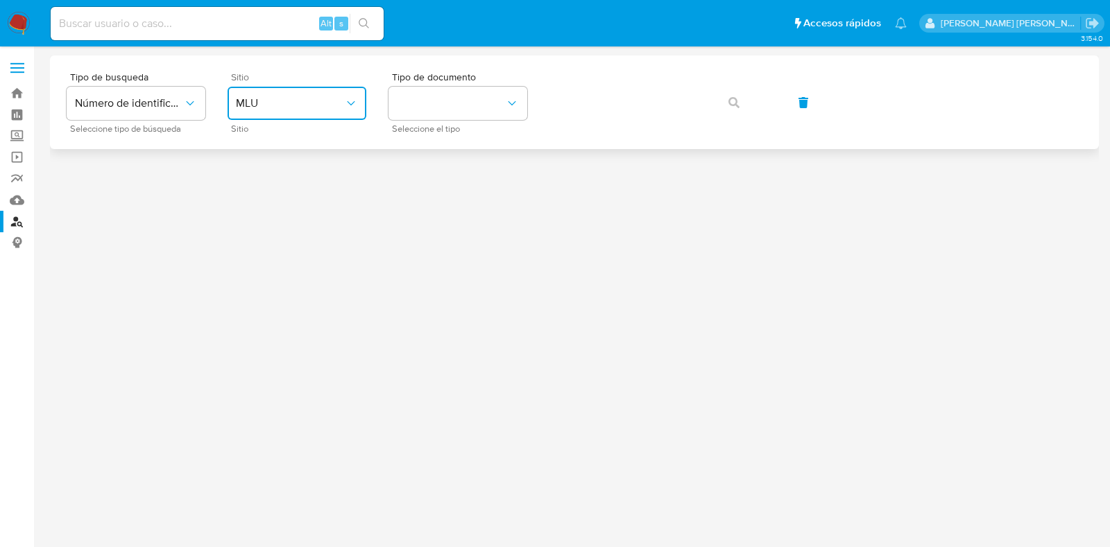
click at [267, 114] on button "MLU" at bounding box center [296, 103] width 139 height 33
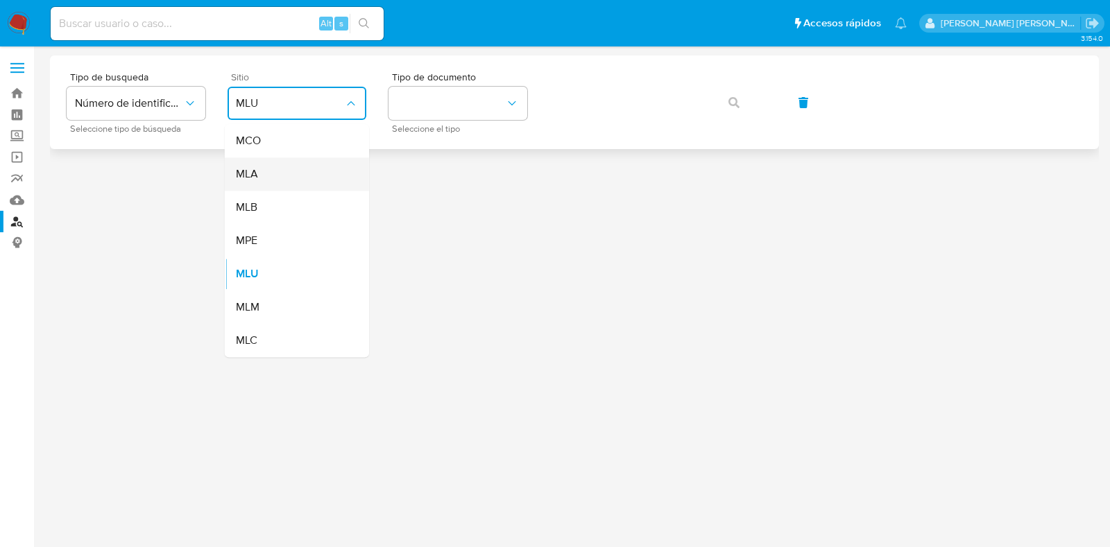
click at [259, 174] on div "MLA" at bounding box center [293, 173] width 114 height 33
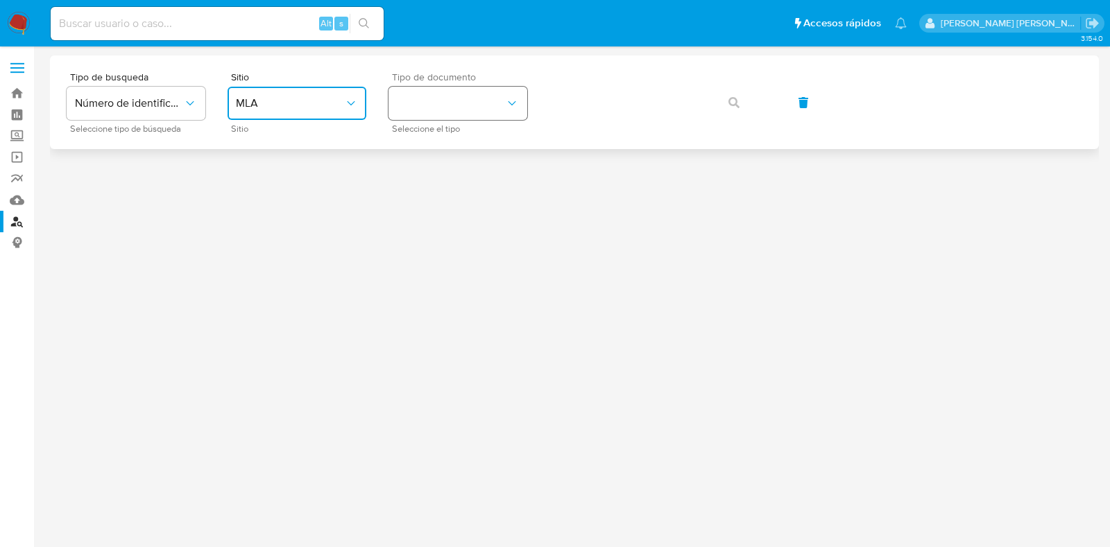
click at [413, 110] on button "identificationType" at bounding box center [457, 103] width 139 height 33
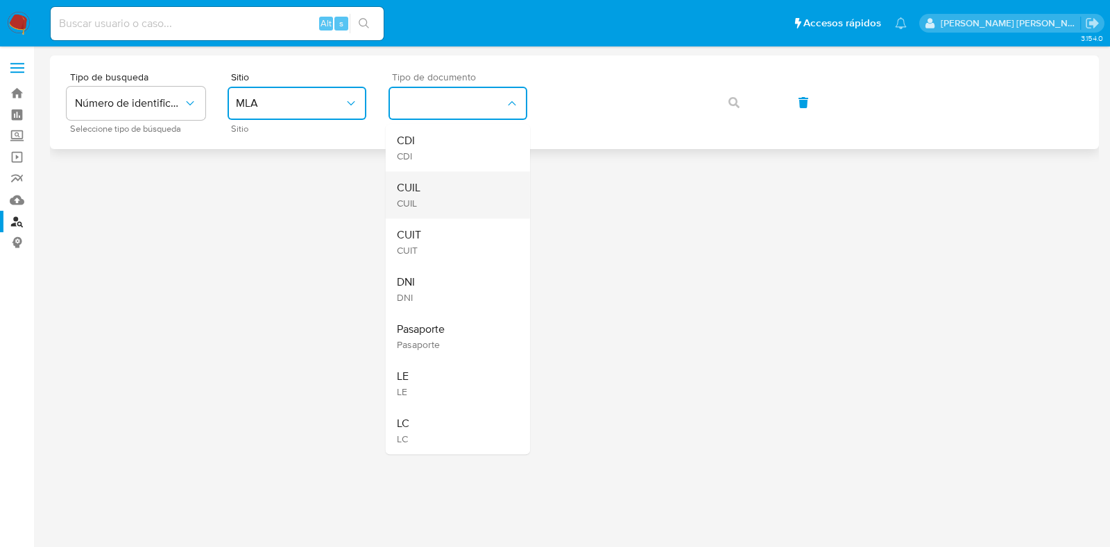
click at [410, 203] on span "CUIL" at bounding box center [409, 203] width 24 height 12
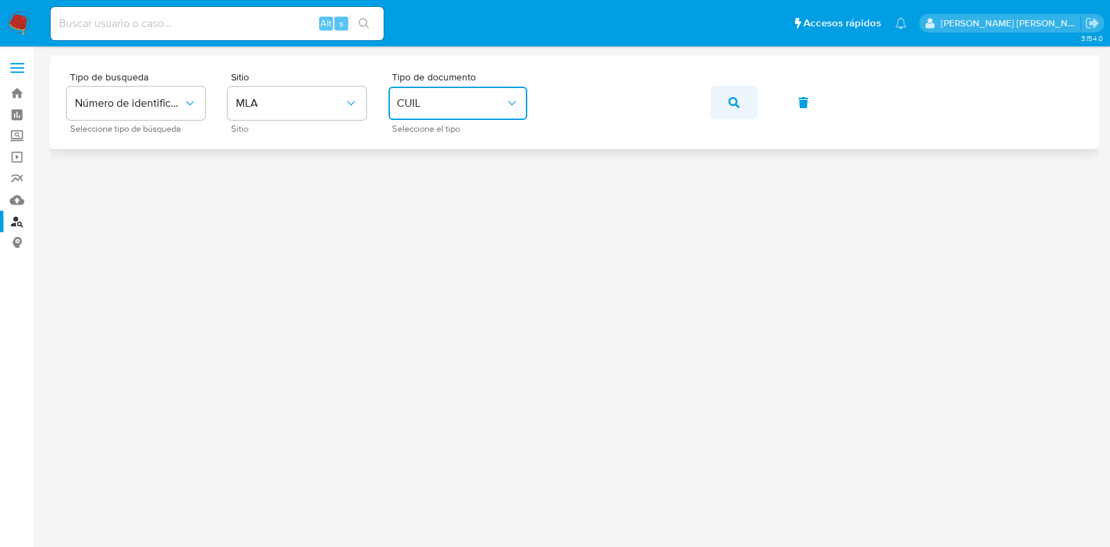
click at [726, 103] on button "button" at bounding box center [733, 102] width 47 height 33
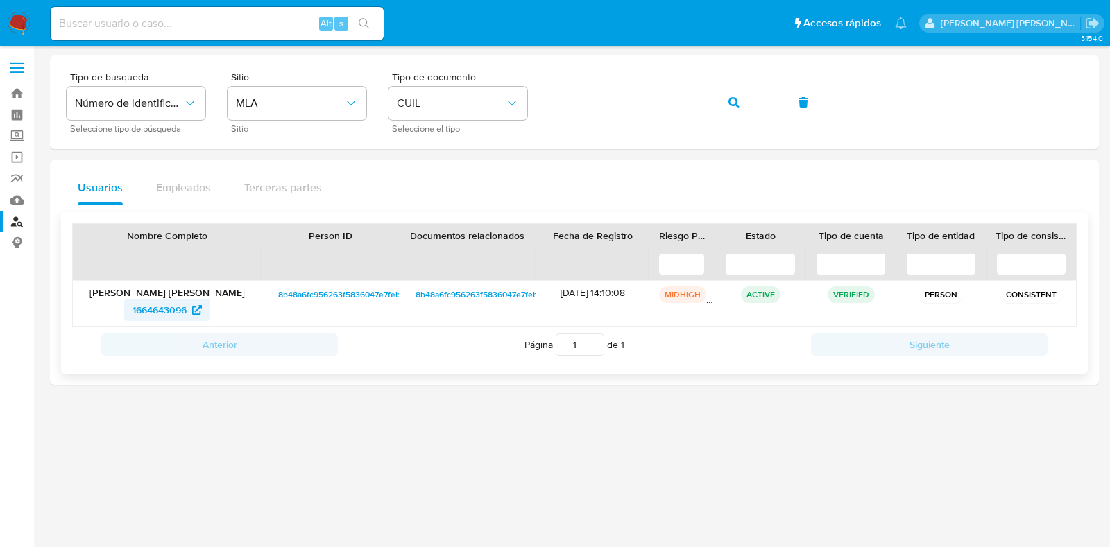
click at [193, 307] on icon at bounding box center [197, 310] width 10 height 10
click at [517, 111] on div "Tipo de busqueda Número de identificación Seleccione tipo de búsqueda Sitio MLA…" at bounding box center [574, 102] width 1015 height 60
click at [725, 105] on button "button" at bounding box center [733, 102] width 47 height 33
click at [180, 310] on span "1044440151" at bounding box center [160, 310] width 51 height 22
click at [732, 95] on span "button" at bounding box center [733, 102] width 11 height 31
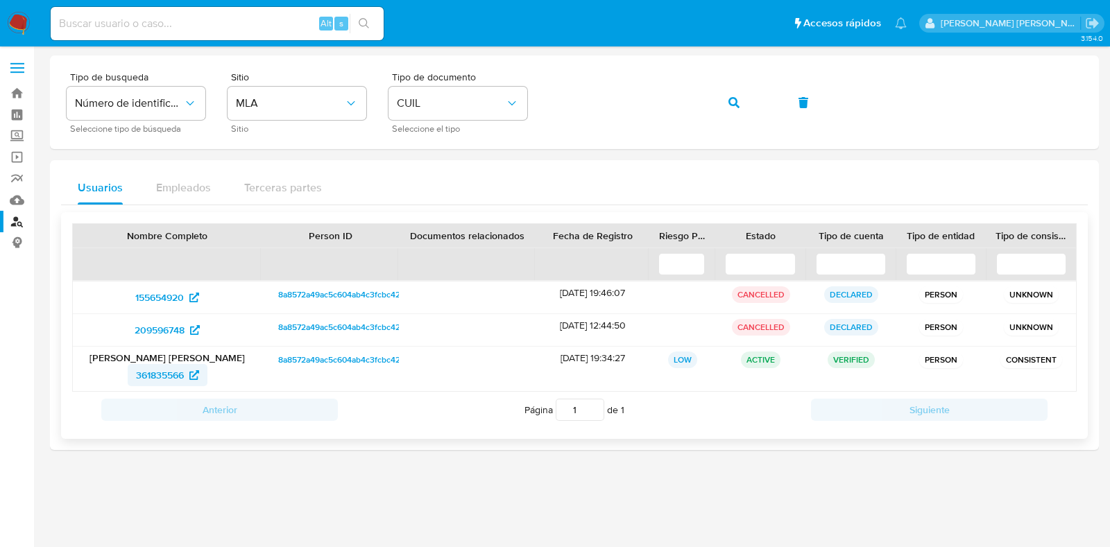
click at [166, 376] on span "361835566" at bounding box center [160, 375] width 48 height 22
click at [734, 112] on span "button" at bounding box center [733, 102] width 11 height 31
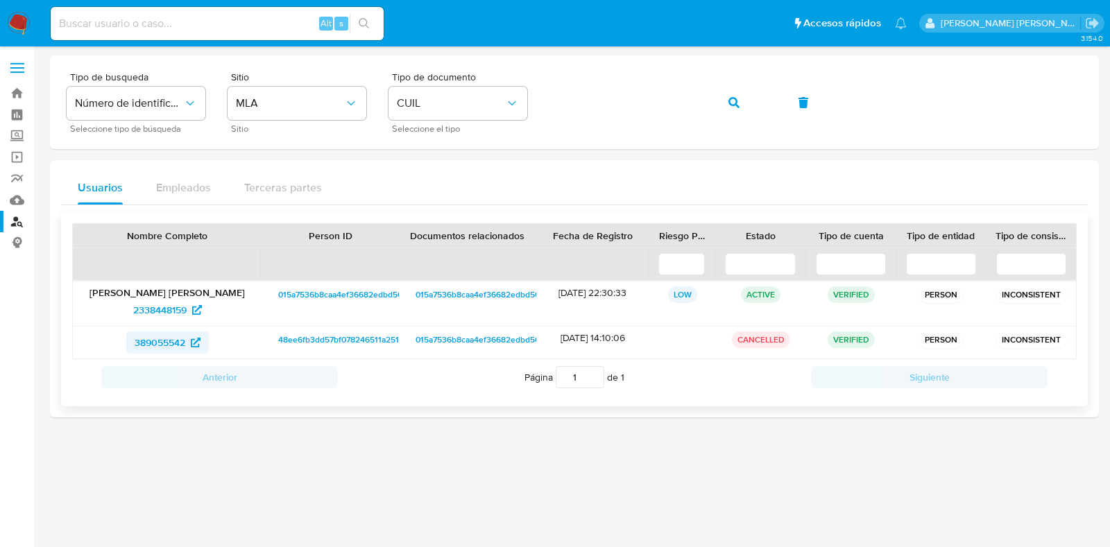
click at [177, 334] on span "389055542" at bounding box center [160, 343] width 51 height 22
click at [533, 103] on div "Tipo de busqueda Número de identificación Seleccione tipo de búsqueda Sitio MLA…" at bounding box center [574, 102] width 1015 height 60
click at [742, 95] on button "button" at bounding box center [733, 102] width 47 height 33
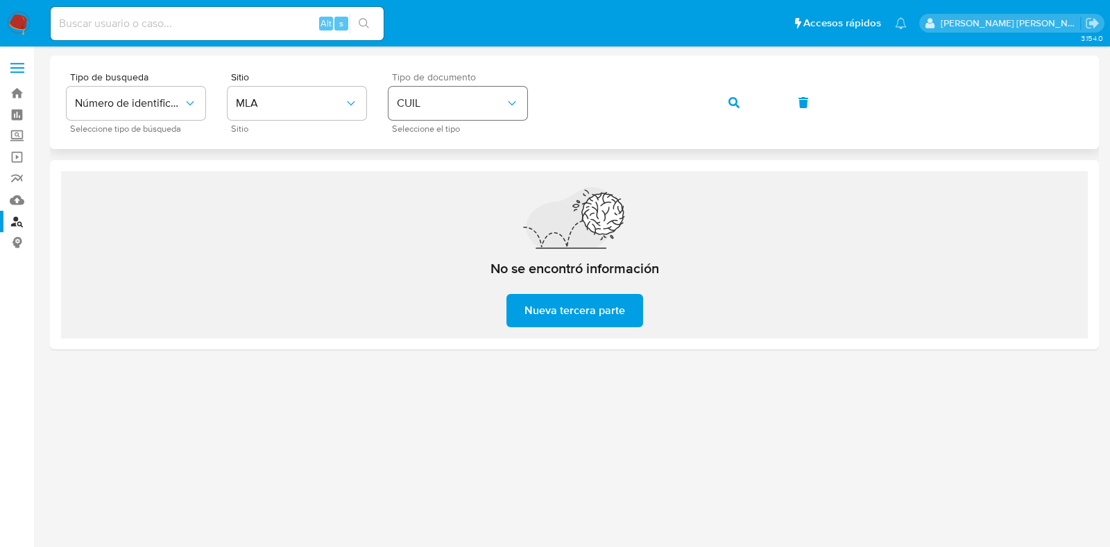
click at [488, 102] on div "Tipo de busqueda Número de identificación Seleccione tipo de búsqueda Sitio MLA…" at bounding box center [574, 102] width 1015 height 60
click at [728, 105] on icon "button" at bounding box center [733, 102] width 11 height 11
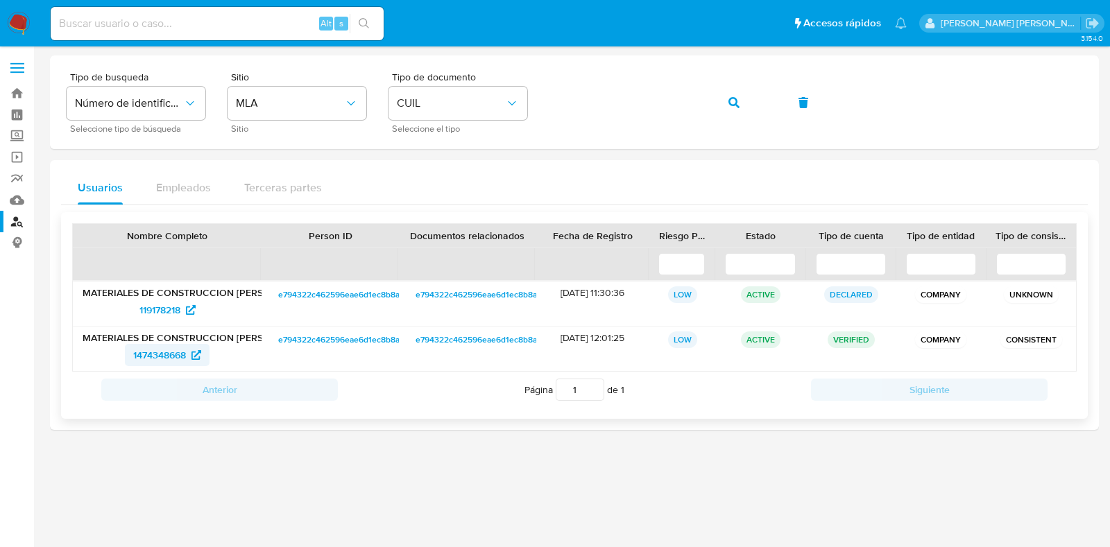
click at [179, 358] on span "1474348668" at bounding box center [159, 355] width 53 height 22
click at [547, 103] on div "Tipo de busqueda Número de identificación Seleccione tipo de búsqueda Sitio MLA…" at bounding box center [574, 102] width 1015 height 60
click at [731, 97] on icon "button" at bounding box center [733, 102] width 11 height 11
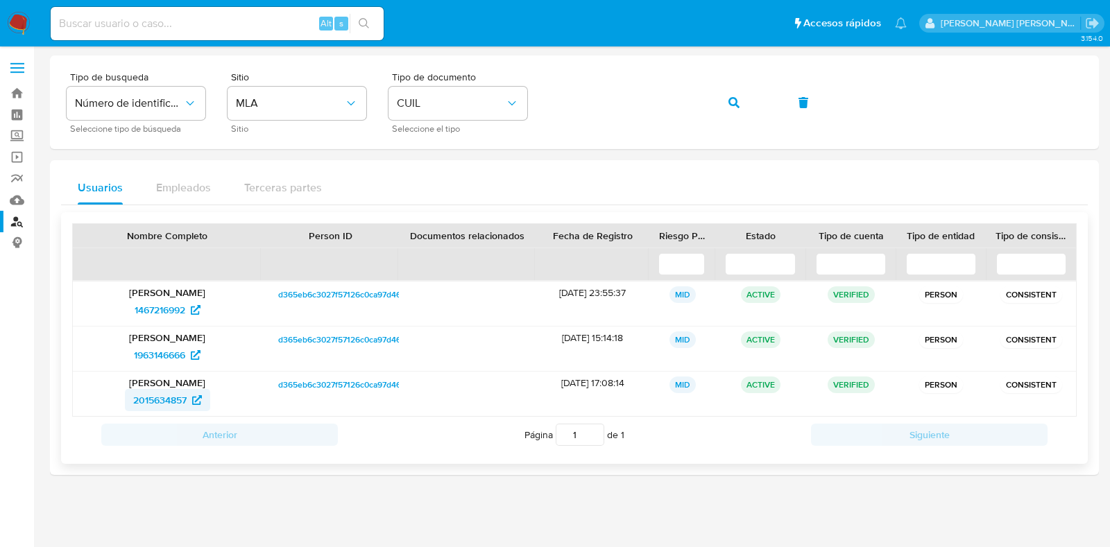
click at [168, 401] on span "2015634857" at bounding box center [159, 400] width 53 height 22
click at [22, 94] on link "Bandeja" at bounding box center [82, 93] width 165 height 21
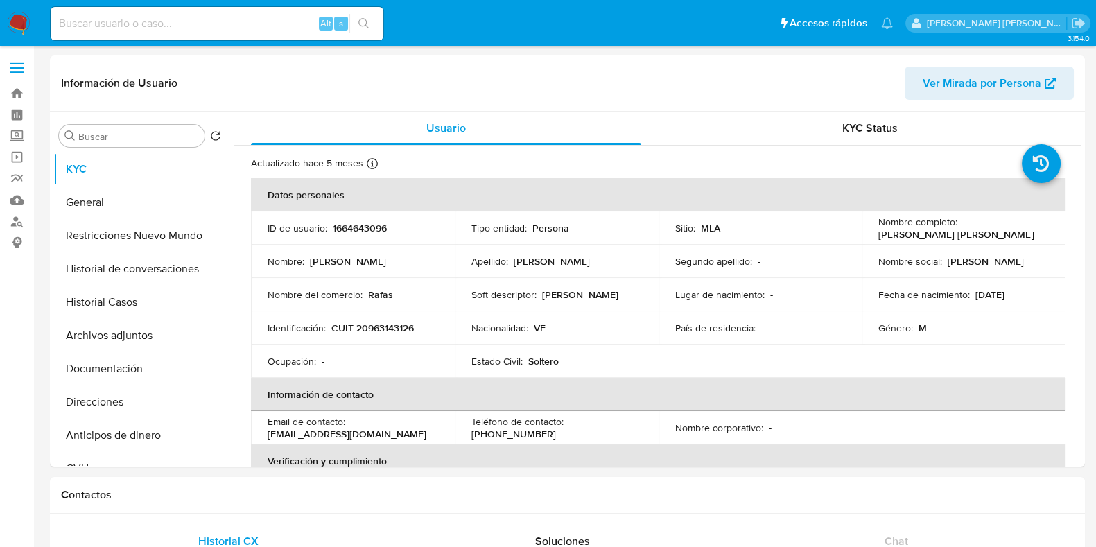
select select "10"
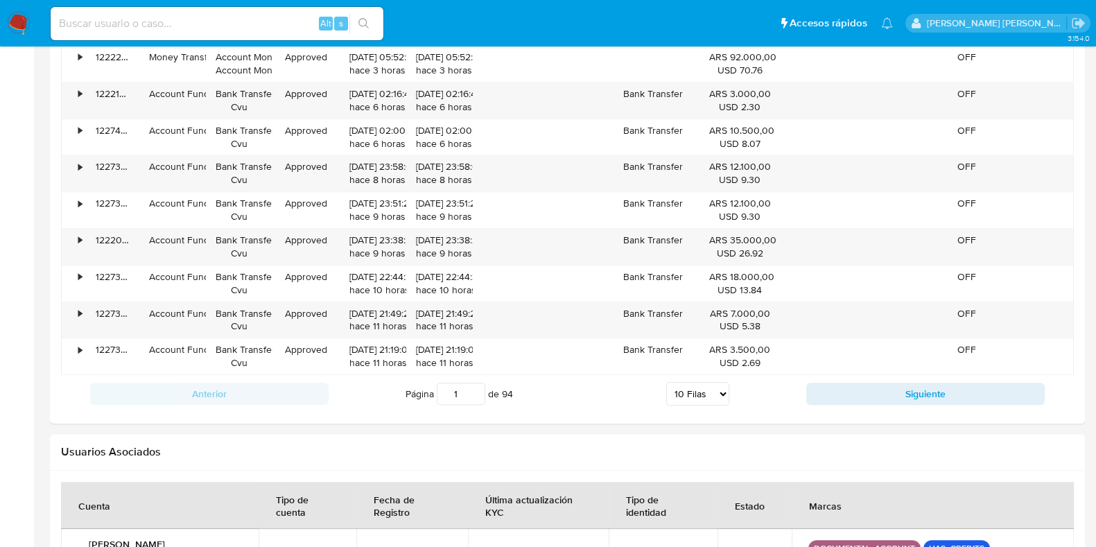
scroll to position [1524, 0]
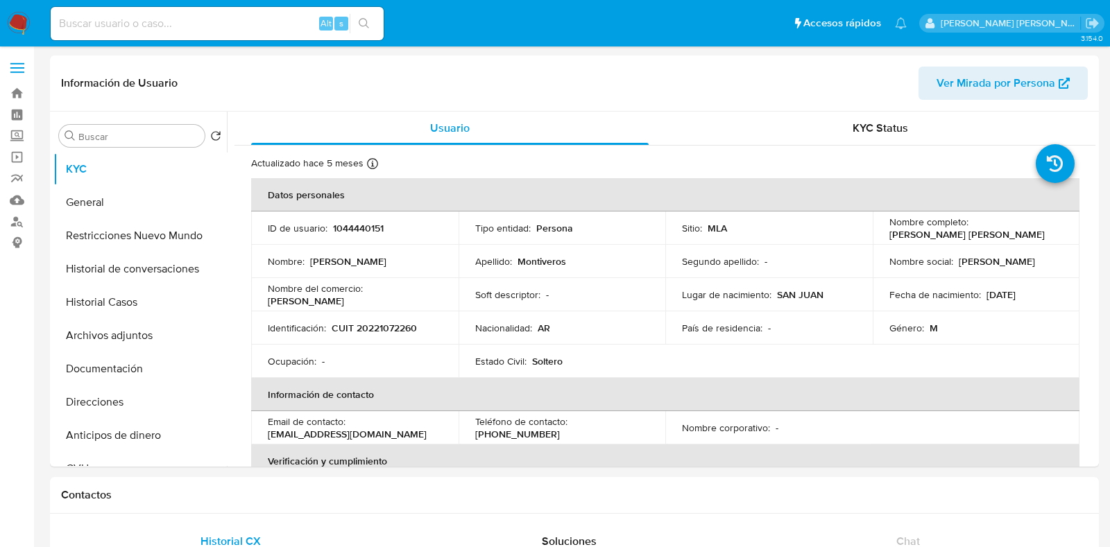
select select "10"
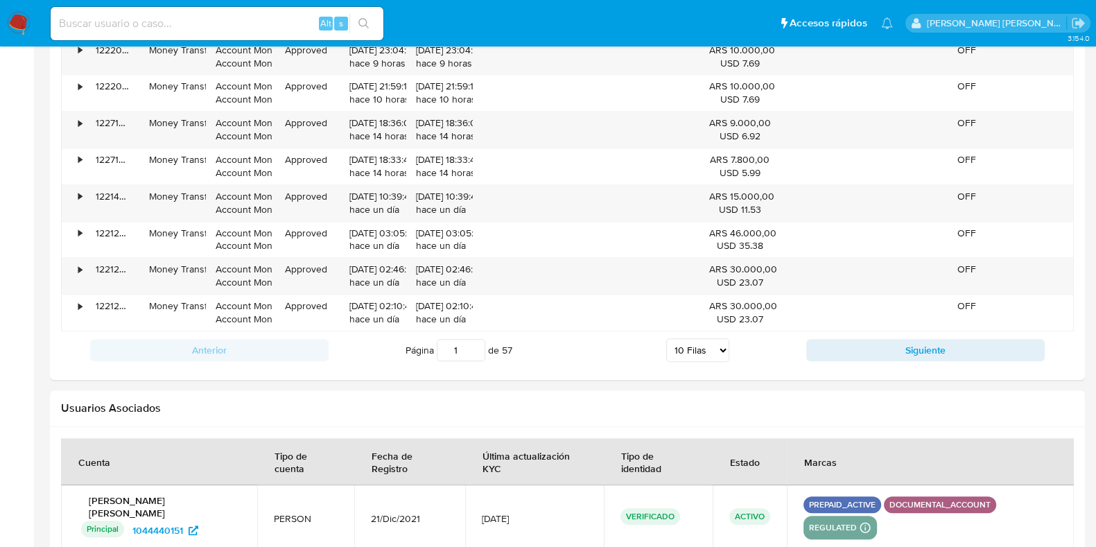
scroll to position [1571, 0]
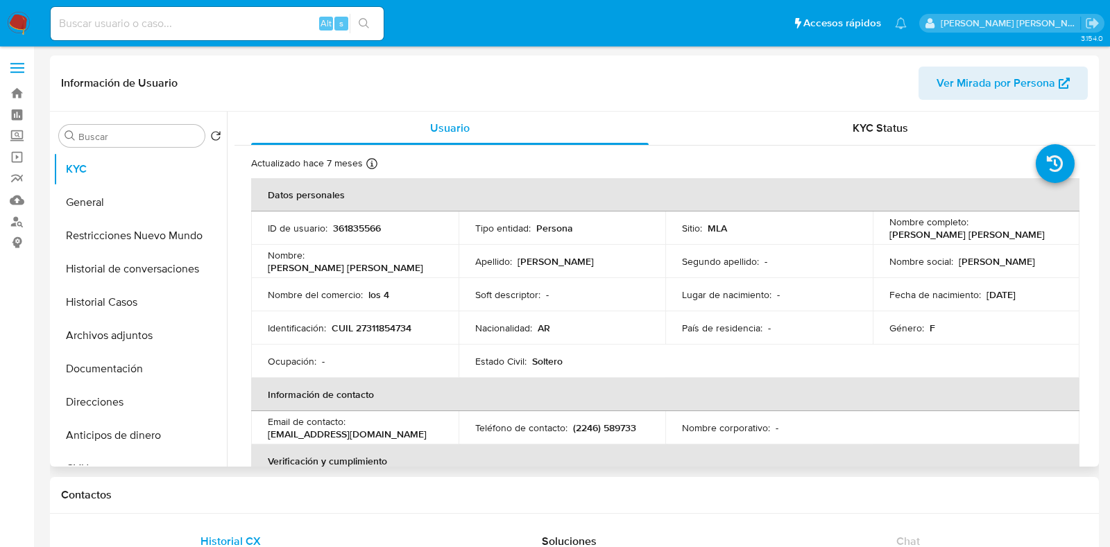
select select "10"
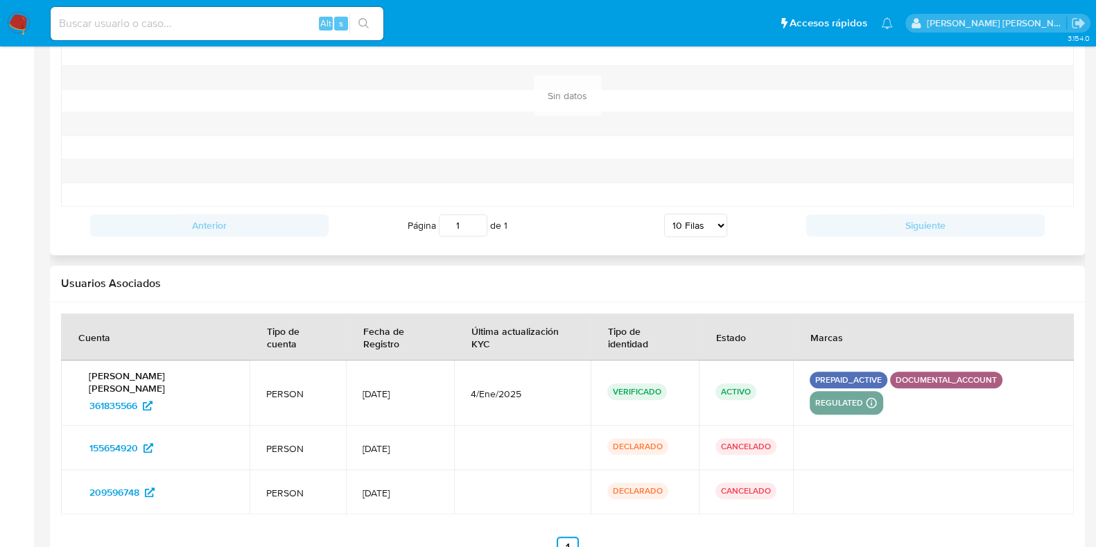
scroll to position [1560, 0]
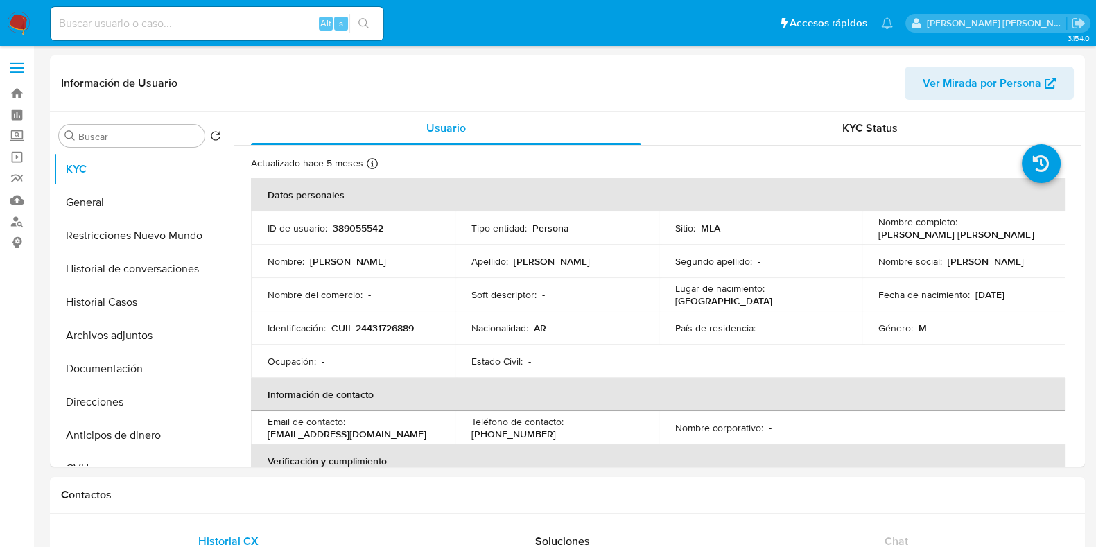
select select "10"
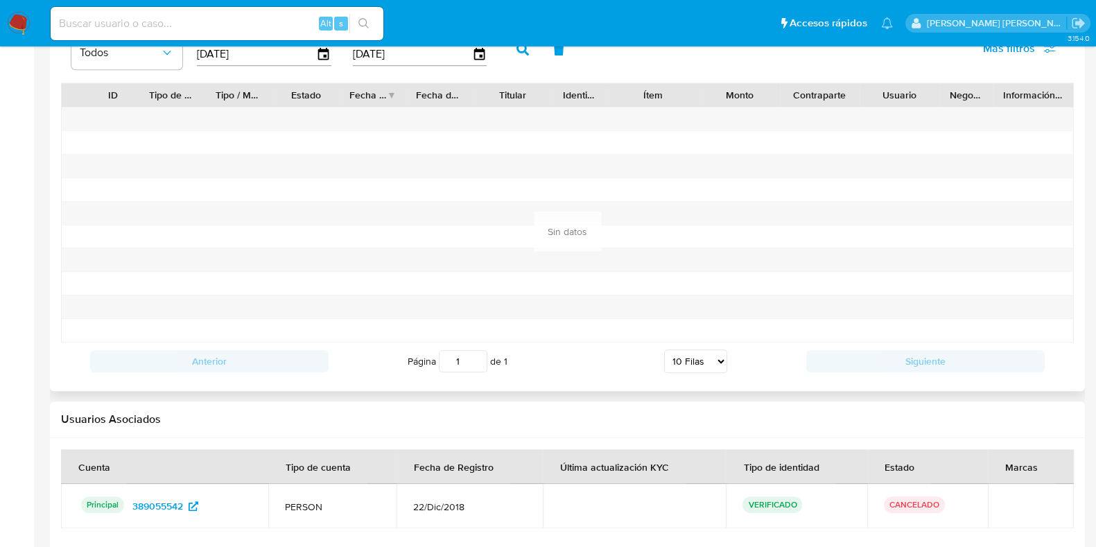
scroll to position [1439, 0]
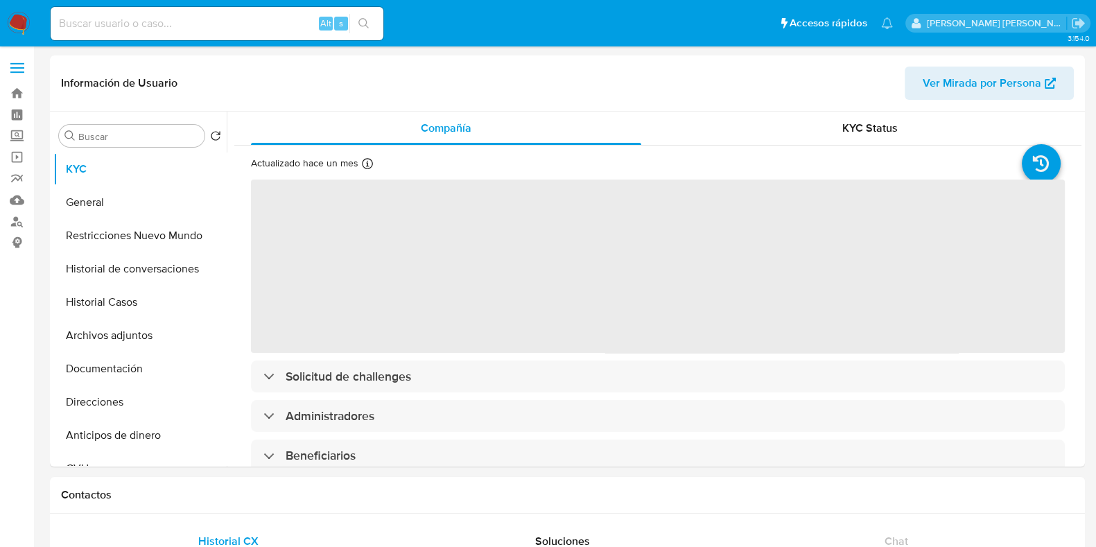
select select "10"
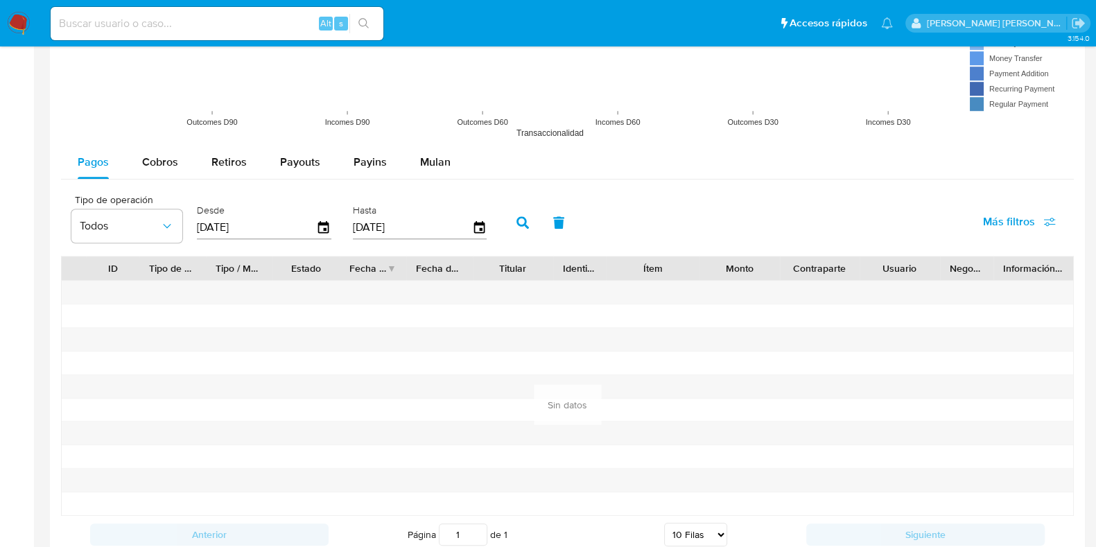
scroll to position [1519, 0]
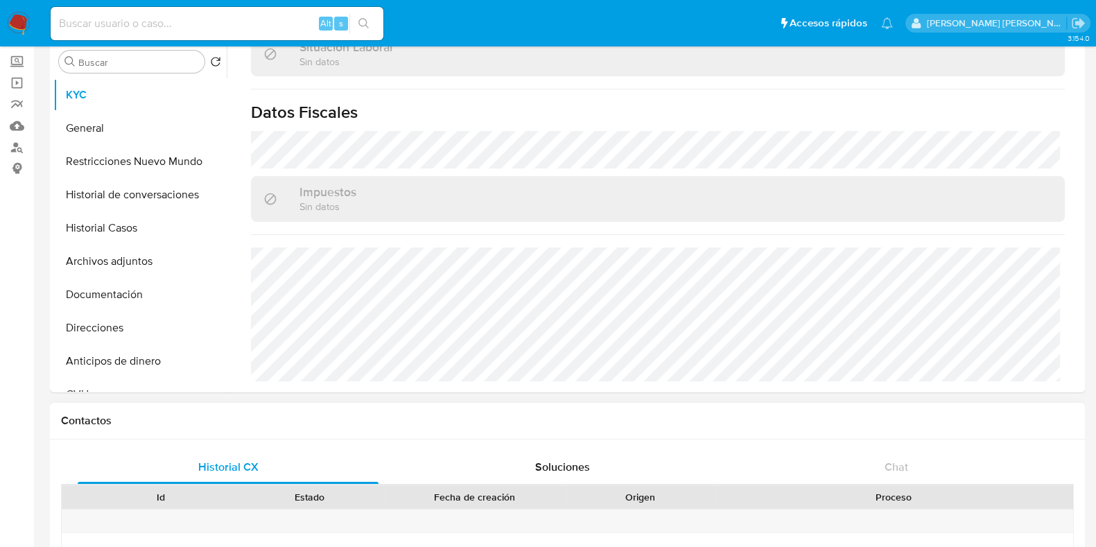
scroll to position [742, 0]
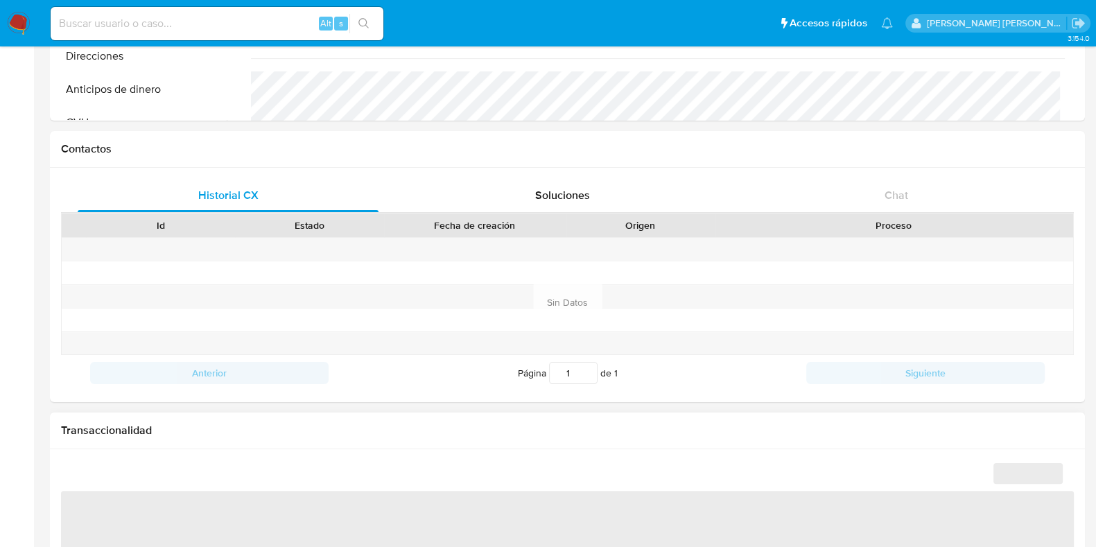
select select "10"
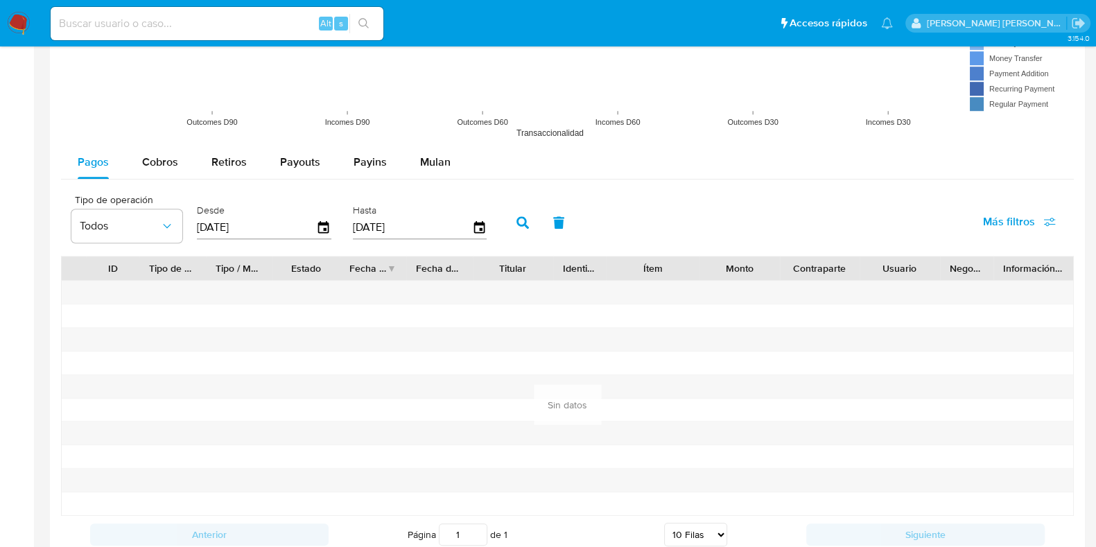
scroll to position [1532, 0]
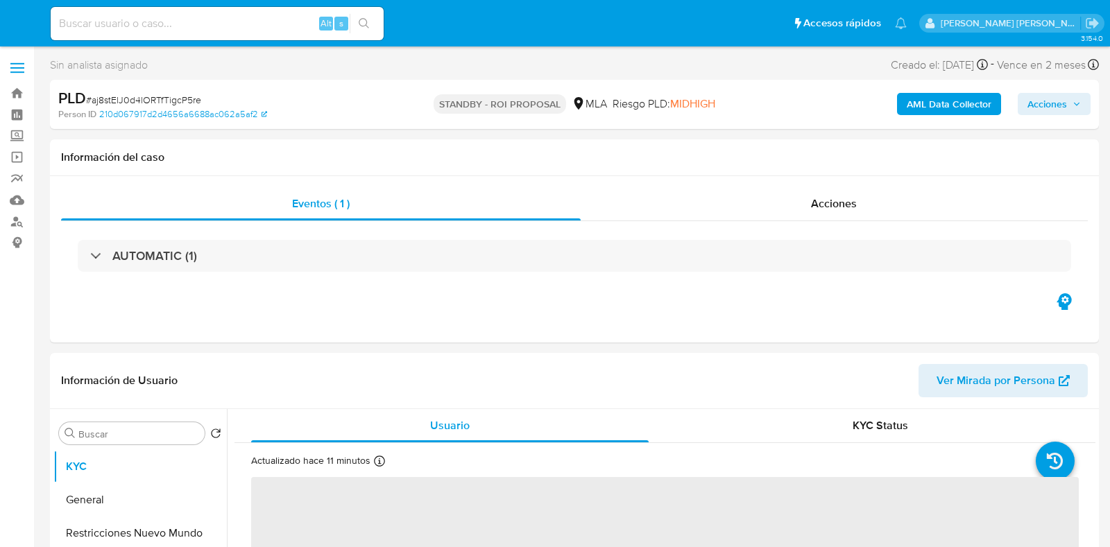
select select "10"
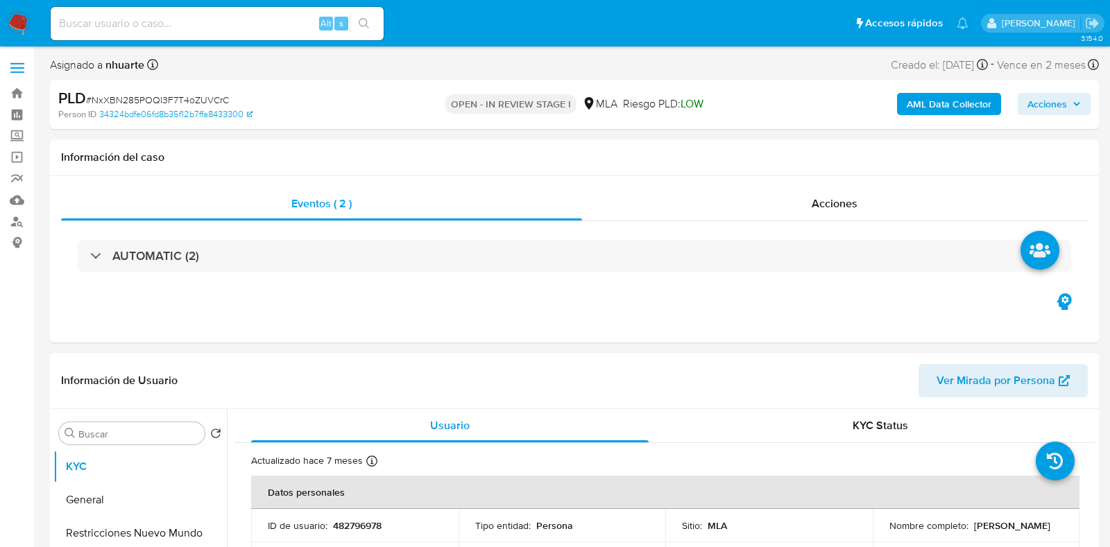
select select "10"
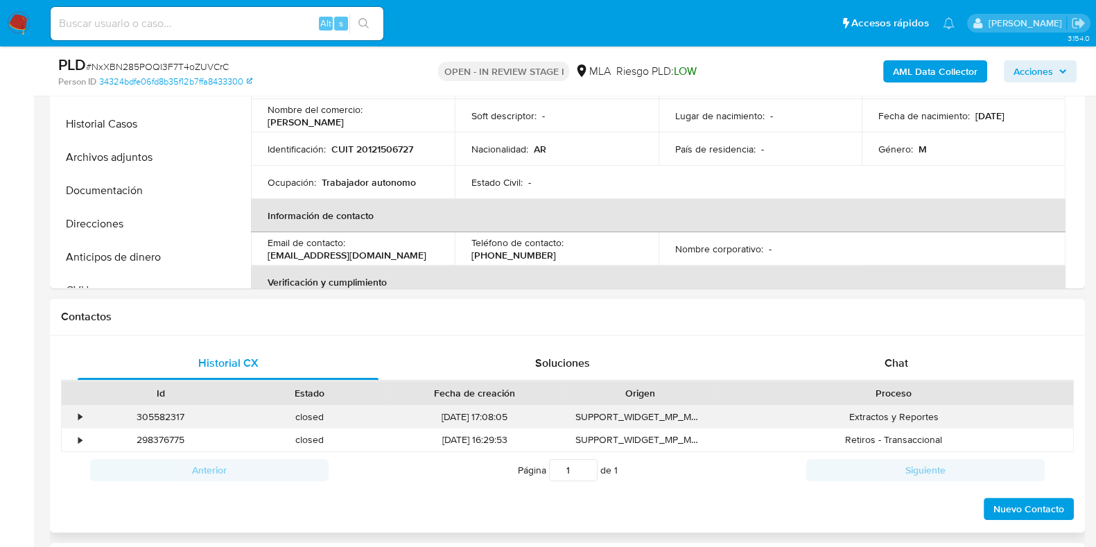
scroll to position [433, 0]
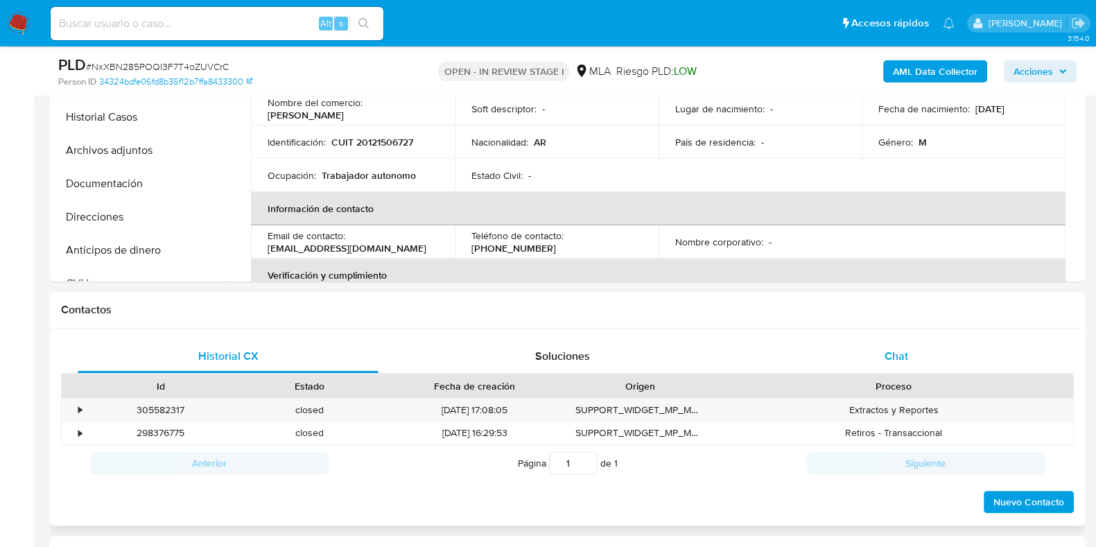
click at [903, 364] on div "Chat" at bounding box center [896, 356] width 301 height 33
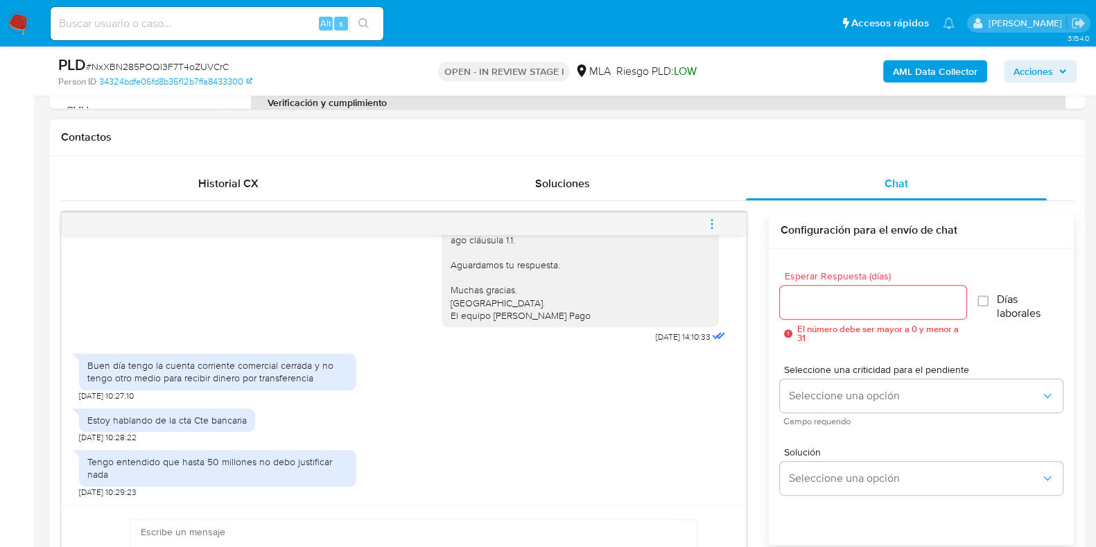
scroll to position [693, 0]
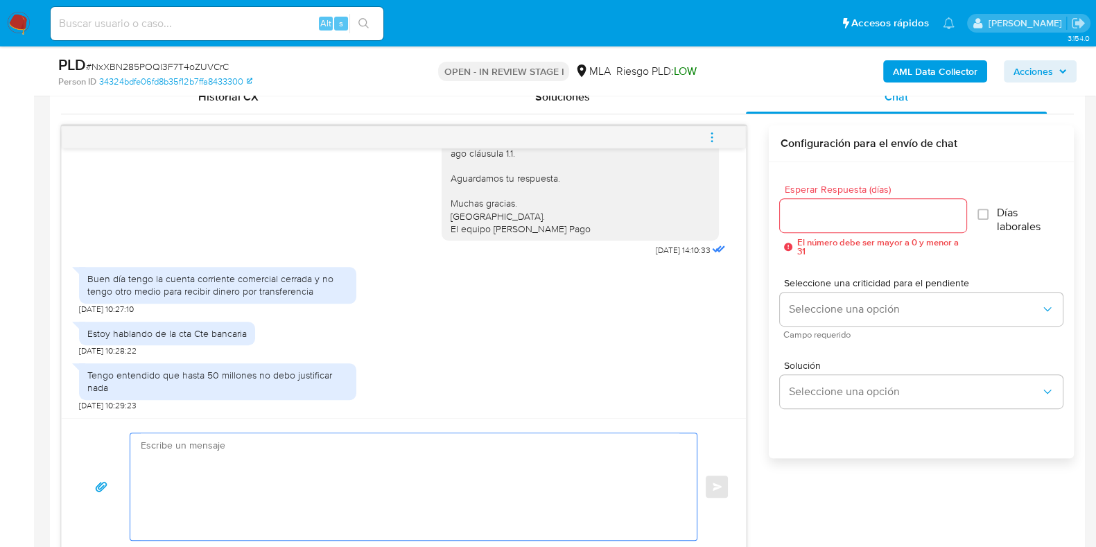
paste textarea "Hola, Muchas gracias por la respuesta. Analizamos tu caso y notamos que la info…"
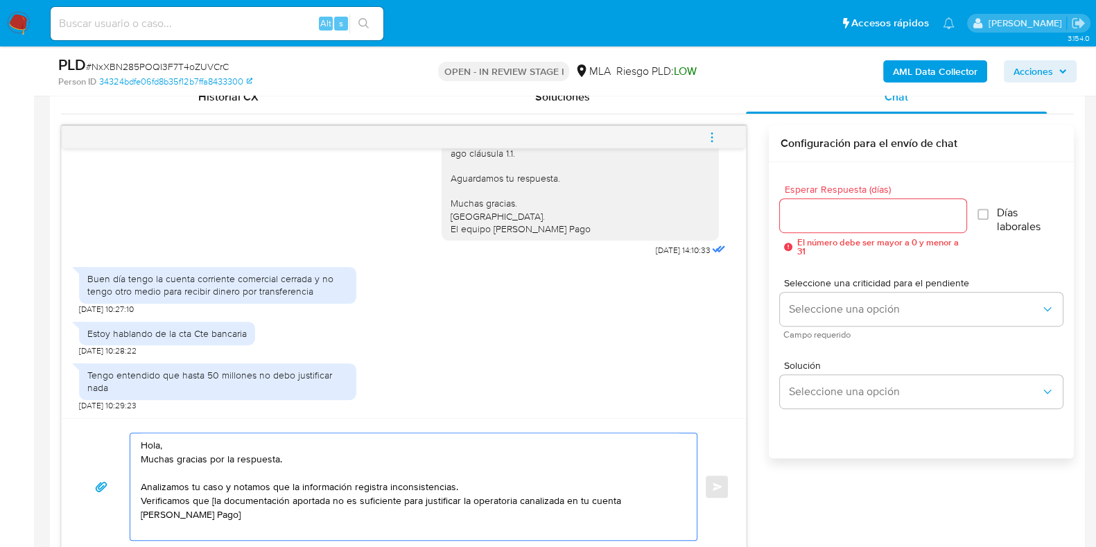
click at [212, 496] on textarea "Hola, Muchas gracias por la respuesta. Analizamos tu caso y notamos que la info…" at bounding box center [410, 486] width 539 height 107
click at [683, 497] on div "Hola, Muchas gracias por la respuesta. Analizamos tu caso y notamos que la info…" at bounding box center [410, 486] width 560 height 107
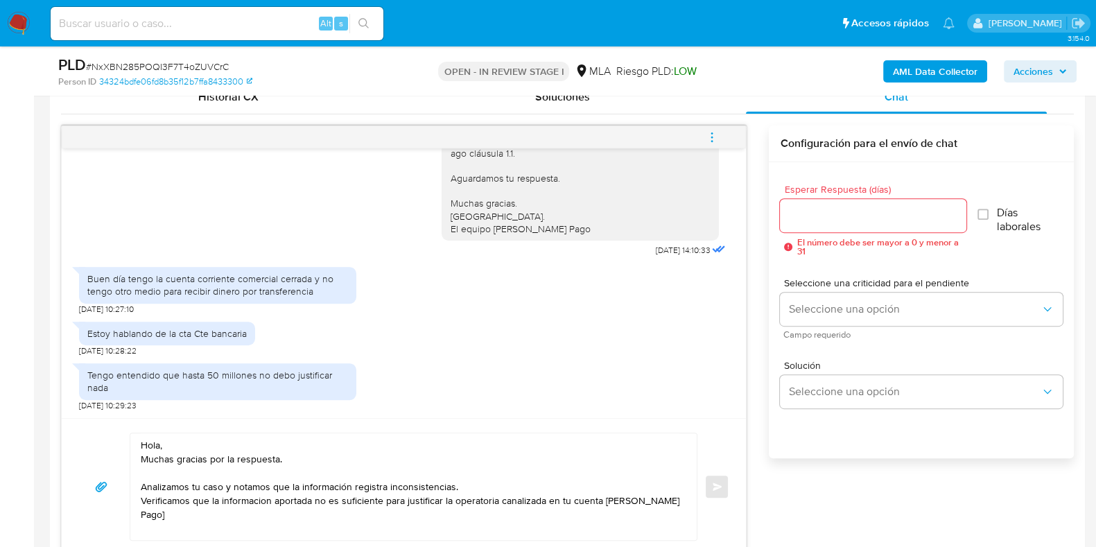
click at [678, 506] on textarea "Hola, Muchas gracias por la respuesta. Analizamos tu caso y notamos que la info…" at bounding box center [410, 486] width 539 height 107
click at [219, 521] on textarea "Hola, Muchas gracias por la respuesta. Analizamos tu caso y notamos que la info…" at bounding box center [410, 486] width 539 height 107
click at [215, 521] on textarea "Hola, Muchas gracias por la respuesta. Analizamos tu caso y notamos que la info…" at bounding box center [410, 486] width 539 height 107
click at [691, 494] on div "Hola, Muchas gracias por la respuesta. Analizamos tu caso y notamos que la info…" at bounding box center [414, 487] width 568 height 108
click at [682, 498] on div "Hola, Muchas gracias por la respuesta. Analizamos tu caso y notamos que la info…" at bounding box center [410, 486] width 560 height 107
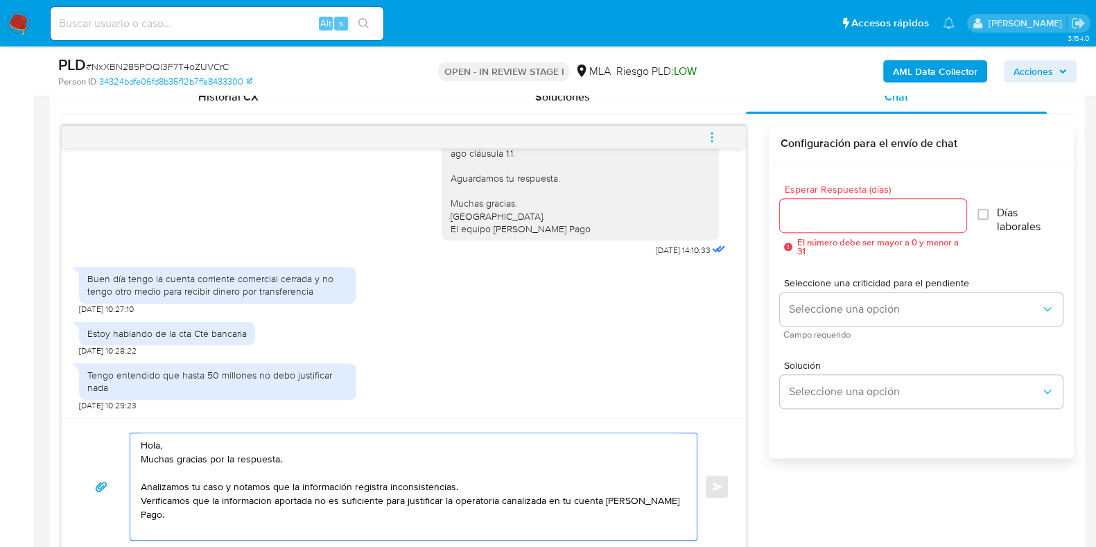
click at [676, 500] on textarea "Hola, Muchas gracias por la respuesta. Analizamos tu caso y notamos que la info…" at bounding box center [410, 486] width 539 height 107
paste textarea "necesitamos que nos brindes la siguiente información y/o documentación: 1. Desc…"
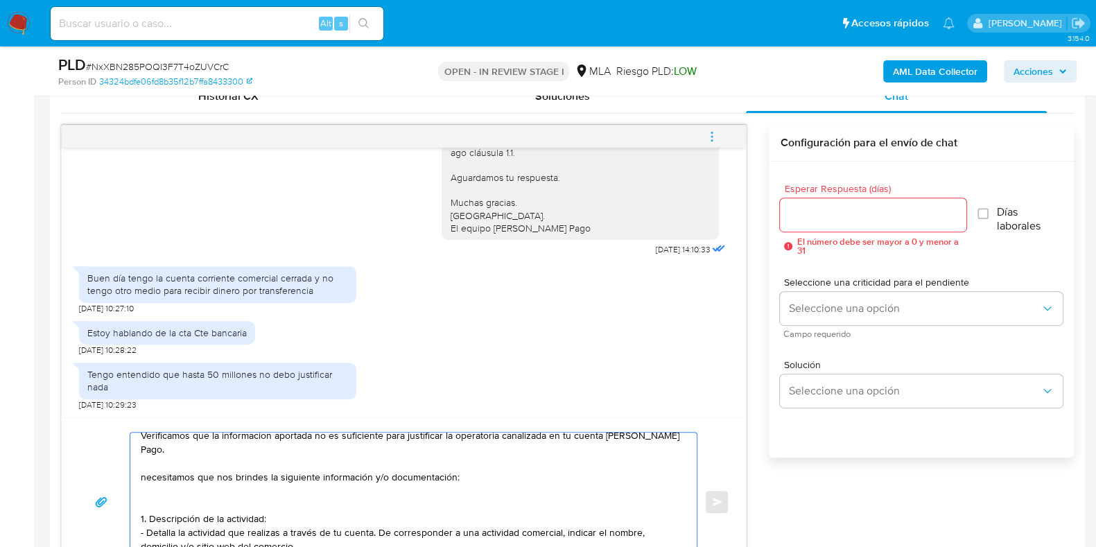
scroll to position [86, 0]
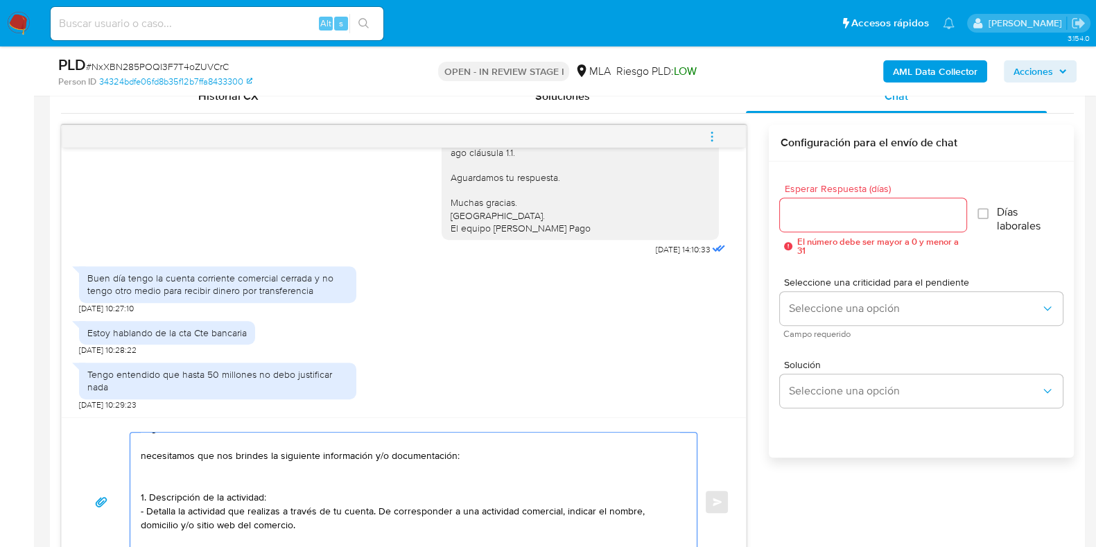
drag, startPoint x: 146, startPoint y: 455, endPoint x: 193, endPoint y: 495, distance: 62.0
click at [146, 455] on textarea "Hola, Muchas gracias por la respuesta. Analizamos tu caso y notamos que la info…" at bounding box center [410, 502] width 539 height 139
click at [474, 455] on textarea "Hola, Muchas gracias por la respuesta. Analizamos tu caso y notamos que la info…" at bounding box center [410, 502] width 539 height 139
paste textarea "Esto es necesario para cumplir con las regulaciones emitidas por la Unidad de I…"
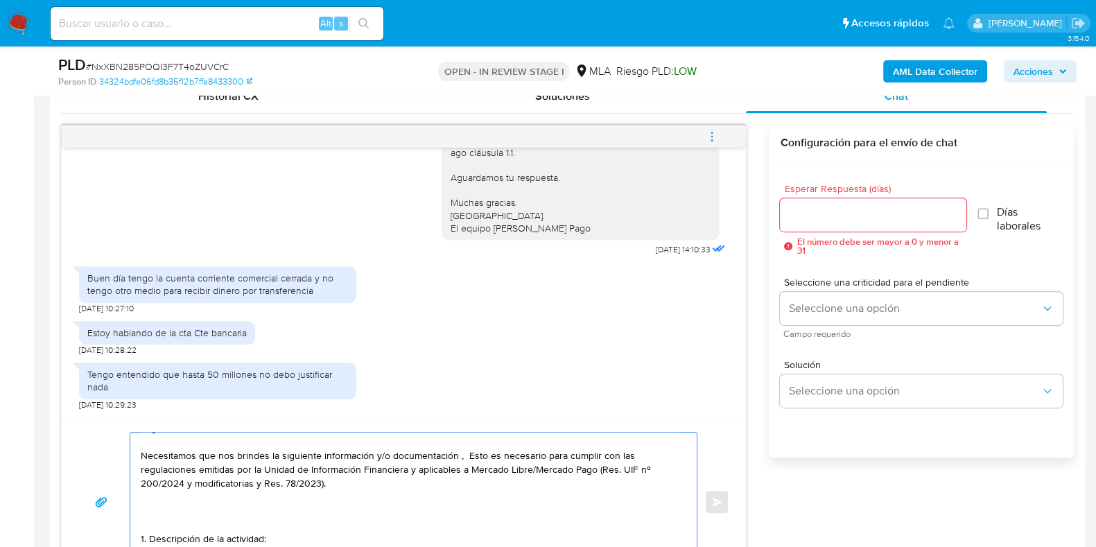
click at [472, 456] on textarea "Hola, Muchas gracias por la respuesta. Analizamos tu caso y notamos que la info…" at bounding box center [410, 502] width 539 height 139
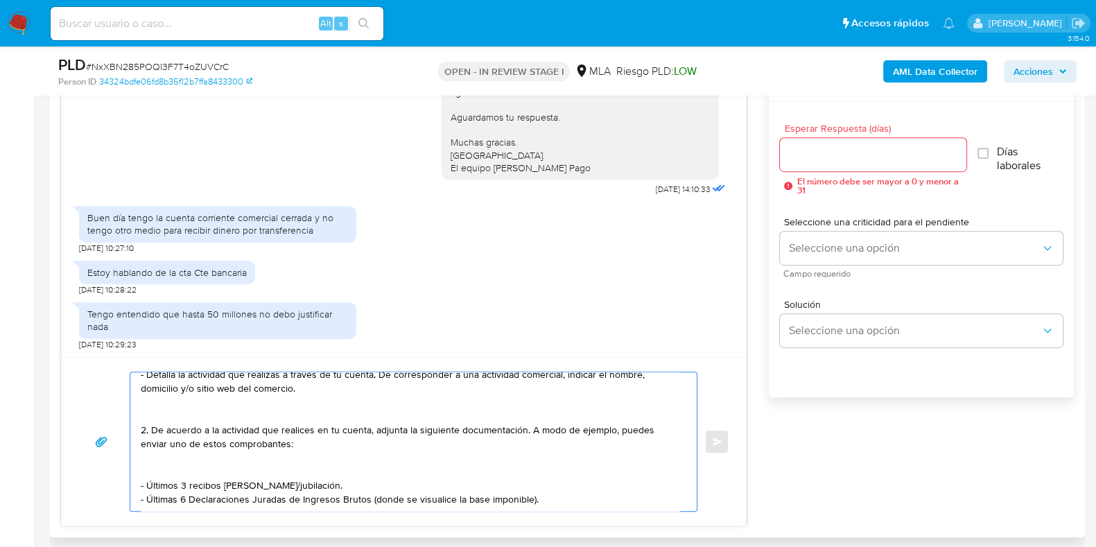
scroll to position [780, 0]
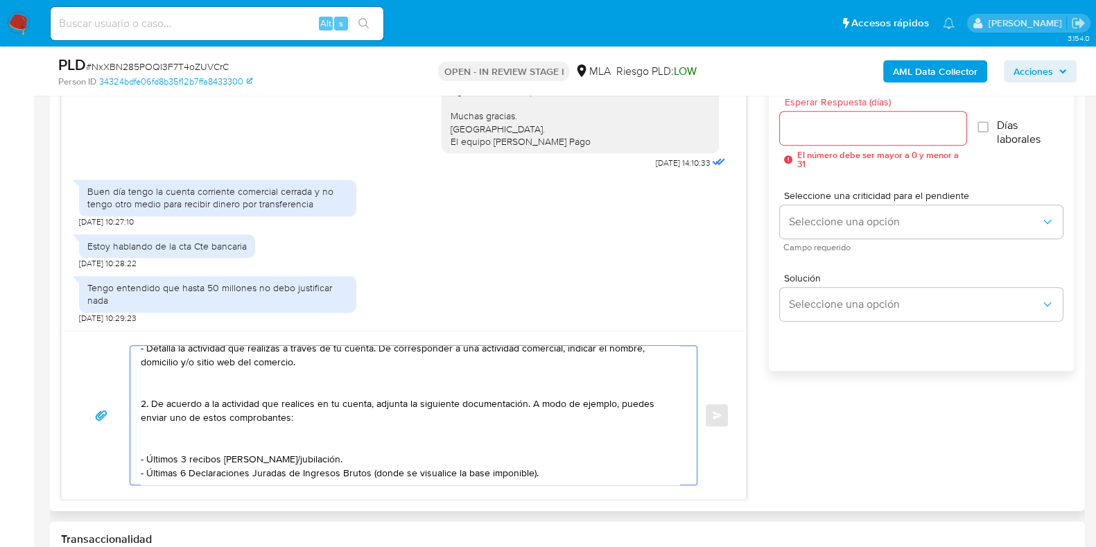
drag, startPoint x: 141, startPoint y: 438, endPoint x: 172, endPoint y: 457, distance: 36.4
click at [141, 438] on textarea "Hola, Muchas gracias por la respuesta. Analizamos tu caso y notamos que la info…" at bounding box center [410, 415] width 539 height 139
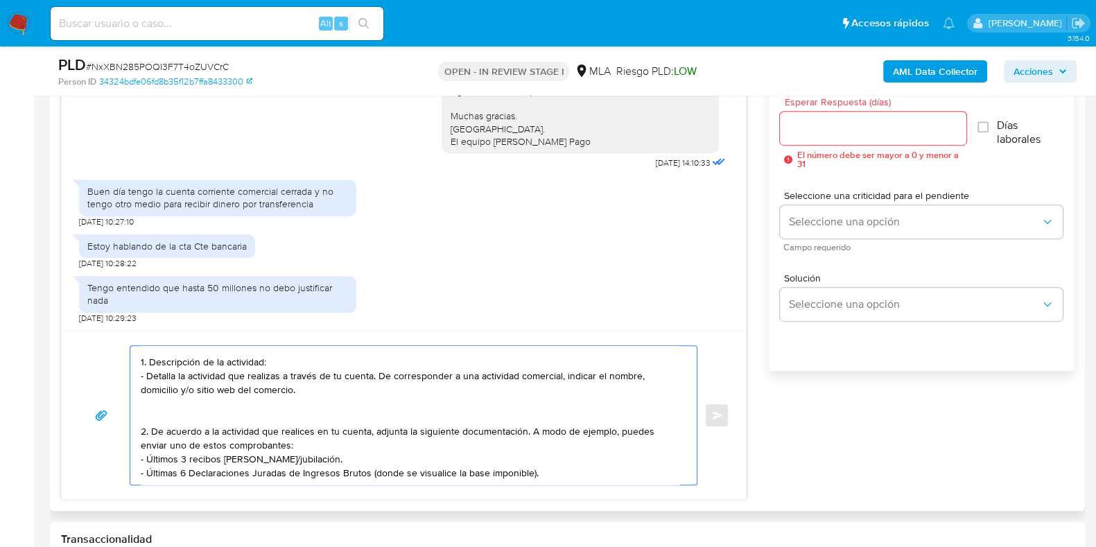
scroll to position [190, 0]
click at [585, 454] on textarea "Hola, Muchas gracias por la respuesta. Analizamos tu caso y notamos que la info…" at bounding box center [410, 415] width 539 height 139
paste textarea "3. Proporciona el vínculo con las siguientes contrapartes con las que operaste,…"
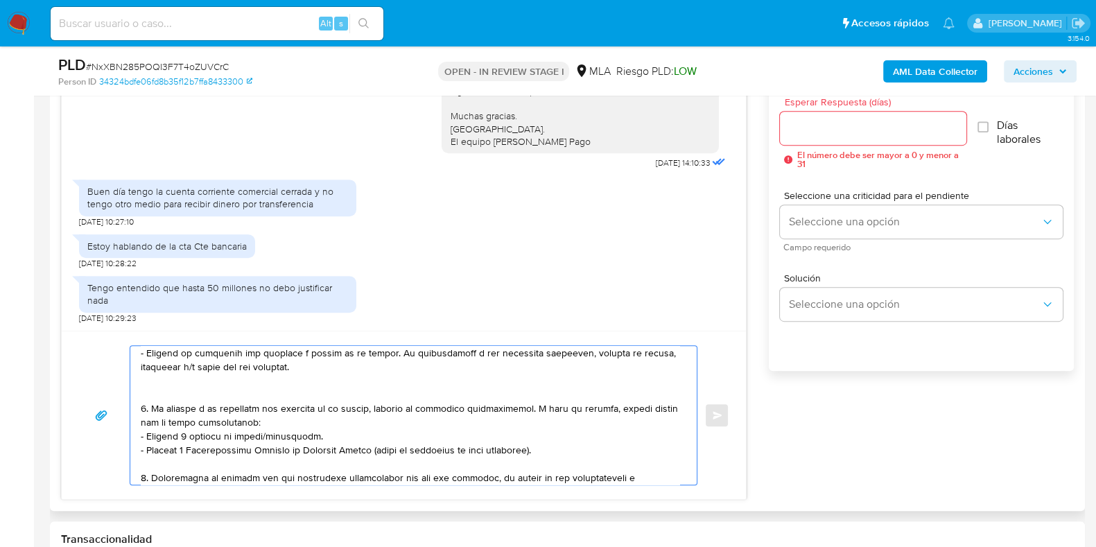
scroll to position [255, 0]
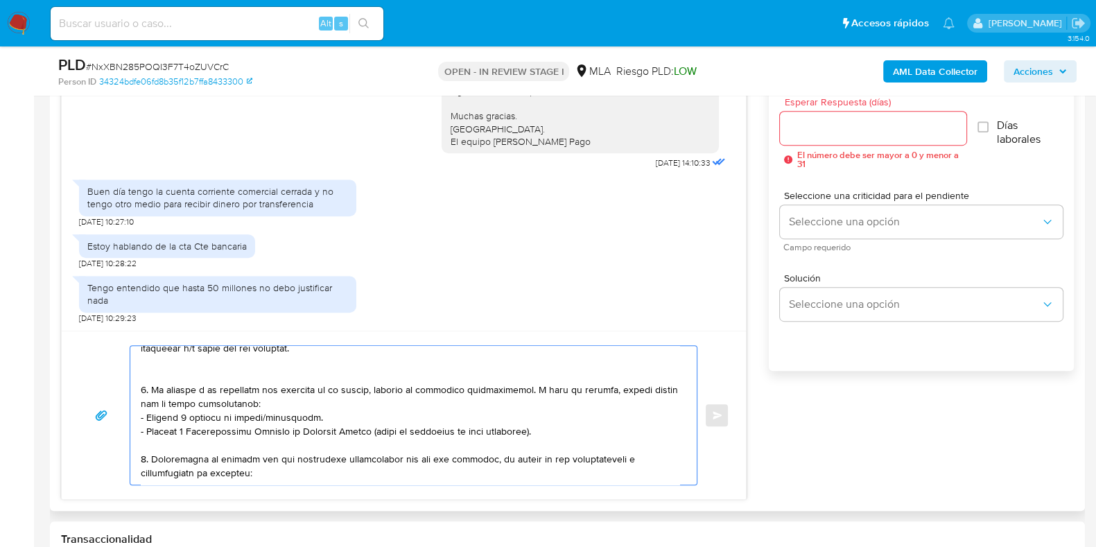
paste textarea "30715003216 name: HABITO 1 S.A. || alias: 30718244443 name: VECTOR SOLUCIONES S…"
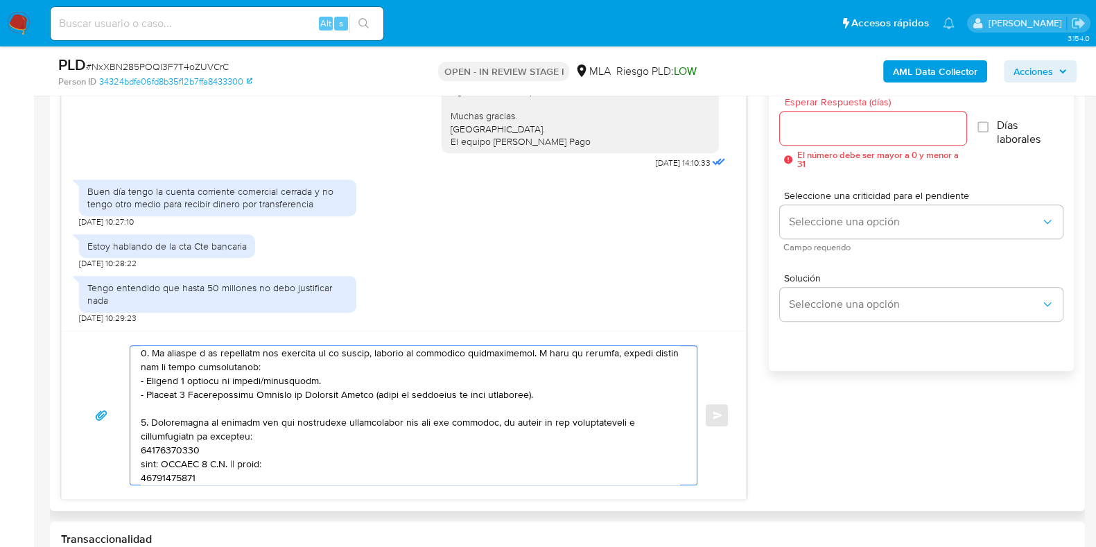
scroll to position [282, 0]
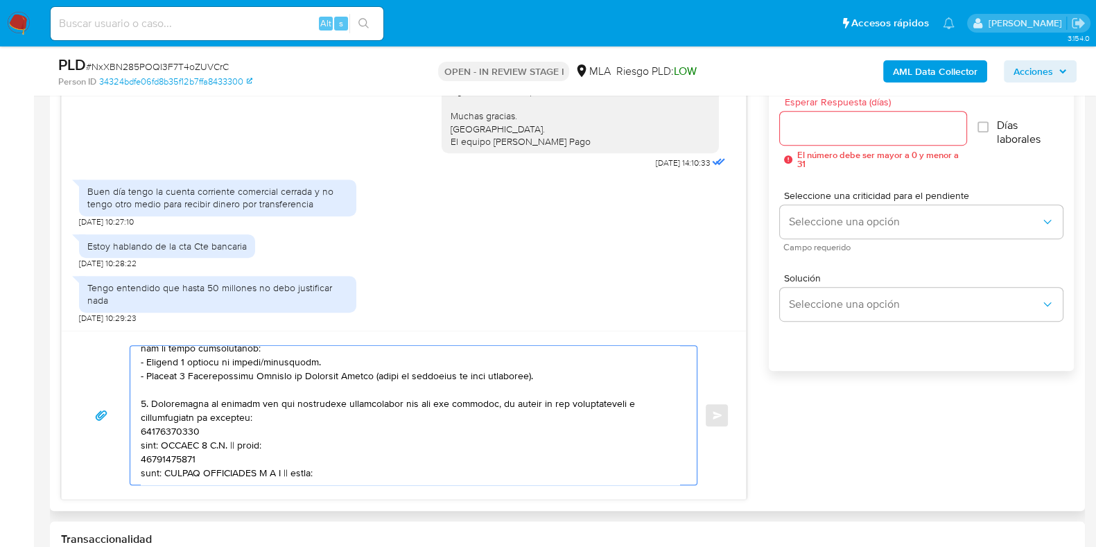
paste textarea "30710052502 name: Agro Hernando Srl || alias:"
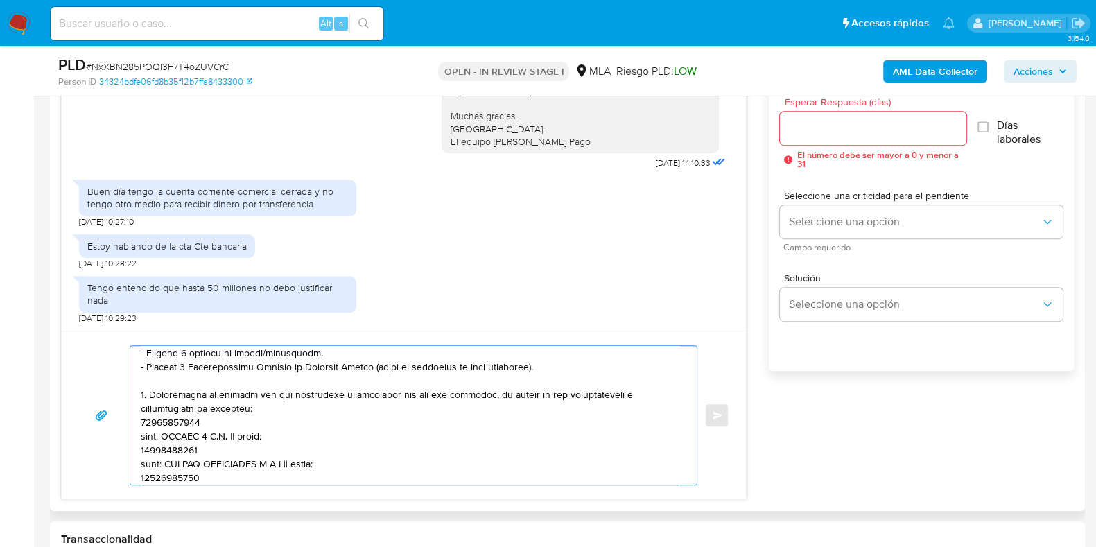
scroll to position [310, 0]
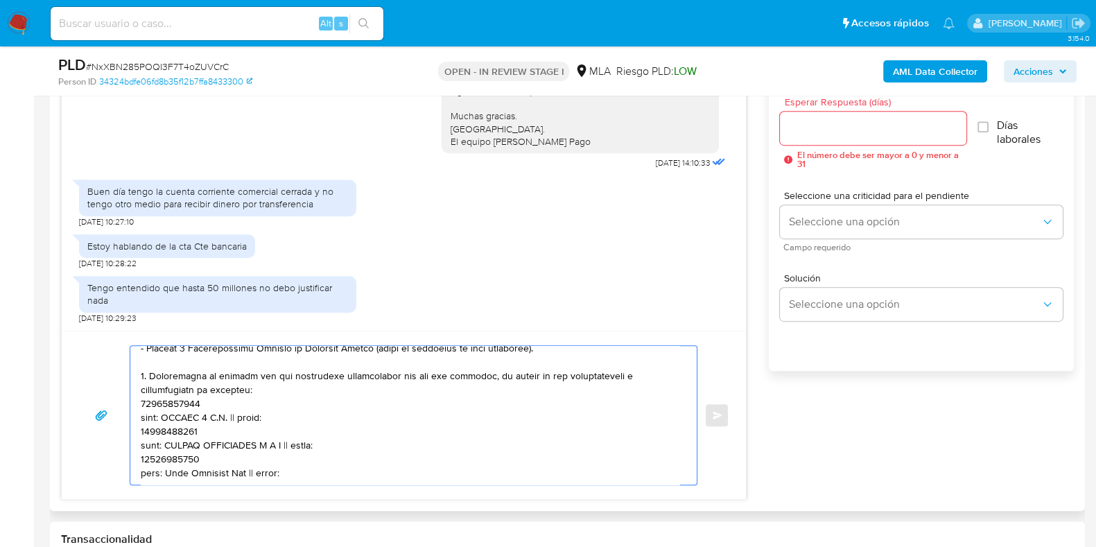
click at [236, 386] on textarea at bounding box center [410, 415] width 539 height 139
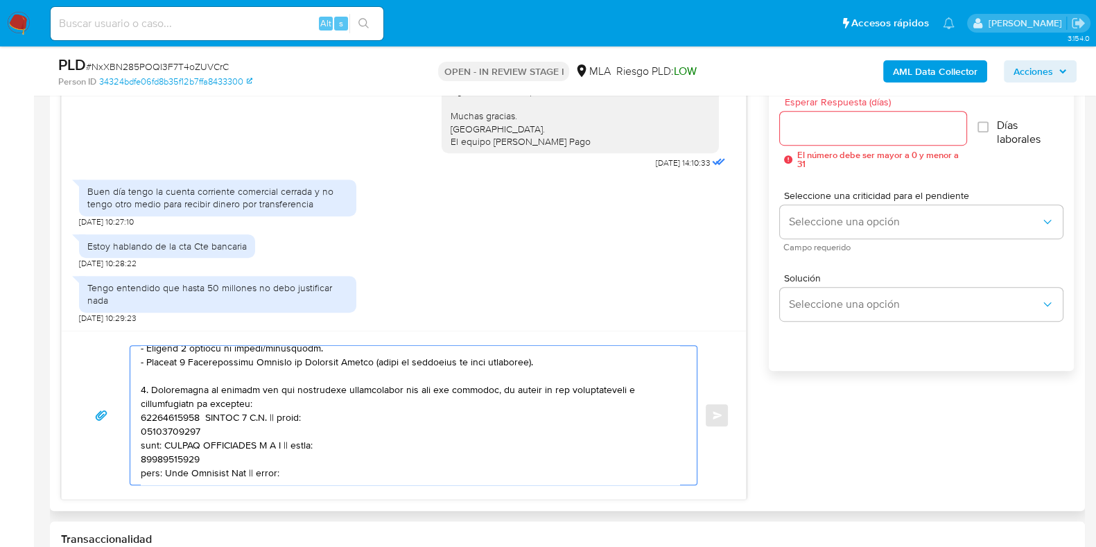
click at [262, 411] on textarea at bounding box center [410, 415] width 539 height 139
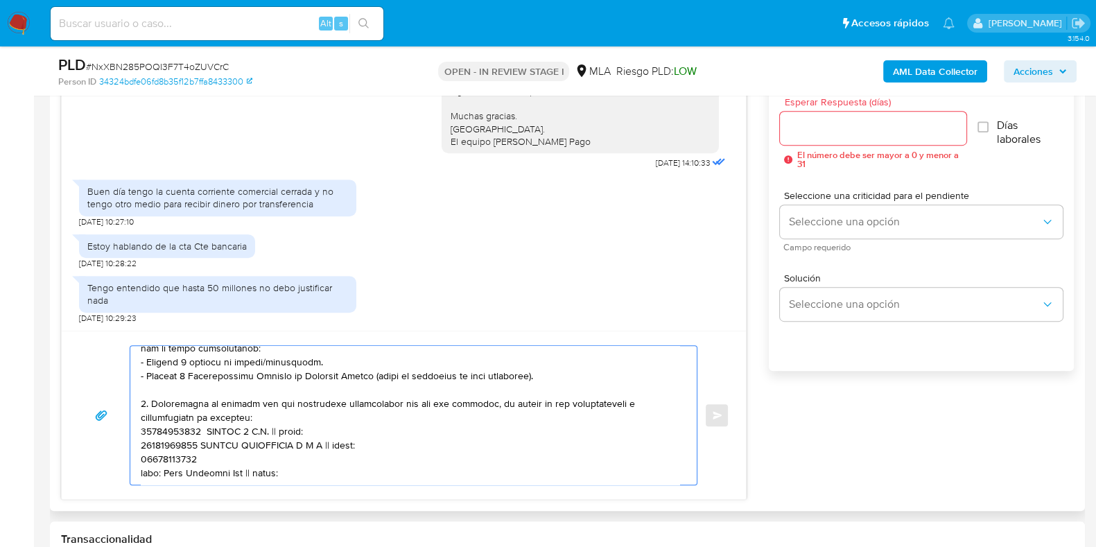
click at [255, 418] on textarea at bounding box center [410, 415] width 539 height 139
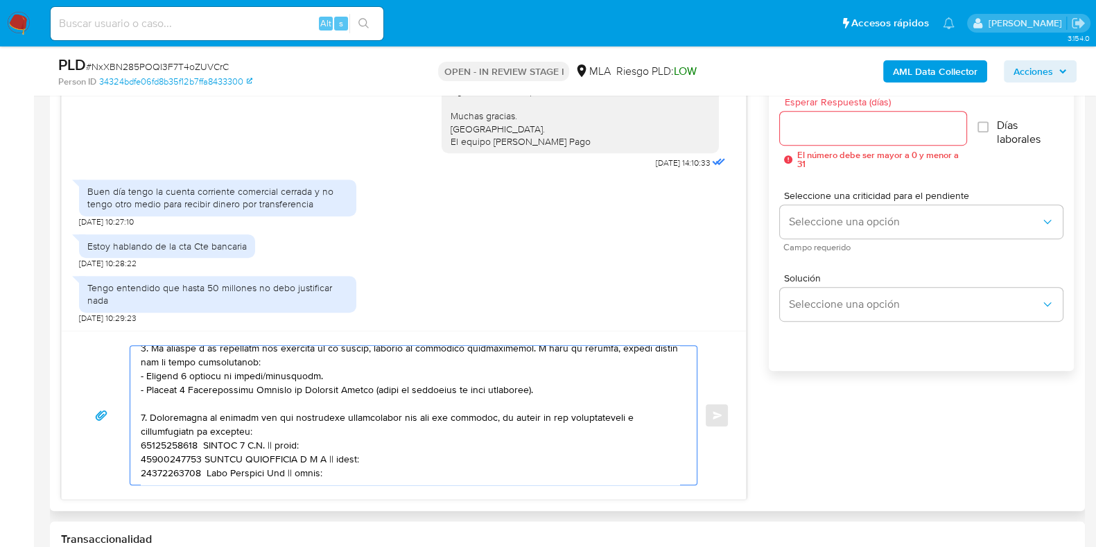
click at [293, 390] on textarea at bounding box center [410, 415] width 539 height 139
click at [365, 399] on textarea at bounding box center [410, 415] width 539 height 139
click at [333, 422] on textarea at bounding box center [410, 415] width 539 height 139
click at [142, 393] on textarea at bounding box center [410, 415] width 539 height 139
click at [152, 453] on textarea at bounding box center [410, 415] width 539 height 139
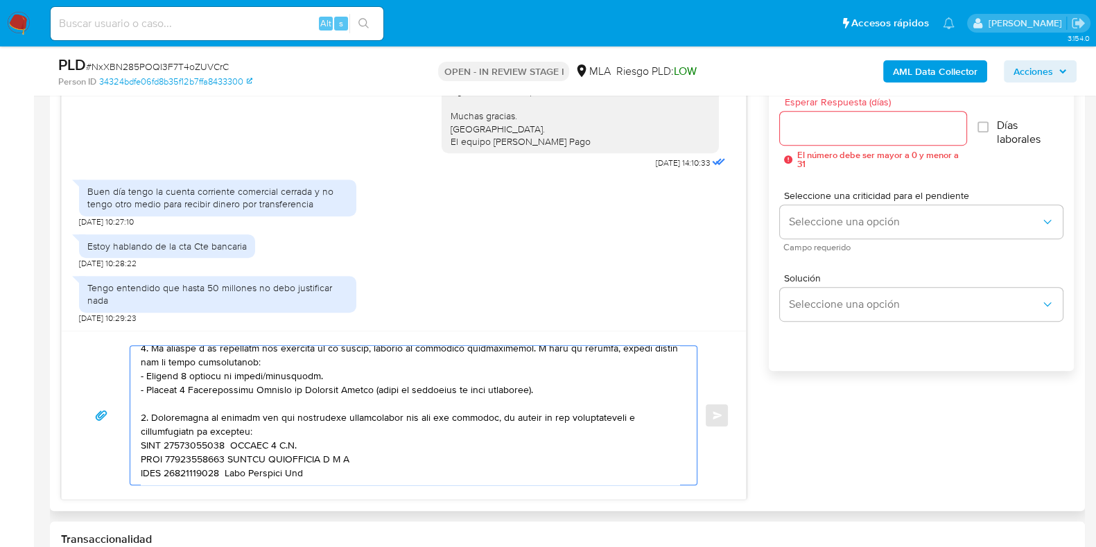
paste textarea "Es importante que sepas que, en caso de no responder a lo solicitado o si lo pr…"
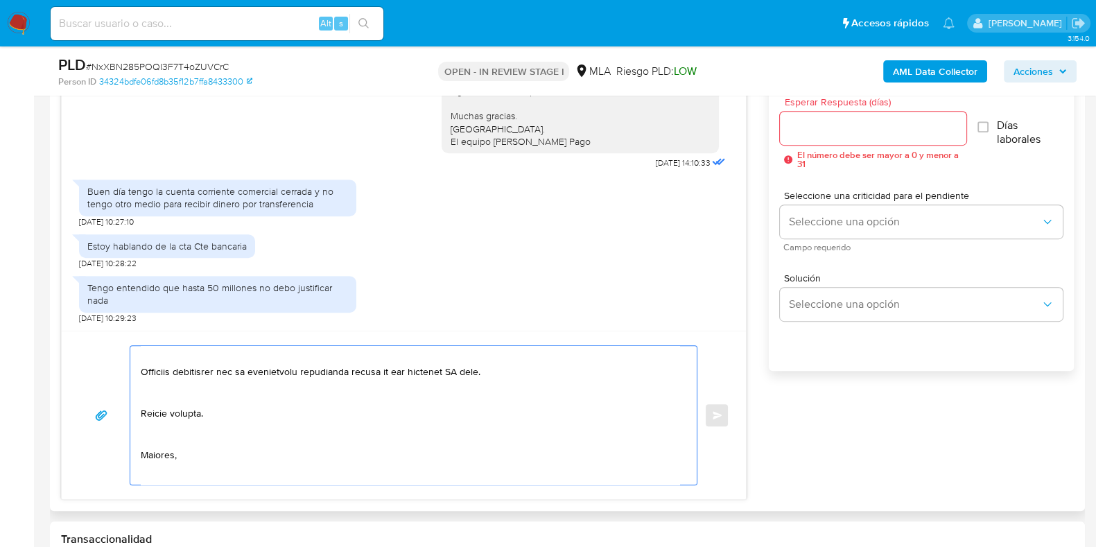
scroll to position [459, 0]
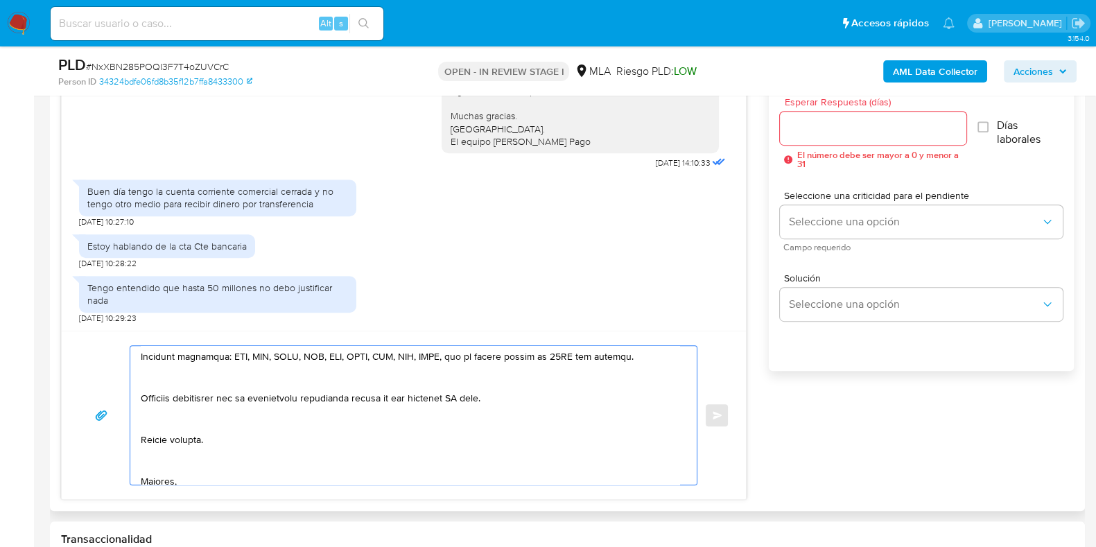
click at [478, 395] on textarea at bounding box center [410, 415] width 539 height 139
type textarea "Hola, Muchas gracias por la respuesta. Analizamos tu caso y notamos que la info…"
click at [815, 126] on input "Esperar Respuesta (días)" at bounding box center [873, 128] width 186 height 18
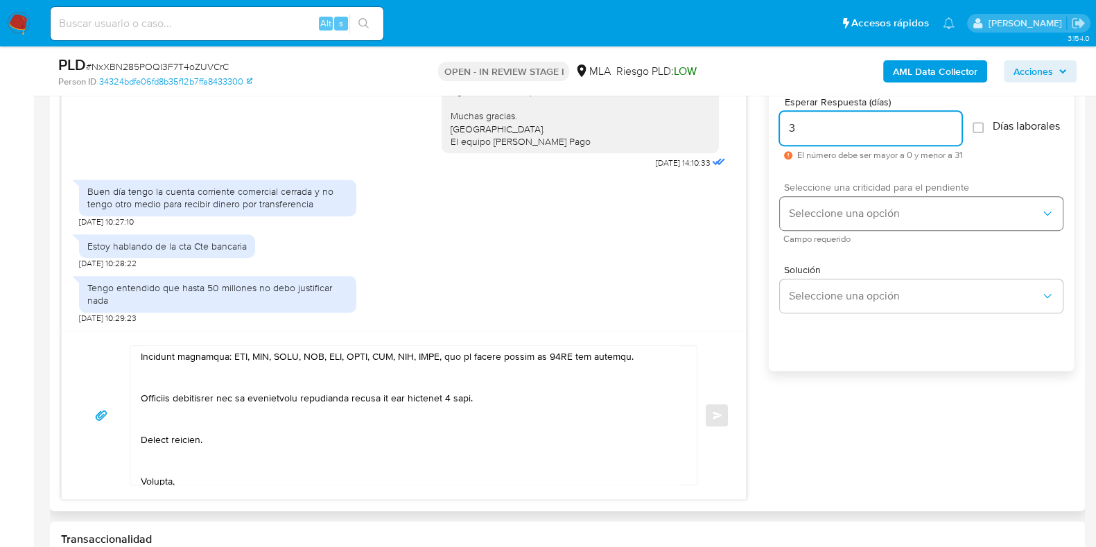
type input "3"
click at [819, 221] on span "Seleccione una opción" at bounding box center [915, 214] width 252 height 14
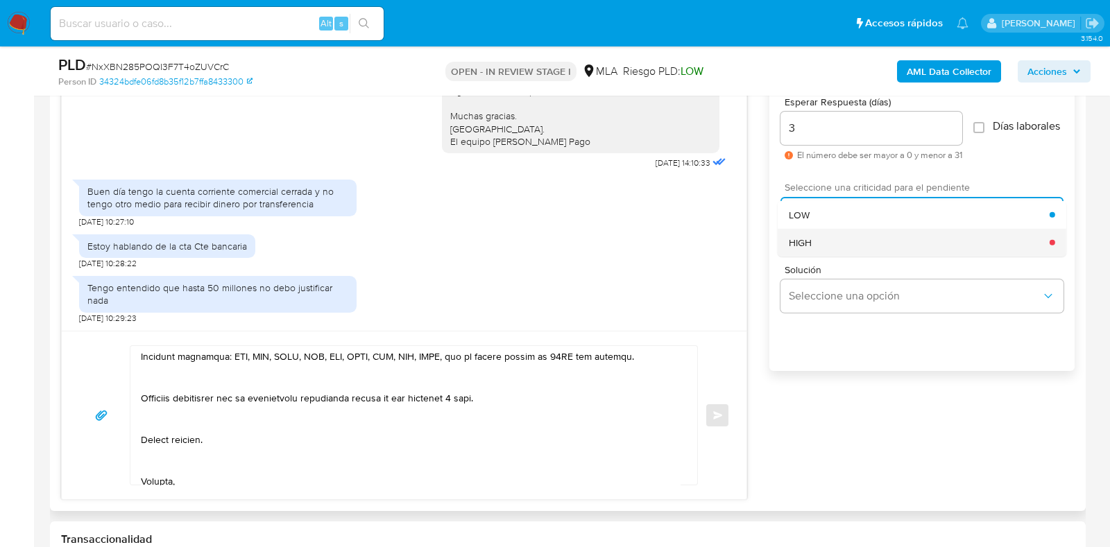
click at [818, 245] on div "HIGH" at bounding box center [919, 242] width 261 height 28
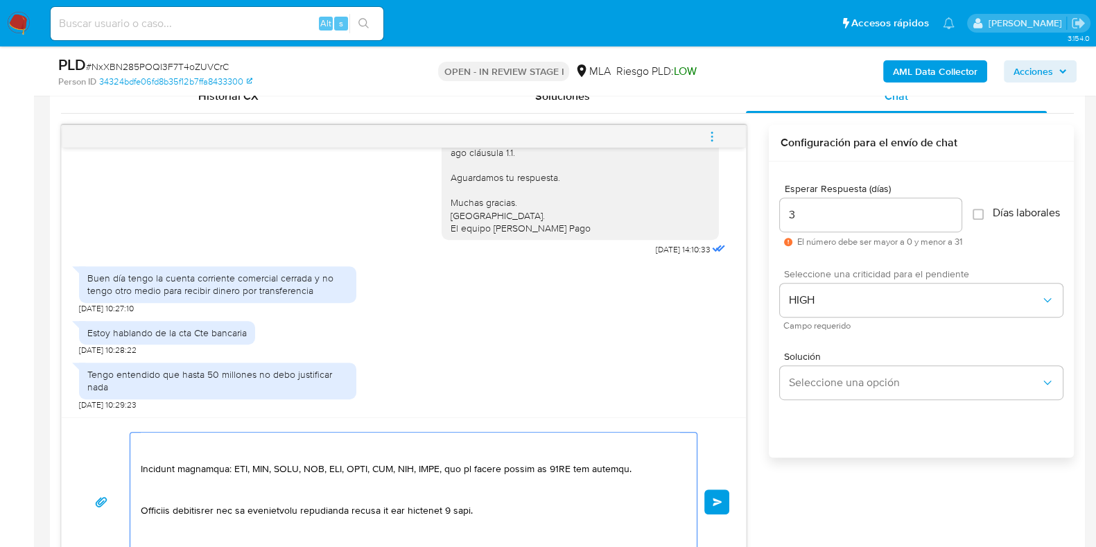
scroll to position [578, 0]
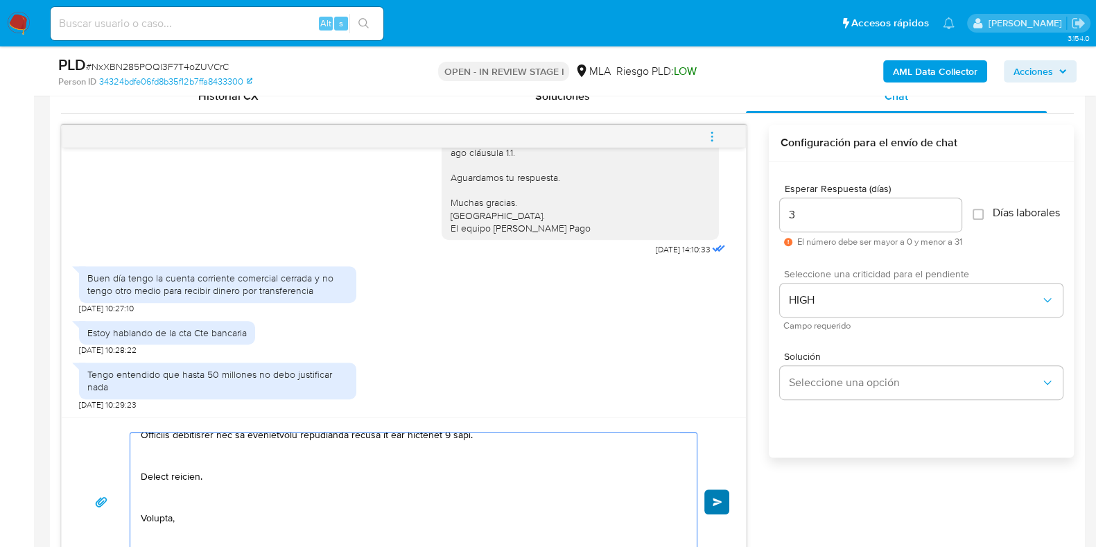
type textarea "Hola, Muchas gracias por la respuesta. Analizamos tu caso y notamos que la info…"
click at [710, 490] on button "Enviar" at bounding box center [717, 502] width 25 height 25
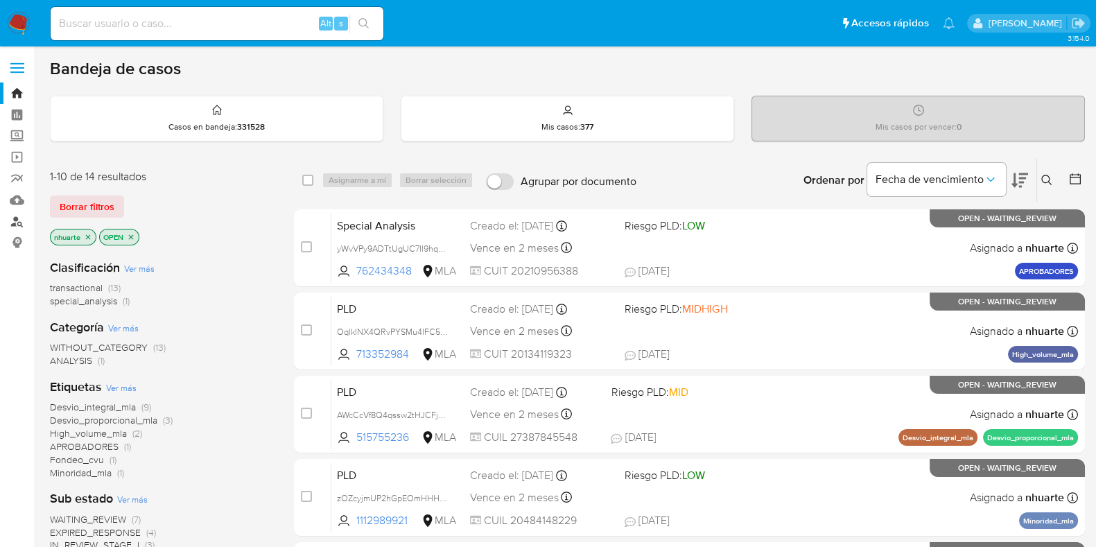
click at [16, 219] on link "Buscador de personas" at bounding box center [82, 221] width 165 height 21
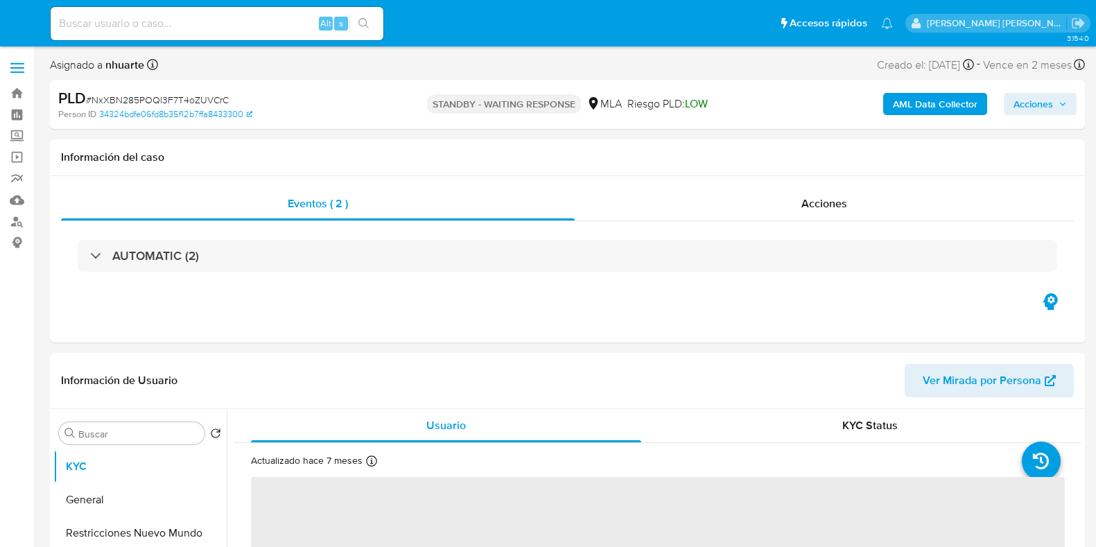
select select "10"
click at [802, 206] on span "Acciones" at bounding box center [824, 204] width 46 height 16
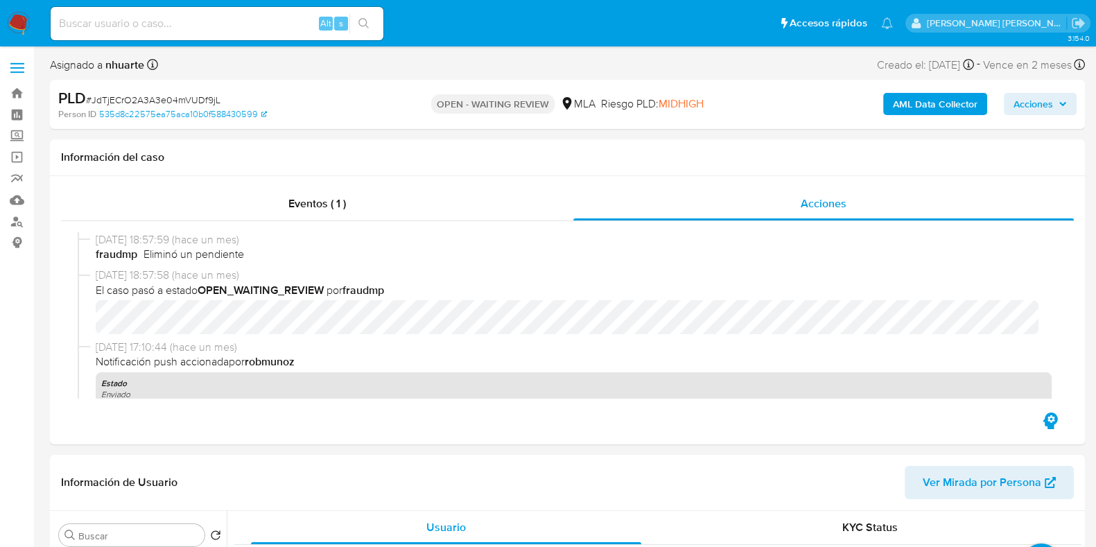
select select "10"
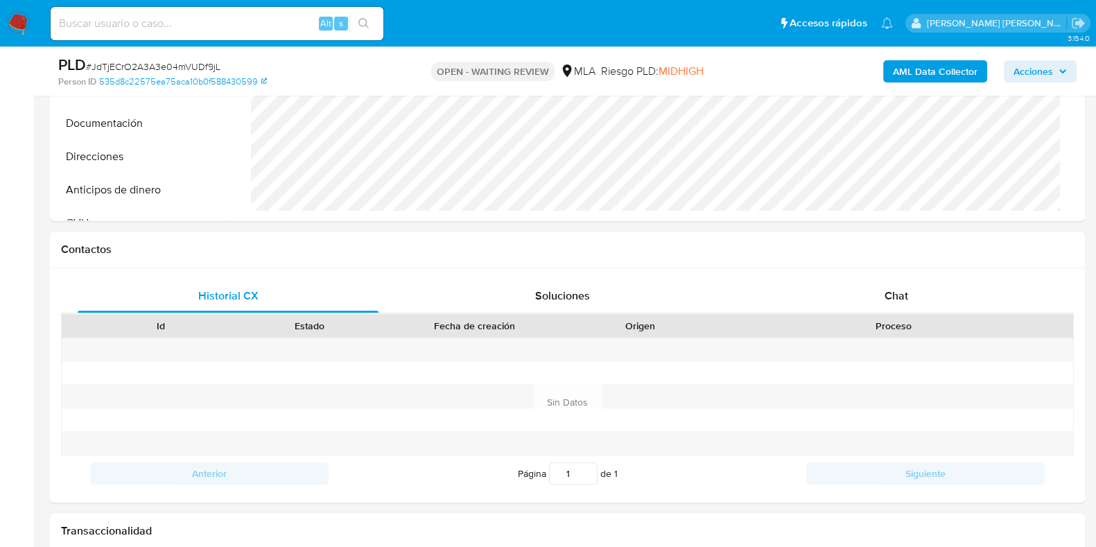
scroll to position [693, 0]
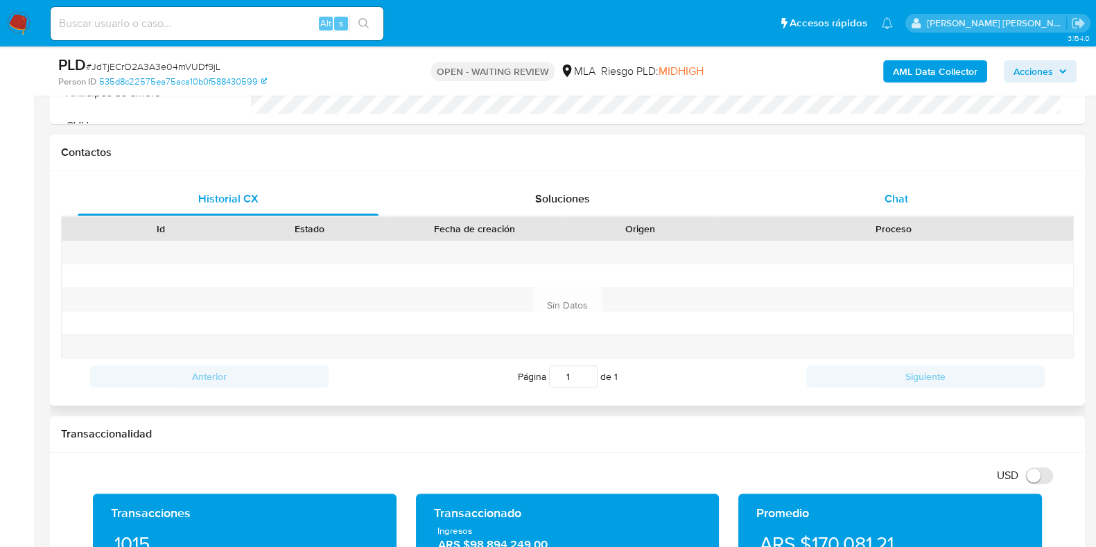
click at [909, 201] on span "Chat" at bounding box center [897, 199] width 24 height 16
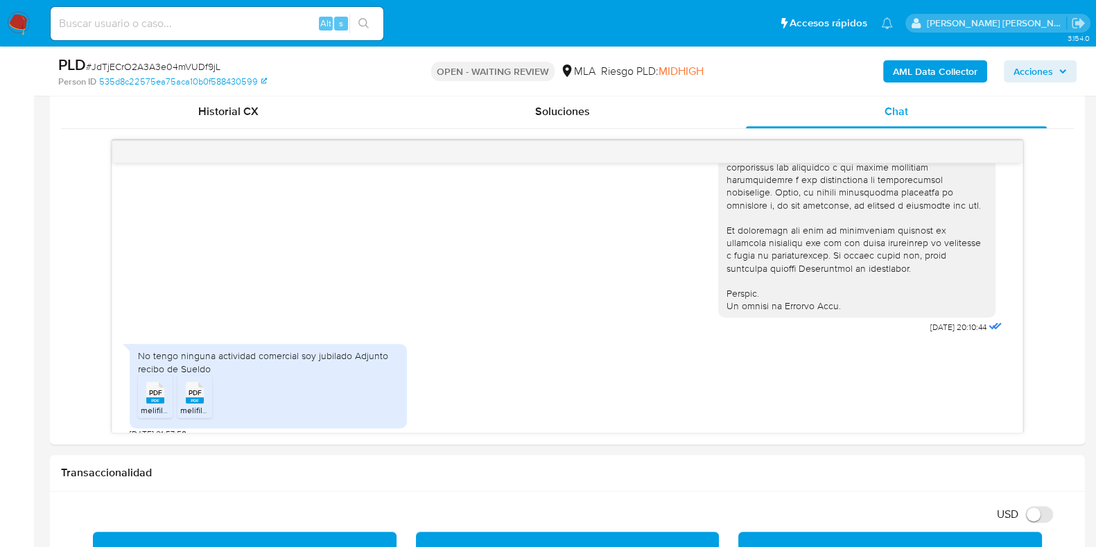
scroll to position [630, 0]
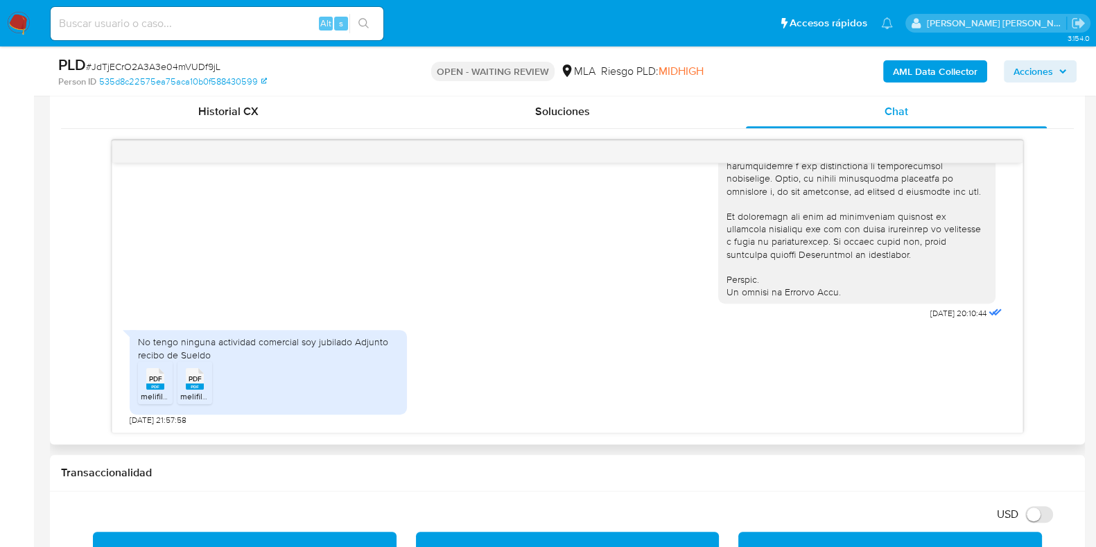
click at [154, 368] on icon at bounding box center [155, 378] width 18 height 21
click at [164, 370] on icon at bounding box center [155, 378] width 18 height 21
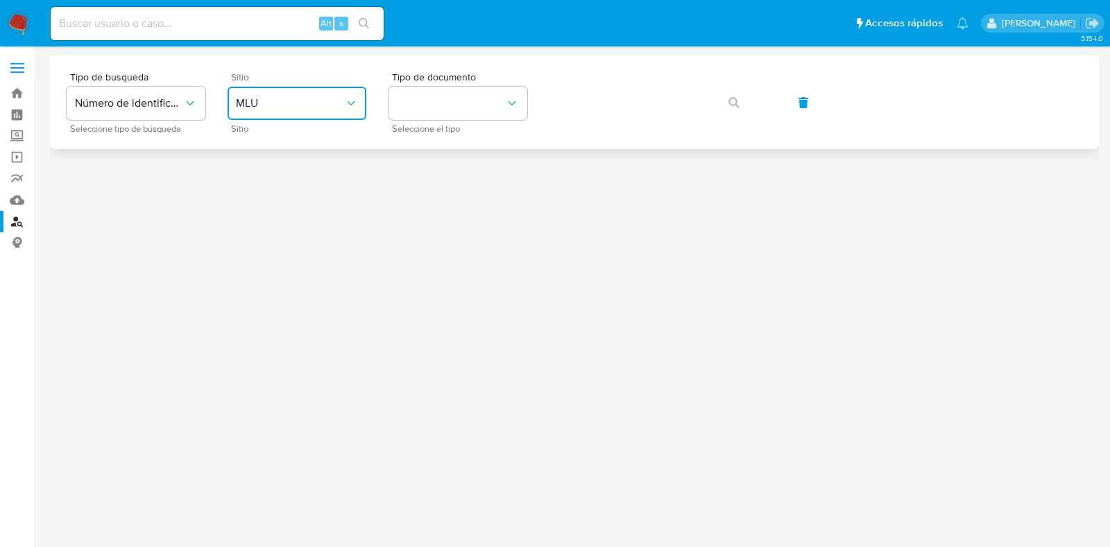
click at [294, 98] on span "MLU" at bounding box center [290, 103] width 108 height 14
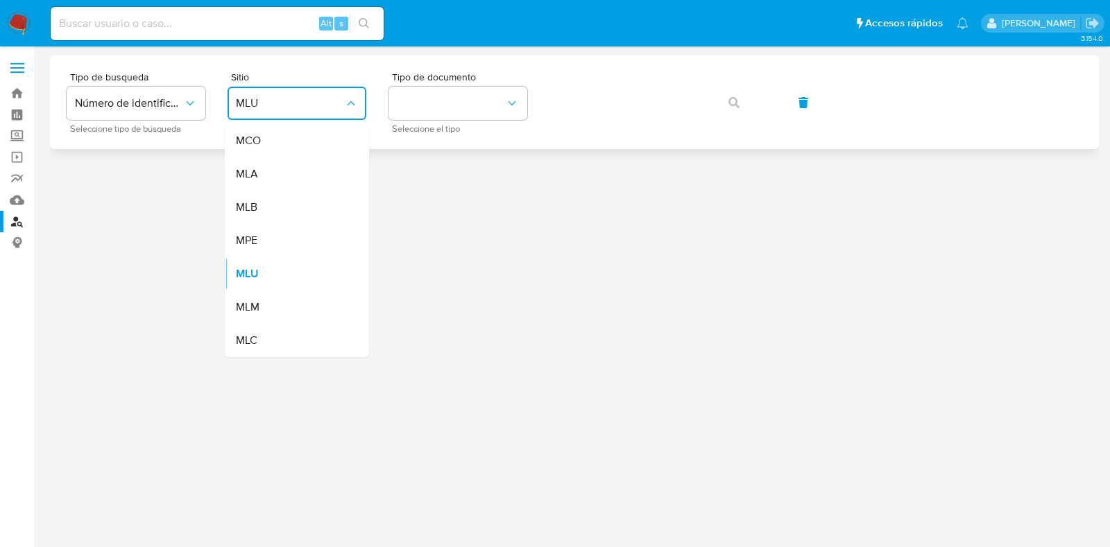
drag, startPoint x: 277, startPoint y: 166, endPoint x: 375, endPoint y: 101, distance: 117.5
click at [277, 165] on div "MLA" at bounding box center [293, 173] width 114 height 33
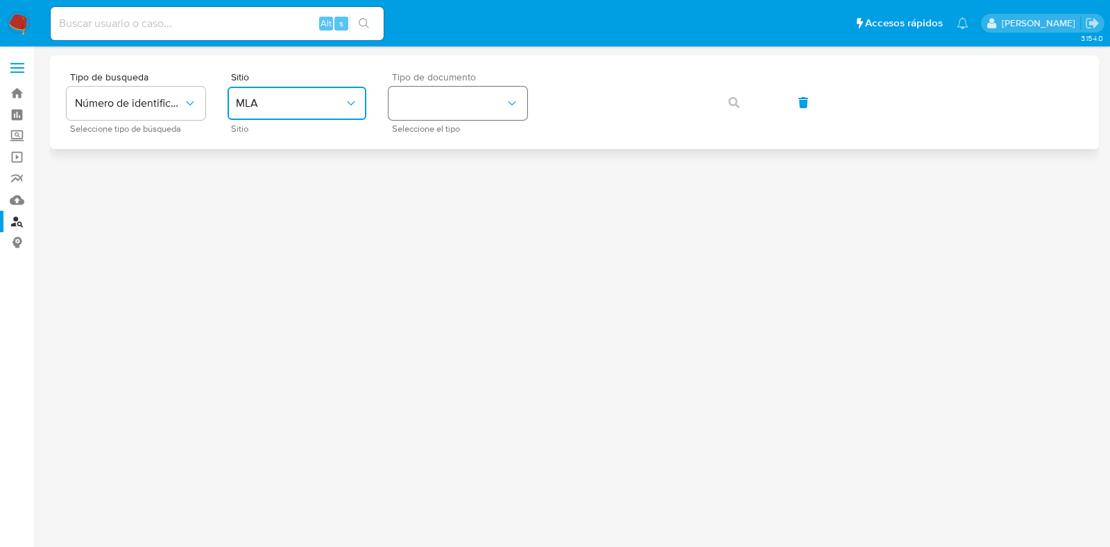
click at [433, 87] on button "identificationType" at bounding box center [457, 103] width 139 height 33
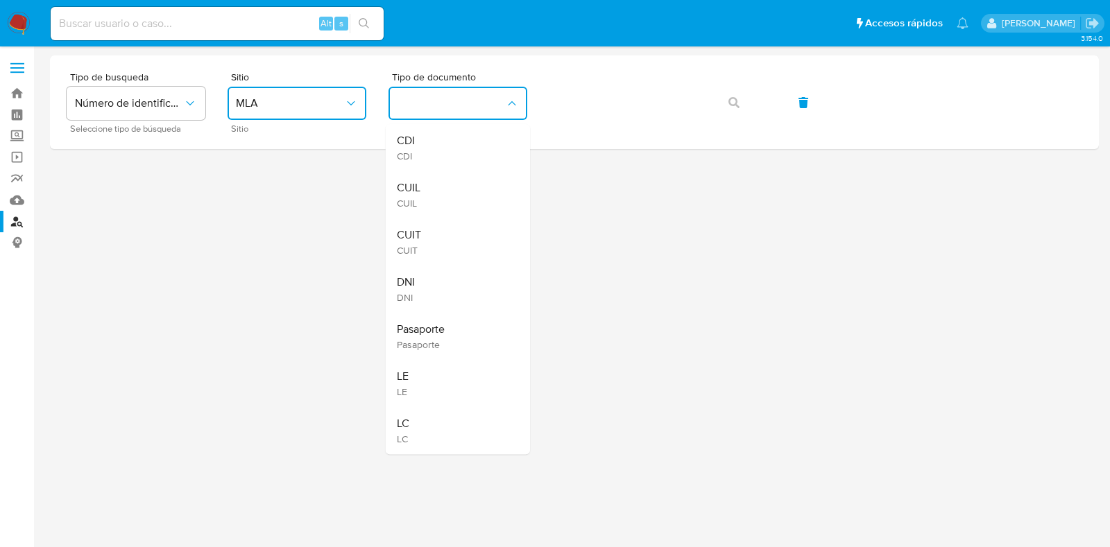
drag, startPoint x: 422, startPoint y: 191, endPoint x: 451, endPoint y: 169, distance: 36.2
click at [422, 189] on div "CUIL CUIL" at bounding box center [454, 194] width 114 height 47
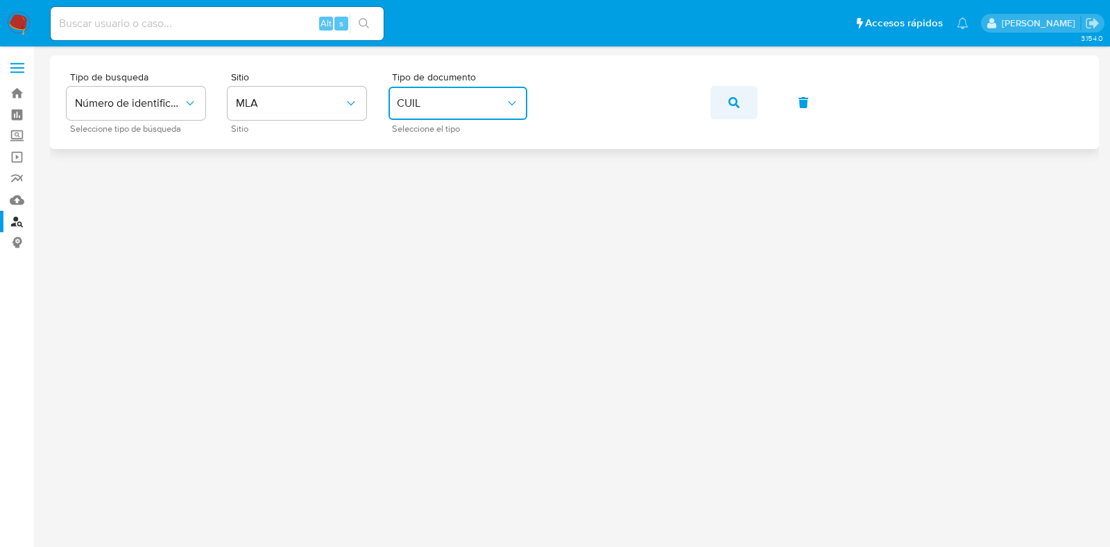
click at [736, 97] on icon "button" at bounding box center [733, 102] width 11 height 11
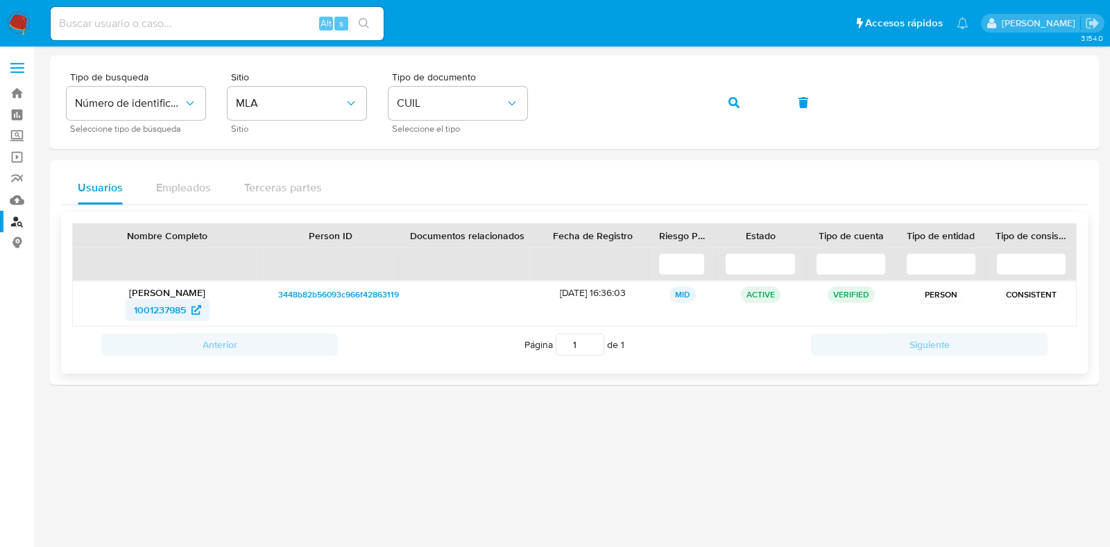
click at [140, 309] on span "1001237985" at bounding box center [160, 310] width 52 height 22
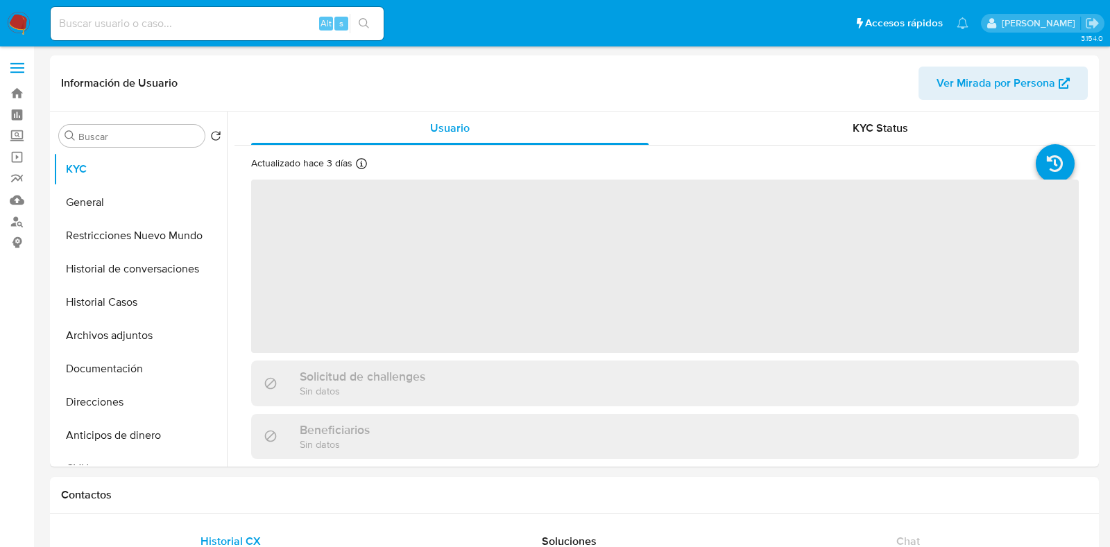
select select "10"
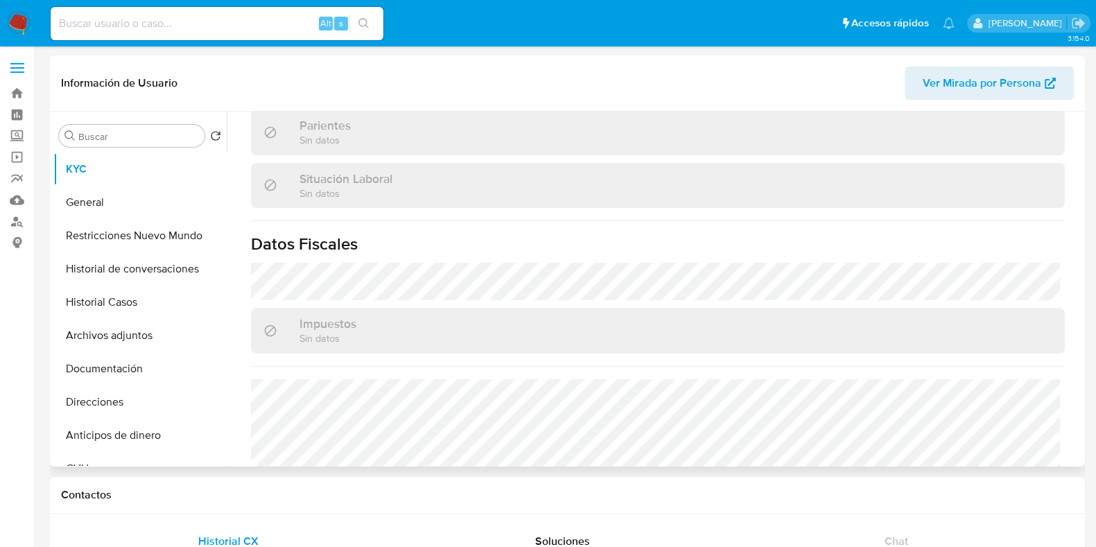
scroll to position [742, 0]
